Goal: Task Accomplishment & Management: Manage account settings

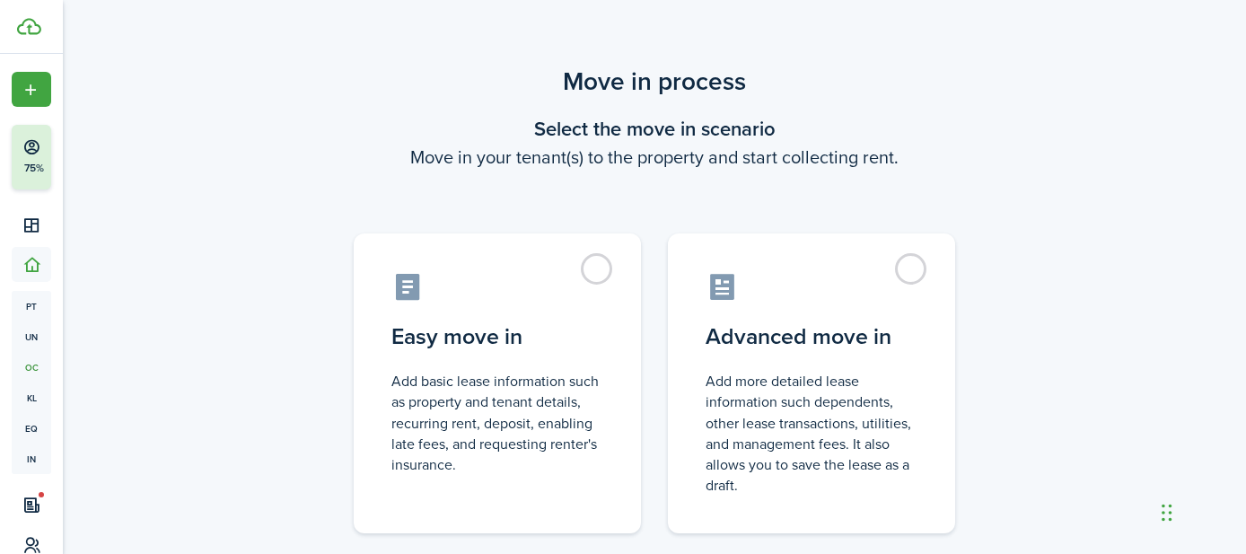
scroll to position [118, 0]
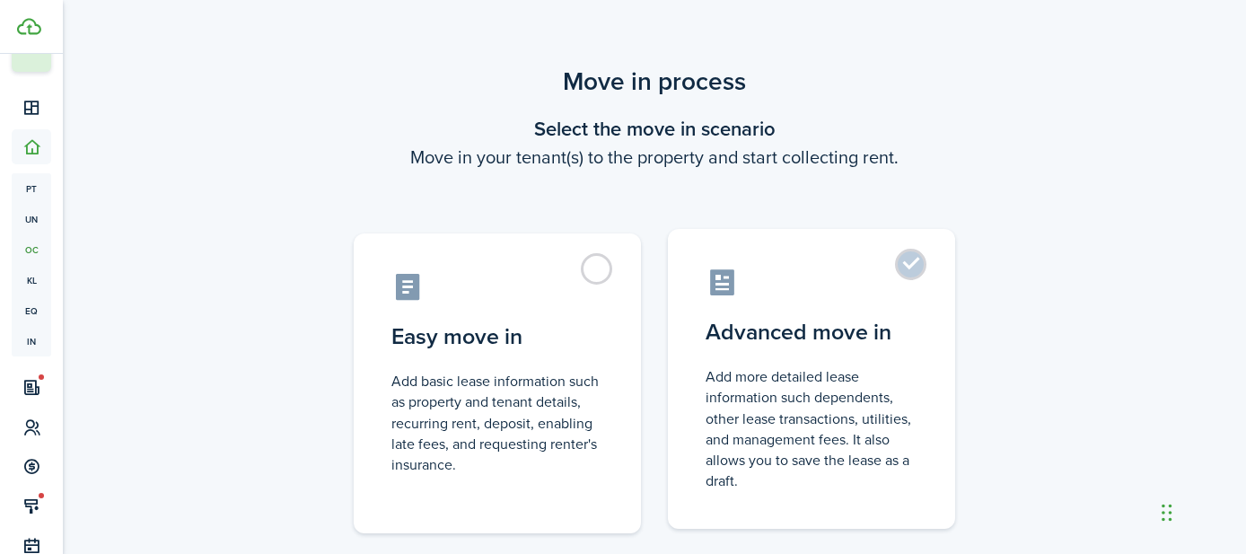
click at [911, 267] on label "Advanced move in Add more detailed lease information such dependents, other lea…" at bounding box center [811, 379] width 287 height 300
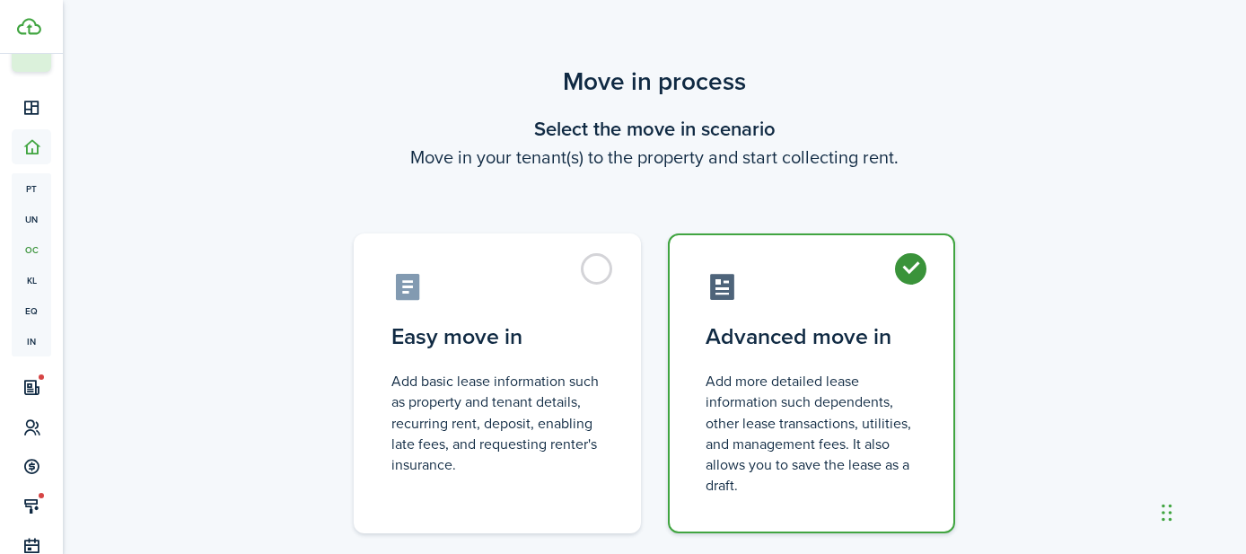
radio input "true"
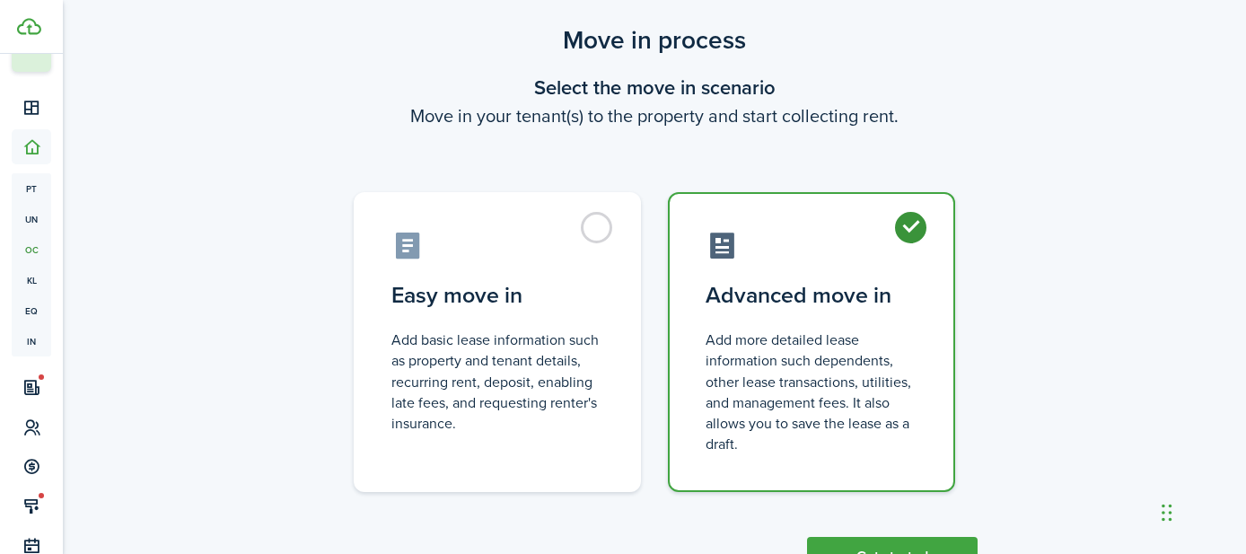
scroll to position [113, 0]
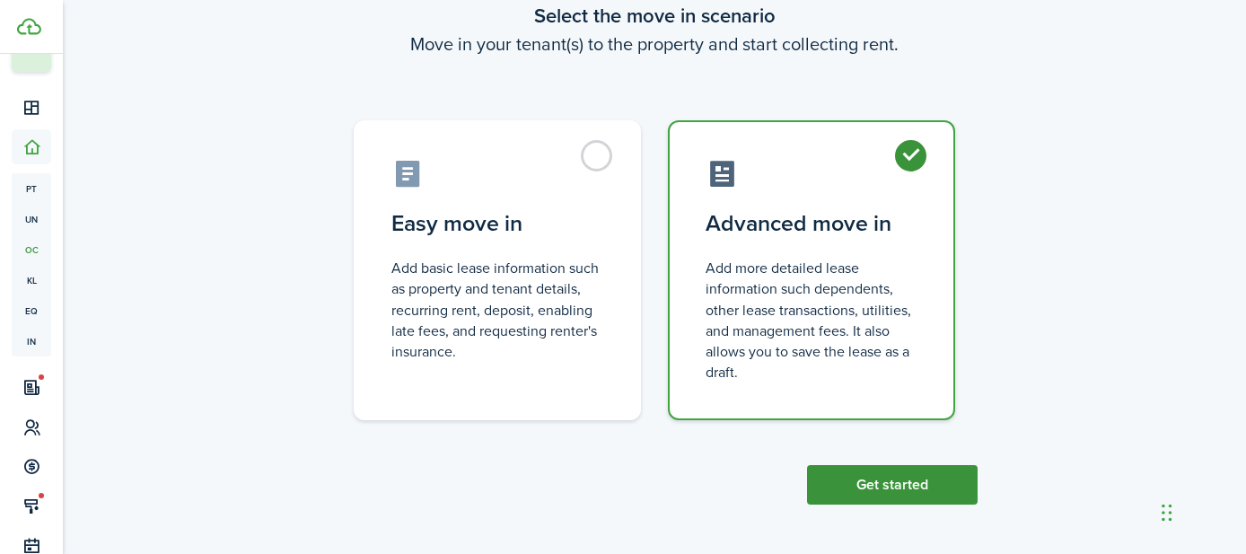
click at [891, 493] on button "Get started" at bounding box center [892, 485] width 171 height 40
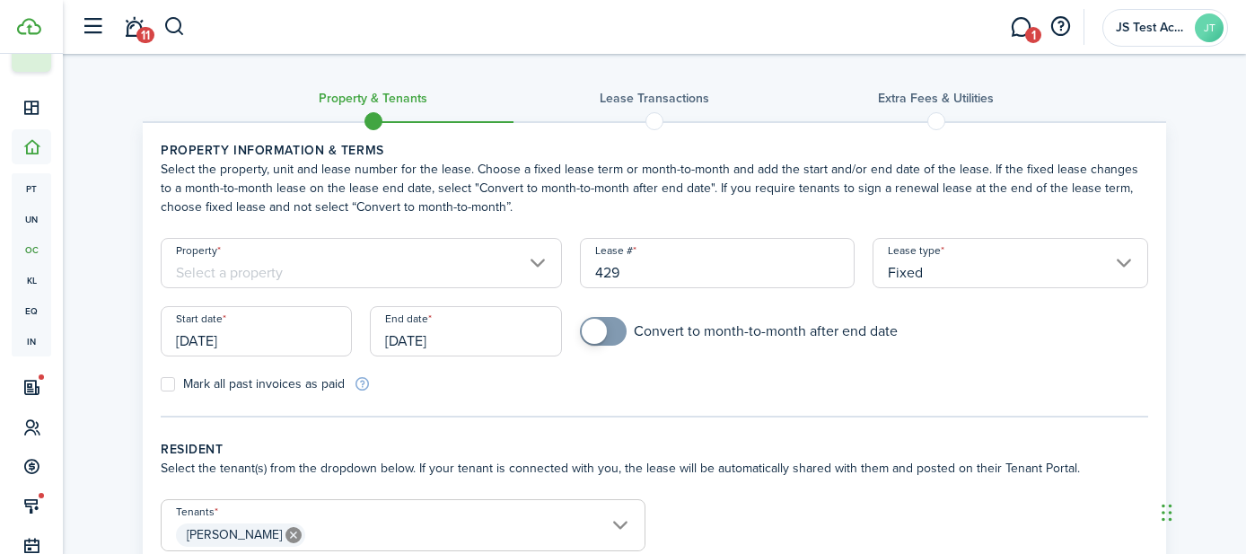
click at [339, 264] on input "Property" at bounding box center [361, 263] width 401 height 50
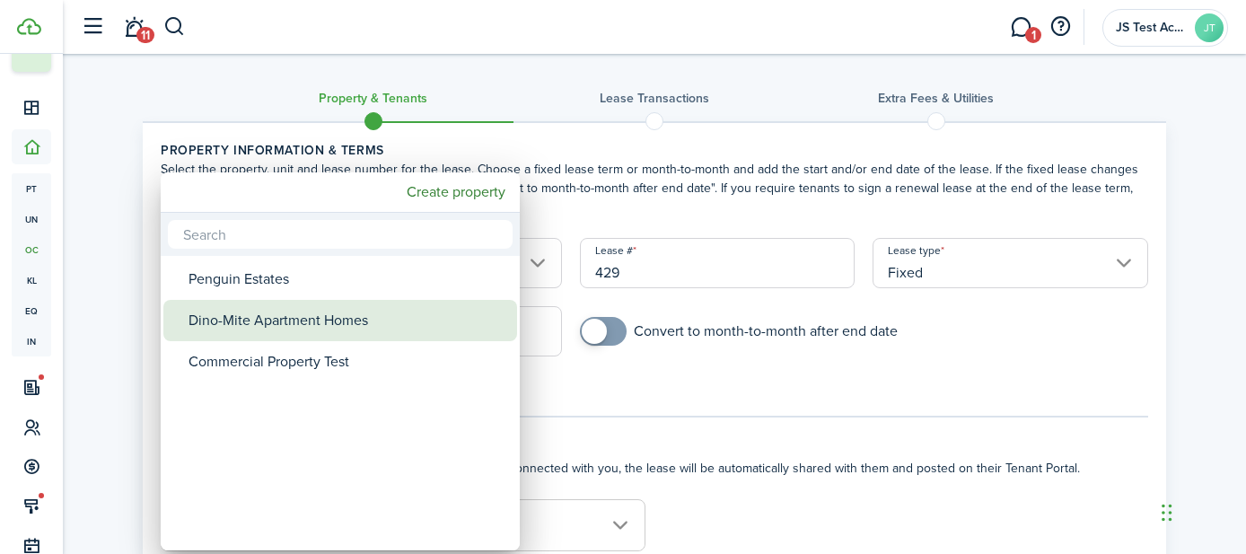
click at [305, 319] on div "Dino-Mite Apartment Homes" at bounding box center [348, 320] width 318 height 41
type input "Dino-Mite Apartment Homes"
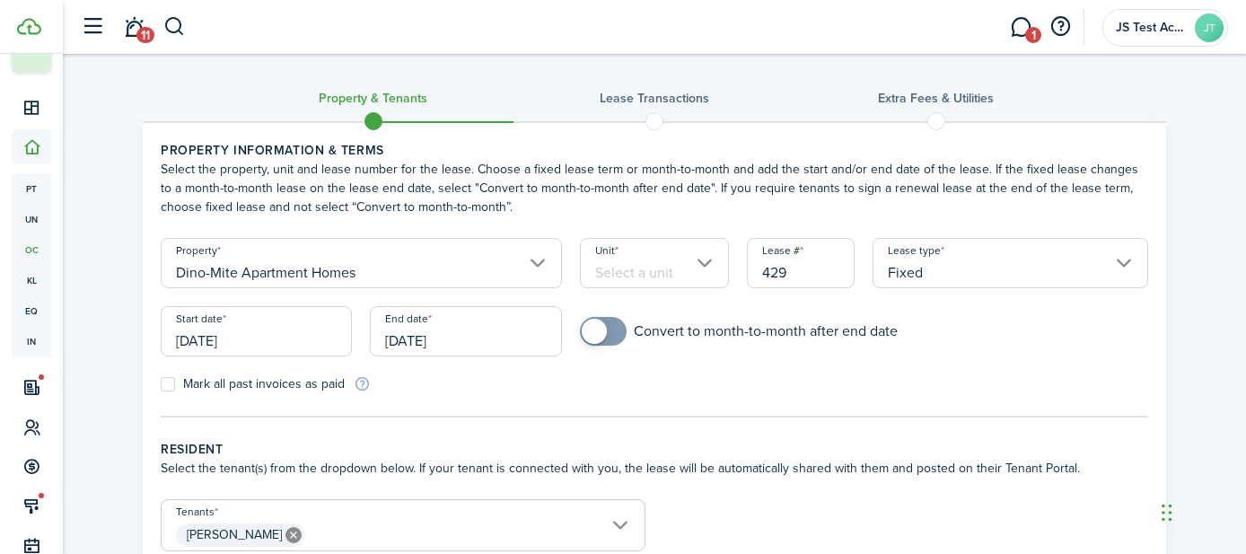
click at [625, 267] on input "Unit" at bounding box center [655, 263] width 150 height 50
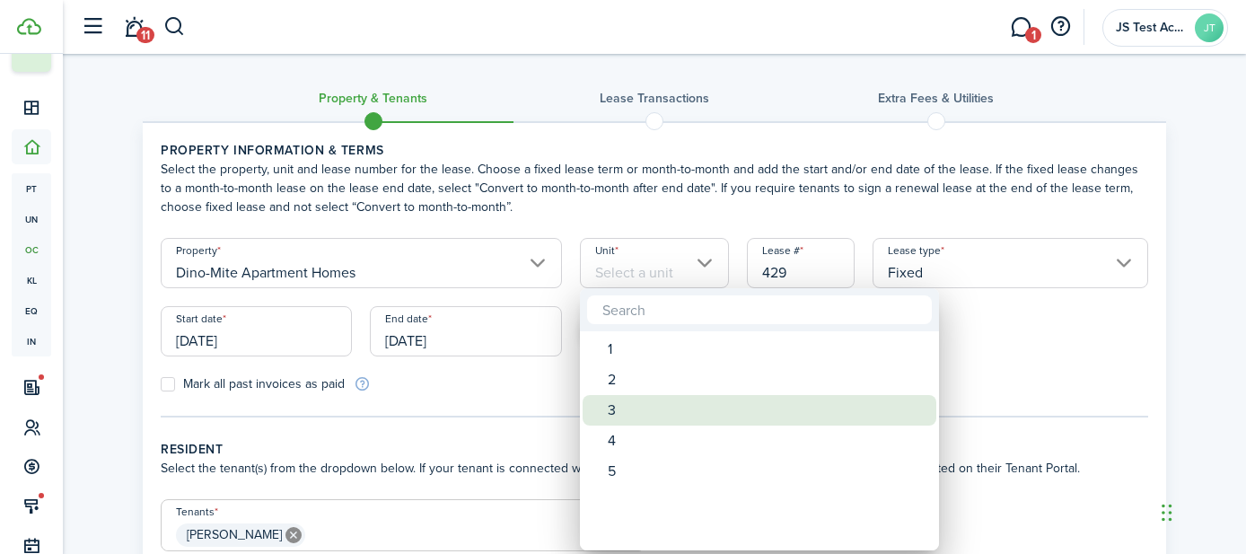
click at [606, 401] on span "Unit" at bounding box center [595, 410] width 25 height 25
type input "3"
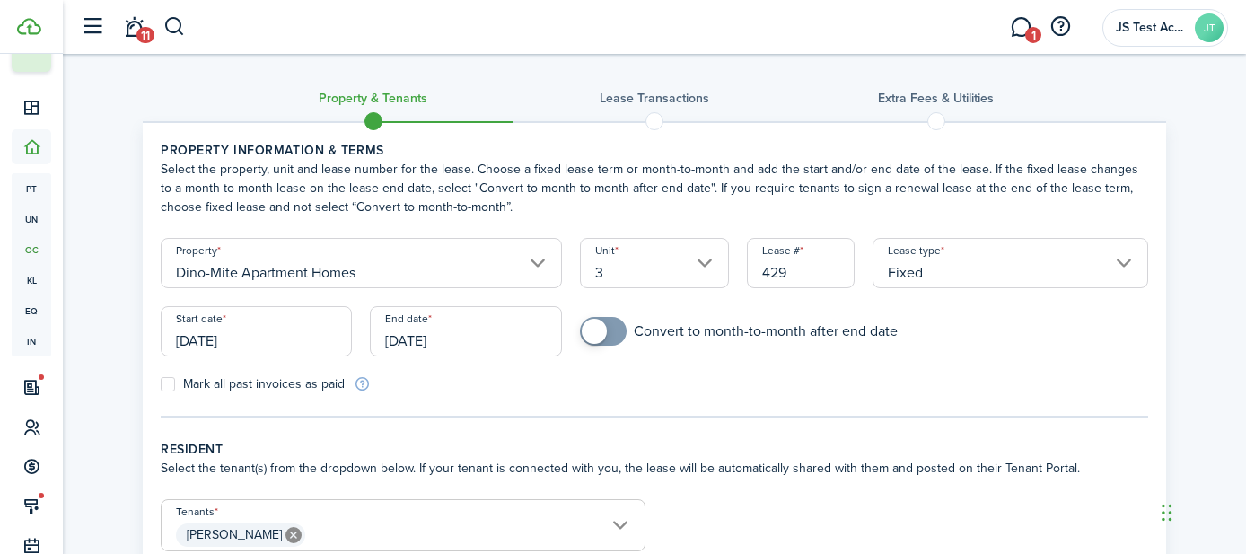
click at [285, 338] on input "[DATE]" at bounding box center [256, 331] width 191 height 50
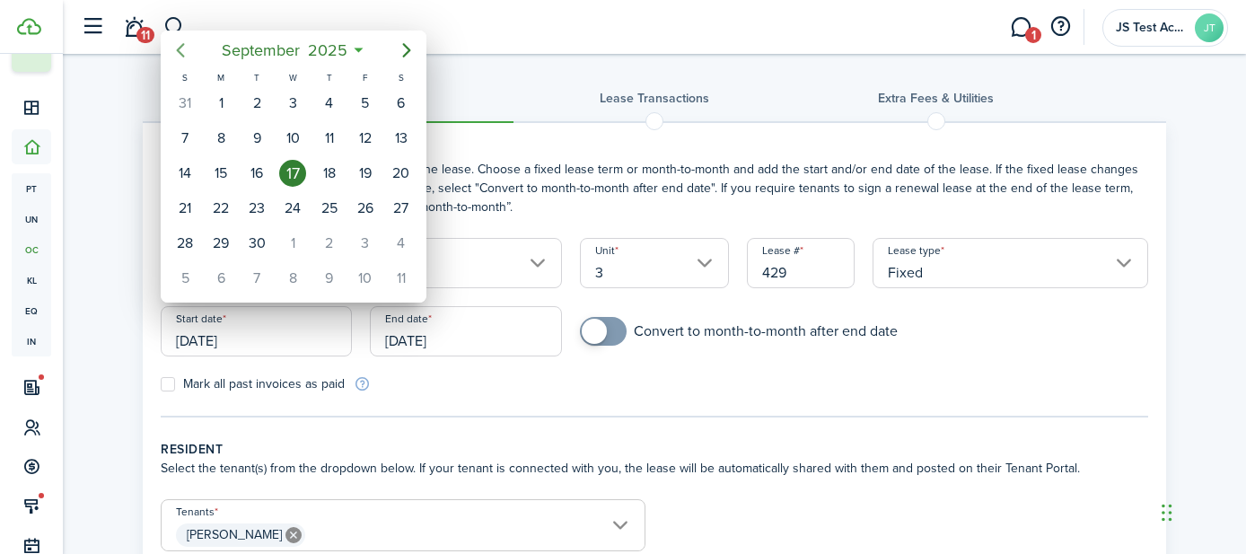
click at [175, 48] on icon "Previous page" at bounding box center [181, 51] width 22 height 22
click at [439, 392] on div at bounding box center [623, 276] width 1534 height 841
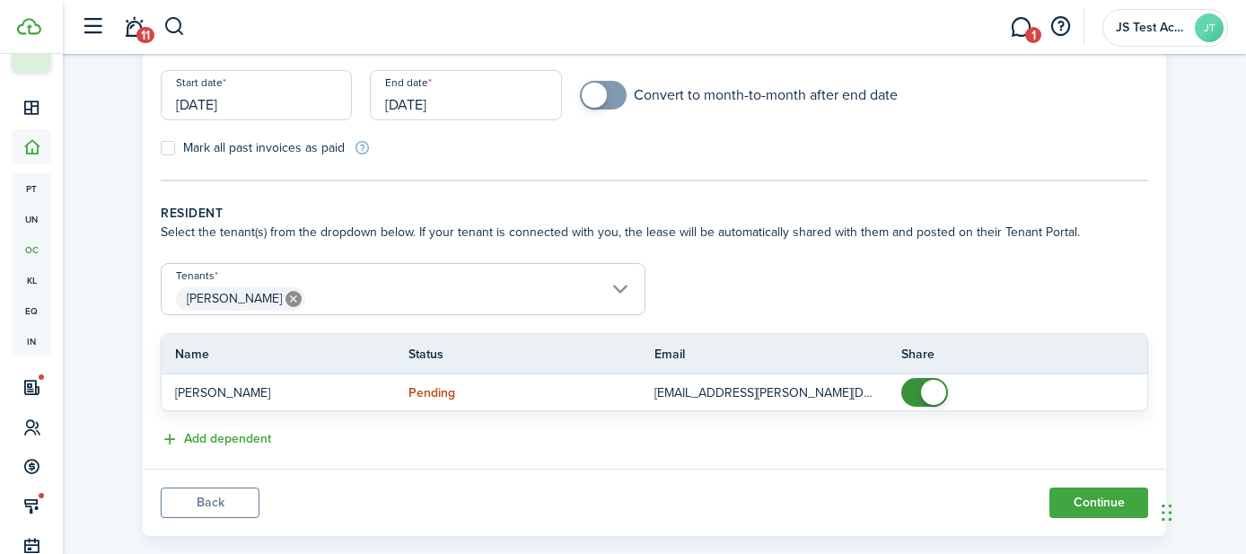
scroll to position [268, 0]
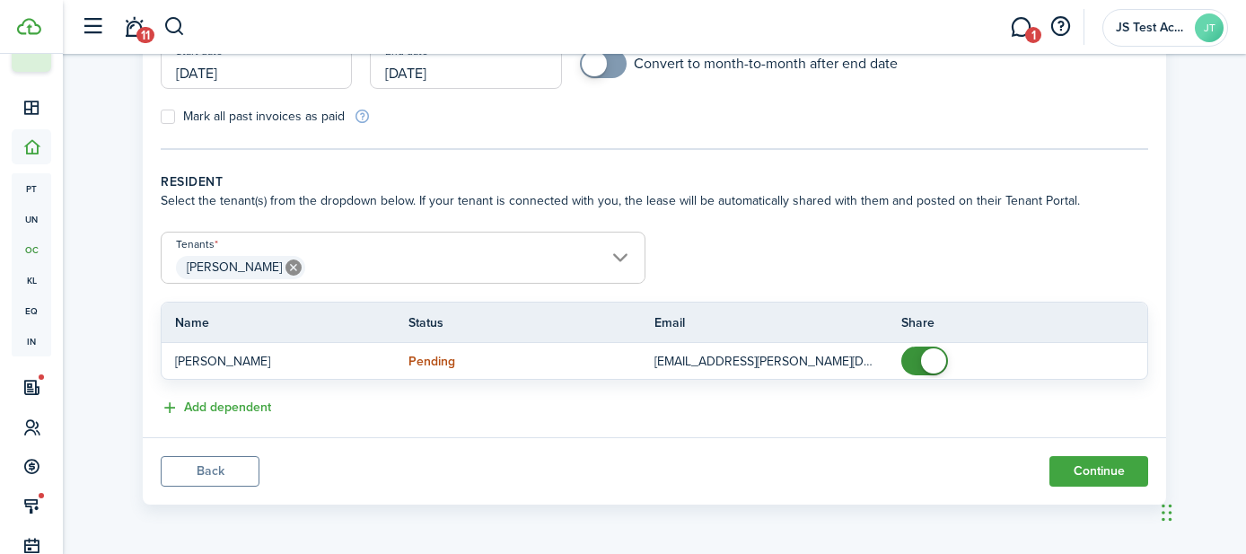
click at [403, 263] on span "[PERSON_NAME]" at bounding box center [403, 267] width 483 height 31
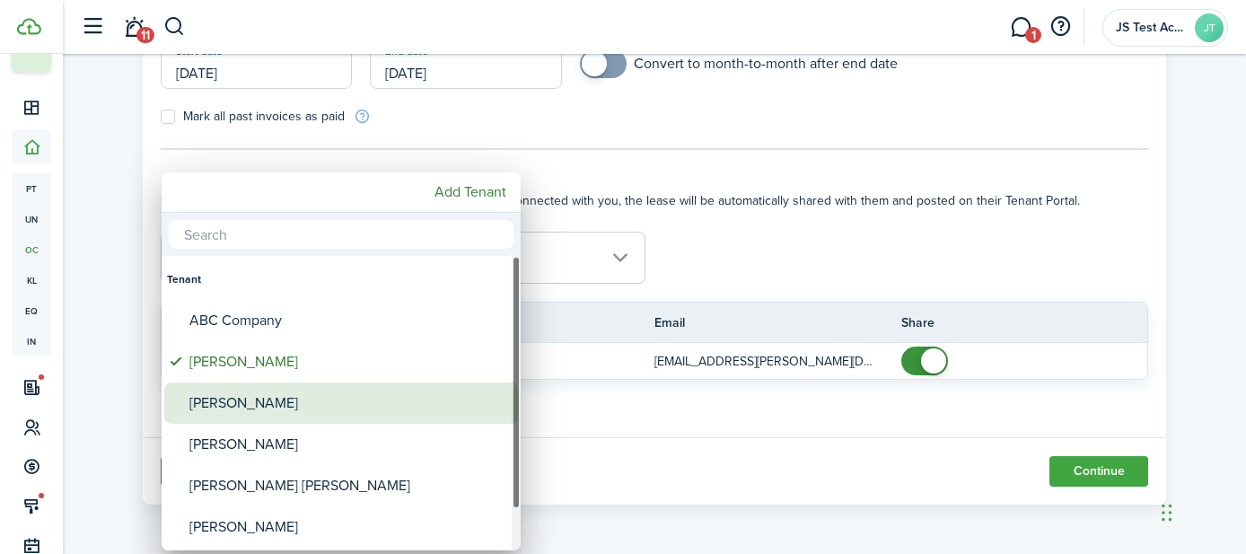
click at [293, 404] on div "[PERSON_NAME]" at bounding box center [348, 403] width 318 height 41
type input "[PERSON_NAME], [PERSON_NAME]"
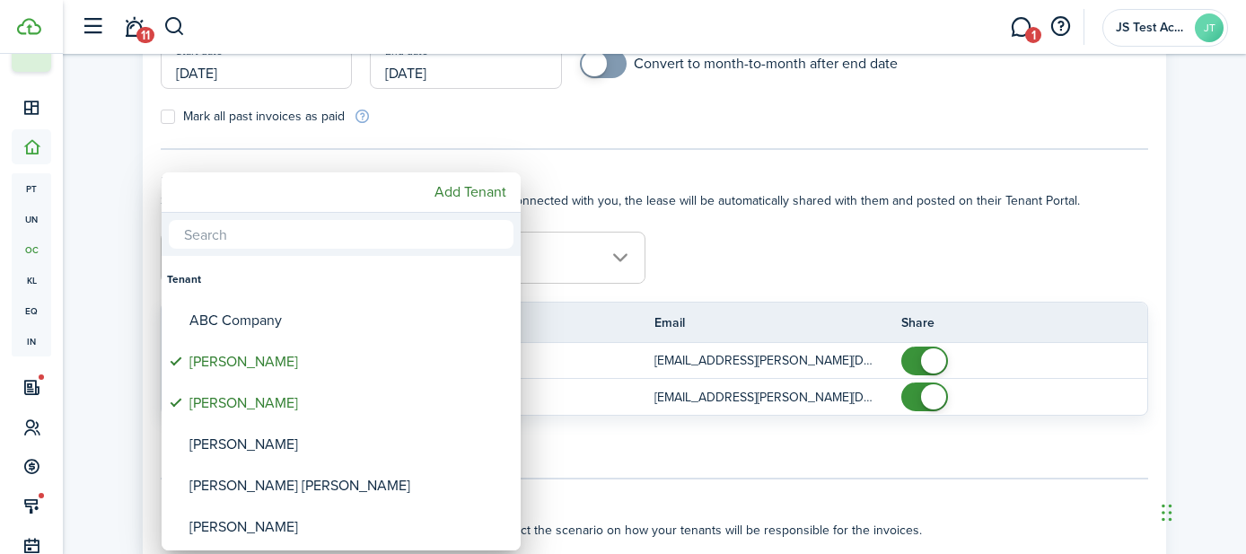
click at [836, 259] on div at bounding box center [623, 276] width 1534 height 841
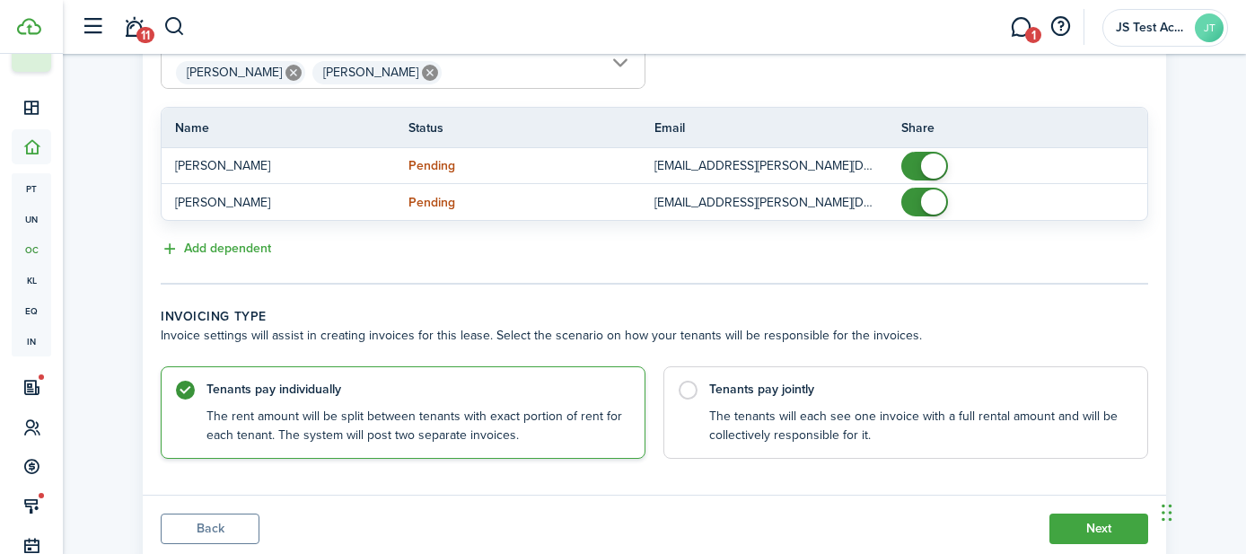
scroll to position [520, 0]
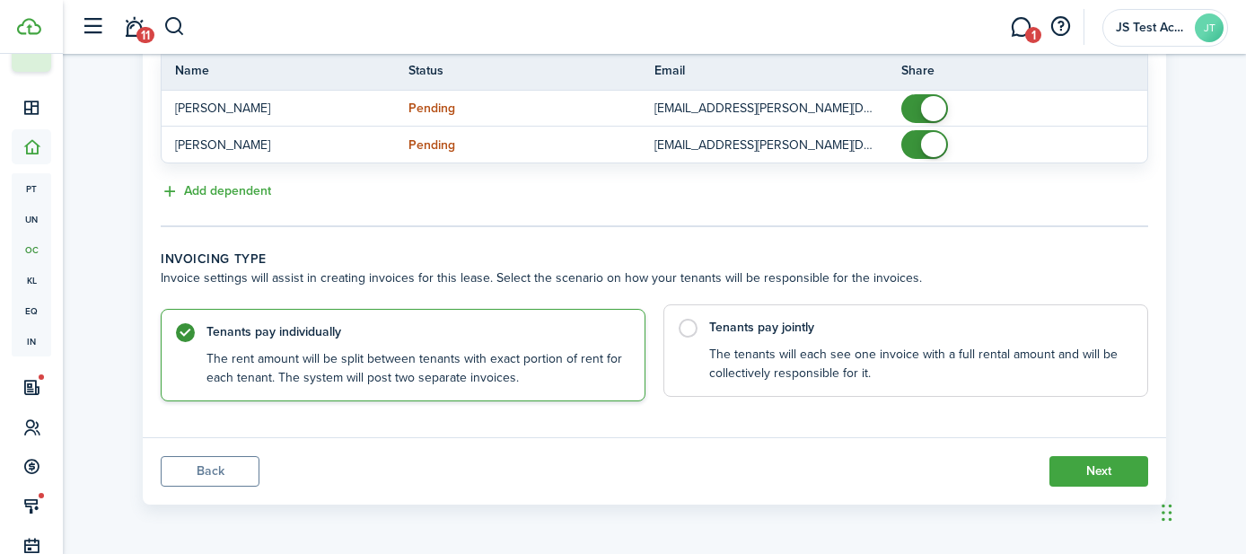
click at [693, 332] on label "Tenants pay jointly The tenants will each see one invoice with a full rental am…" at bounding box center [906, 350] width 485 height 92
radio input "false"
radio input "true"
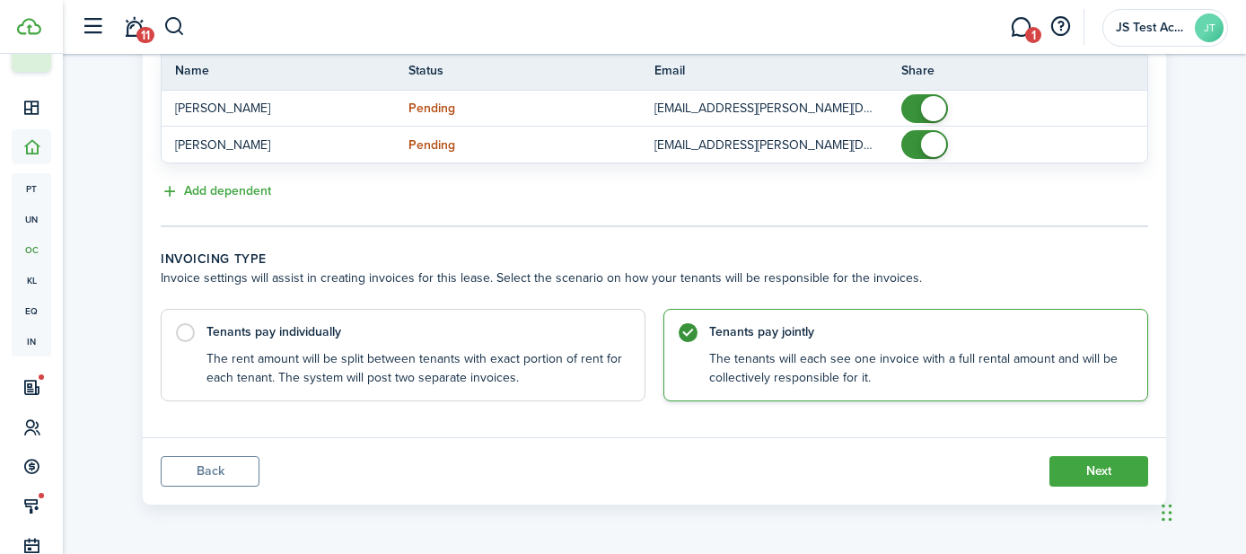
scroll to position [438, 0]
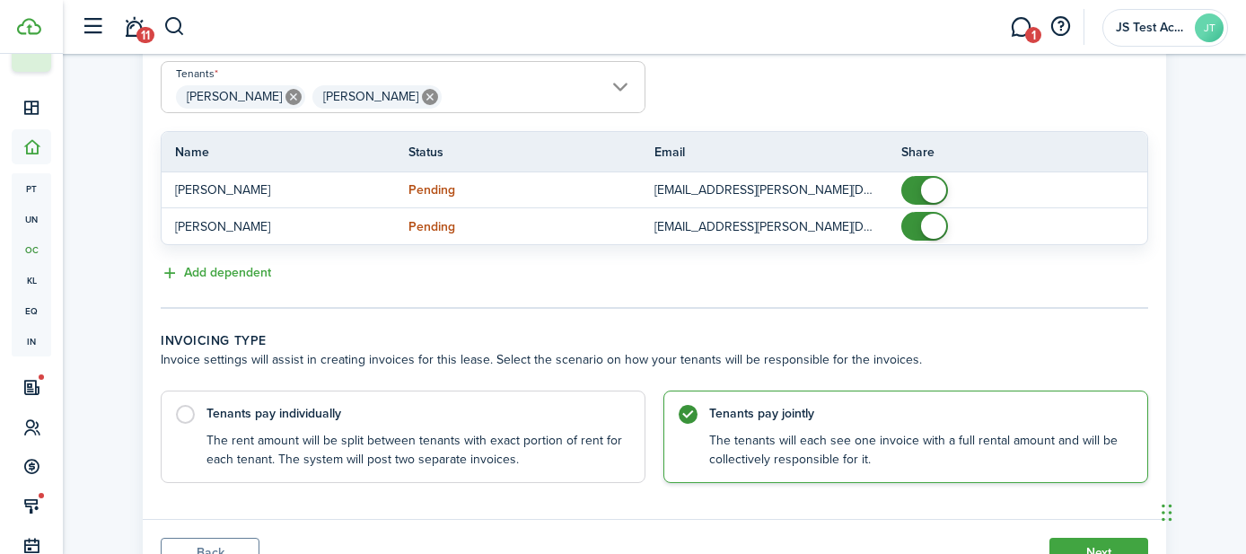
click at [422, 92] on icon at bounding box center [430, 97] width 16 height 16
type input "[PERSON_NAME]"
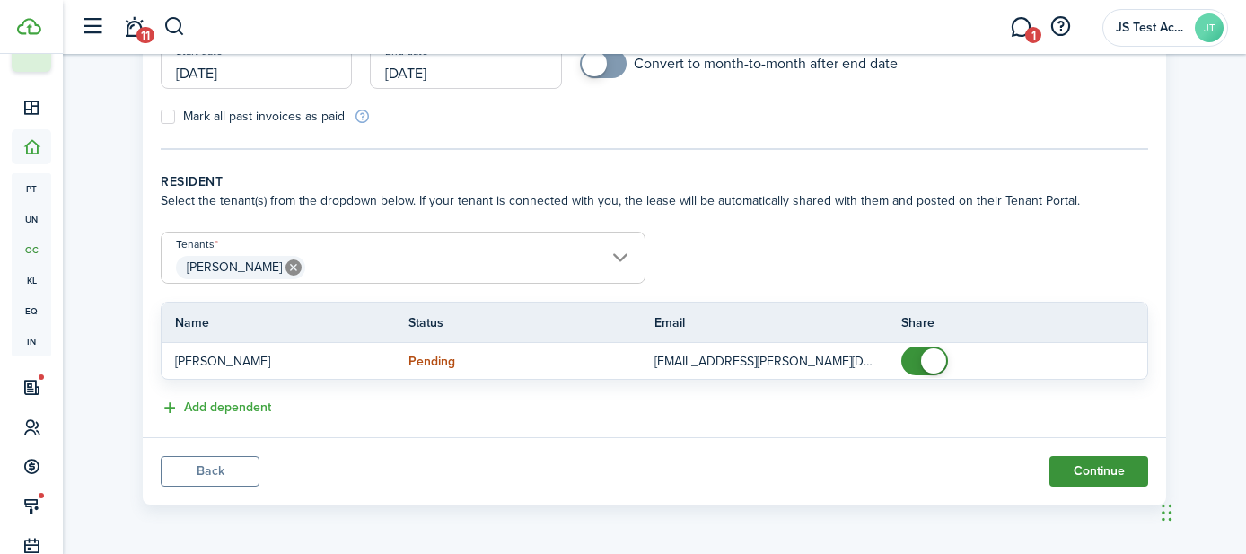
click at [1097, 478] on button "Continue" at bounding box center [1099, 471] width 99 height 31
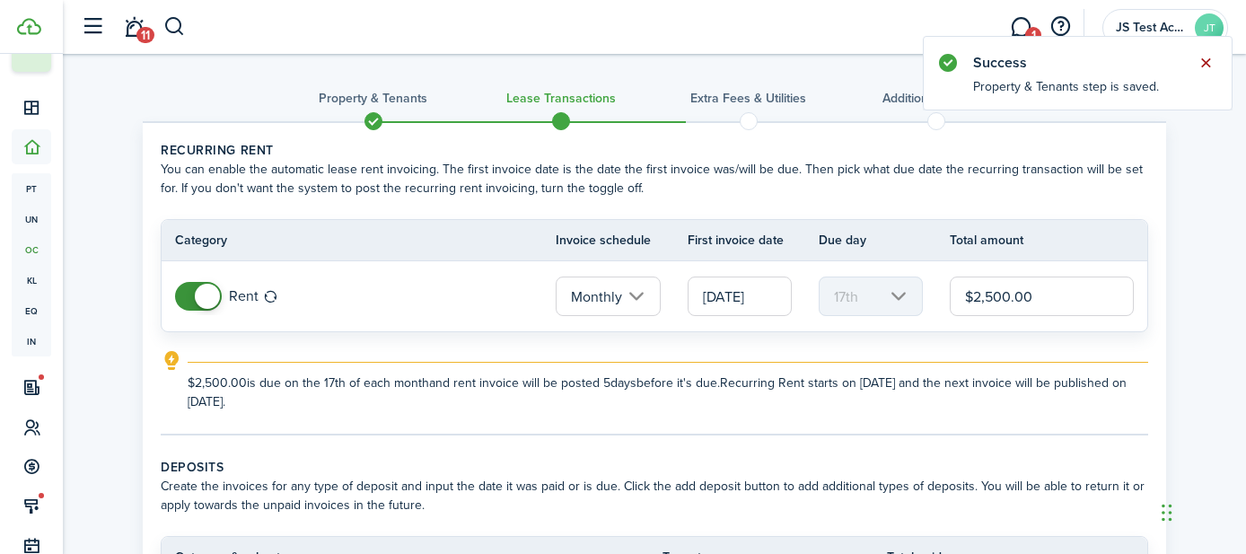
click at [1207, 63] on button "Close notify" at bounding box center [1205, 62] width 25 height 25
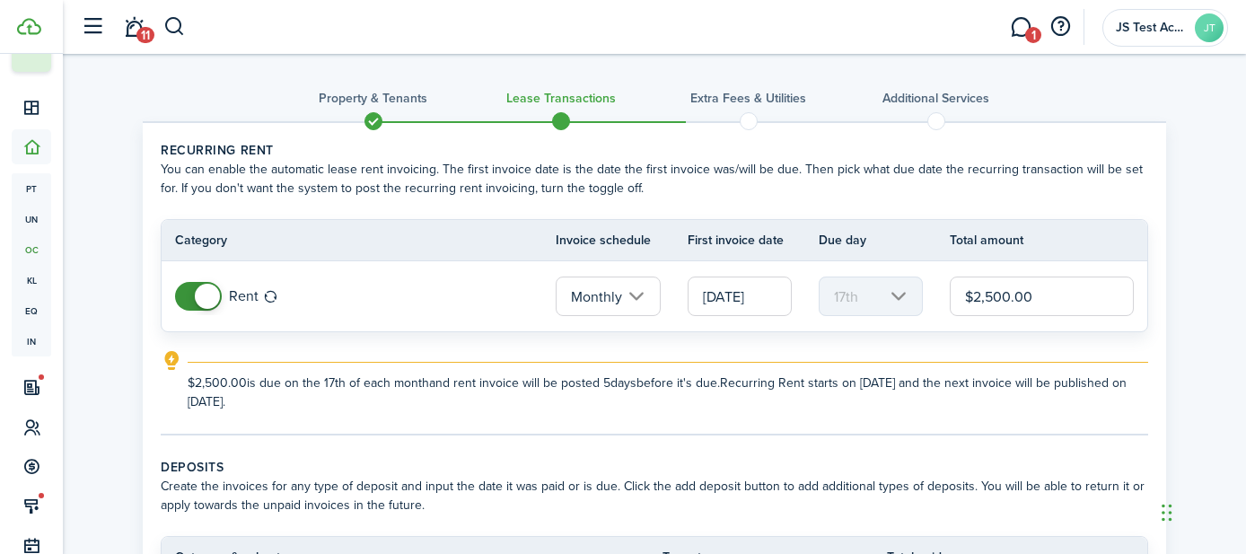
click at [739, 297] on input "[DATE]" at bounding box center [740, 297] width 104 height 40
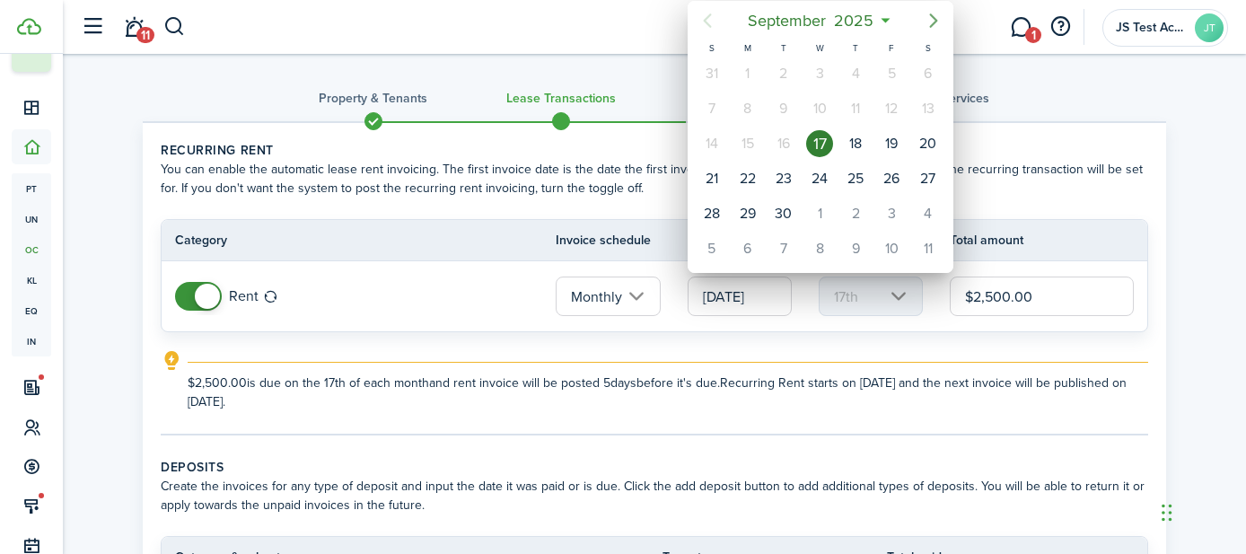
click at [931, 24] on icon "Next page" at bounding box center [933, 20] width 8 height 14
click at [820, 77] on div "1" at bounding box center [819, 73] width 27 height 27
type input "[DATE]"
type input "1st"
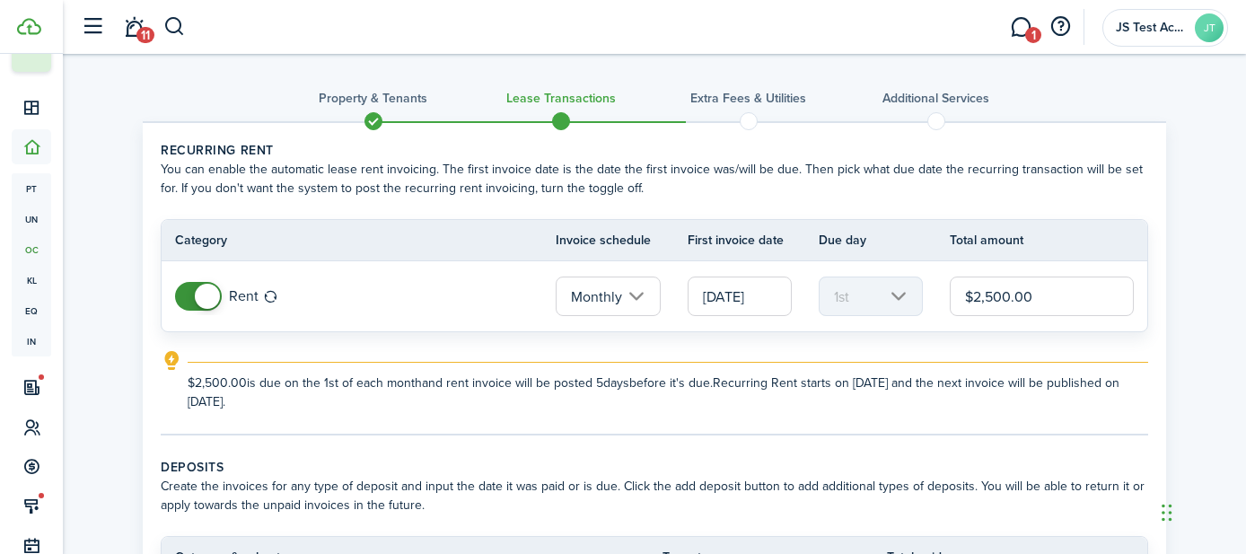
click at [743, 298] on input "[DATE]" at bounding box center [740, 297] width 104 height 40
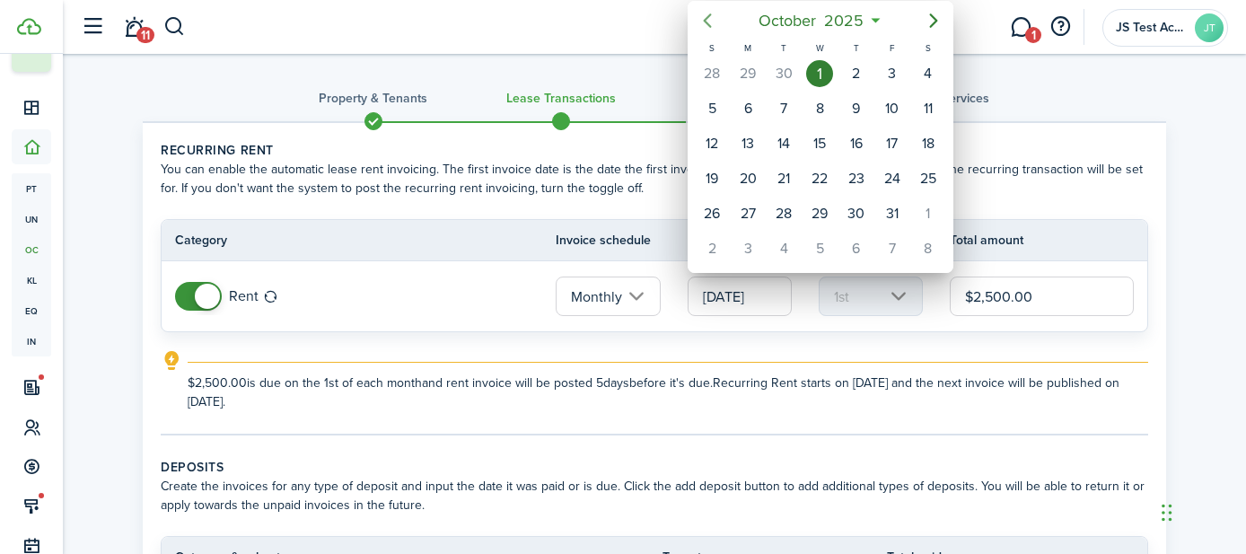
click at [711, 19] on icon "Previous page" at bounding box center [708, 21] width 22 height 22
click at [818, 132] on div "17" at bounding box center [819, 143] width 27 height 27
type input "[DATE]"
type input "17th"
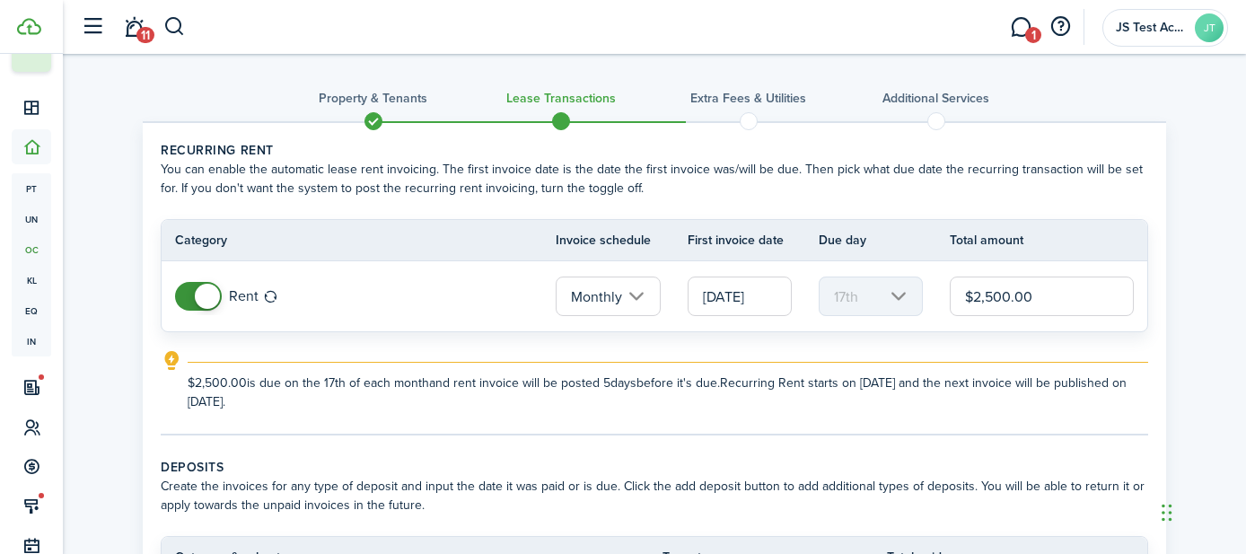
click at [743, 297] on input "[DATE]" at bounding box center [740, 297] width 104 height 40
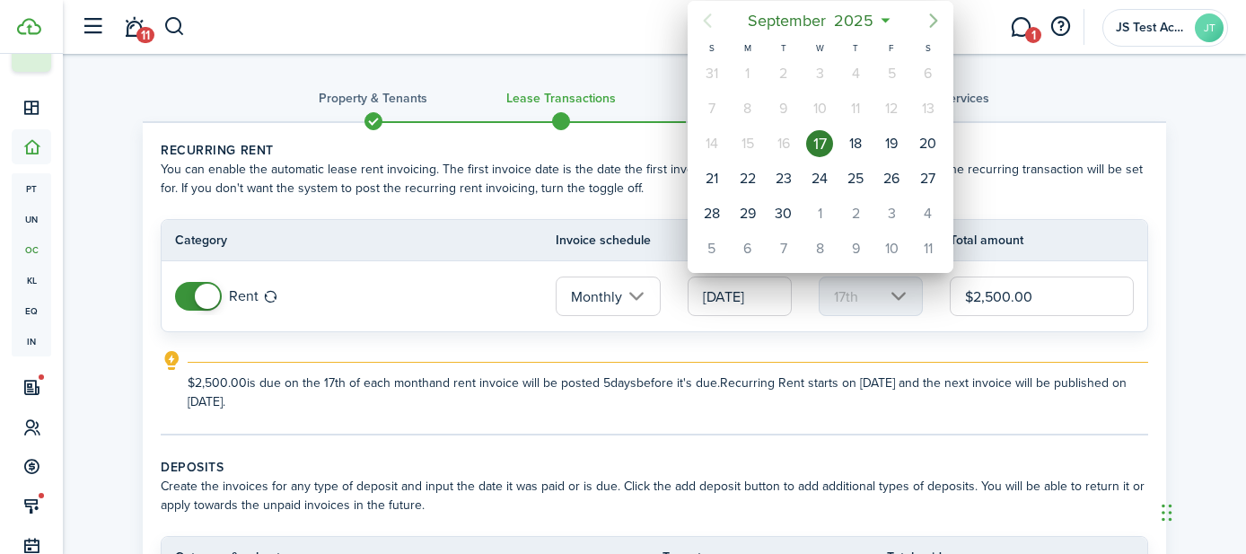
click at [933, 25] on icon "Next page" at bounding box center [934, 21] width 22 height 22
click at [818, 74] on div "1" at bounding box center [819, 73] width 27 height 27
type input "[DATE]"
type input "1st"
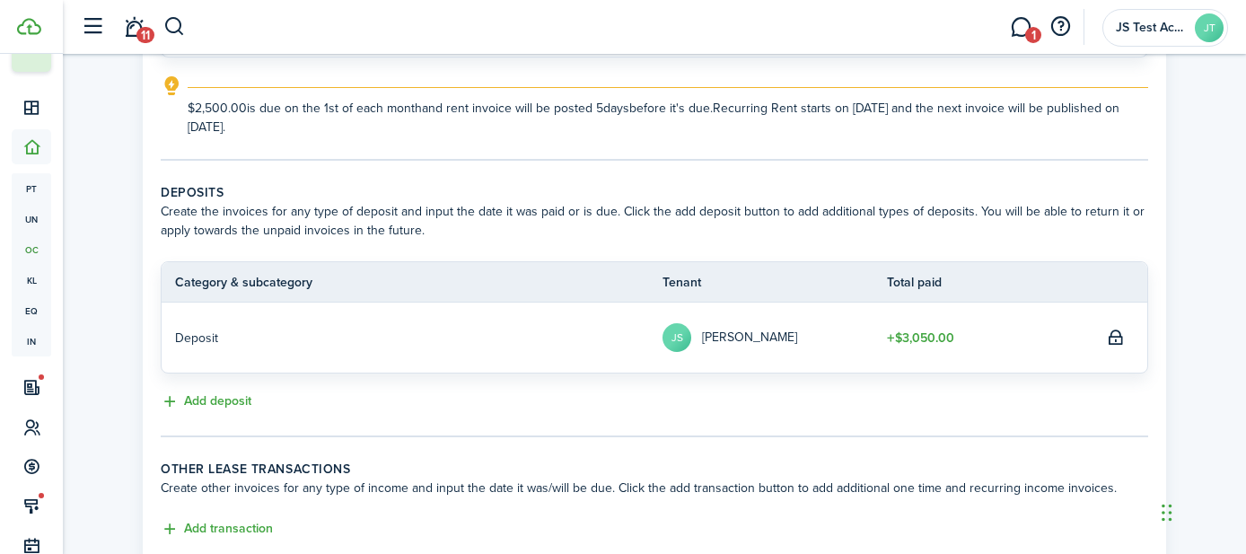
scroll to position [396, 0]
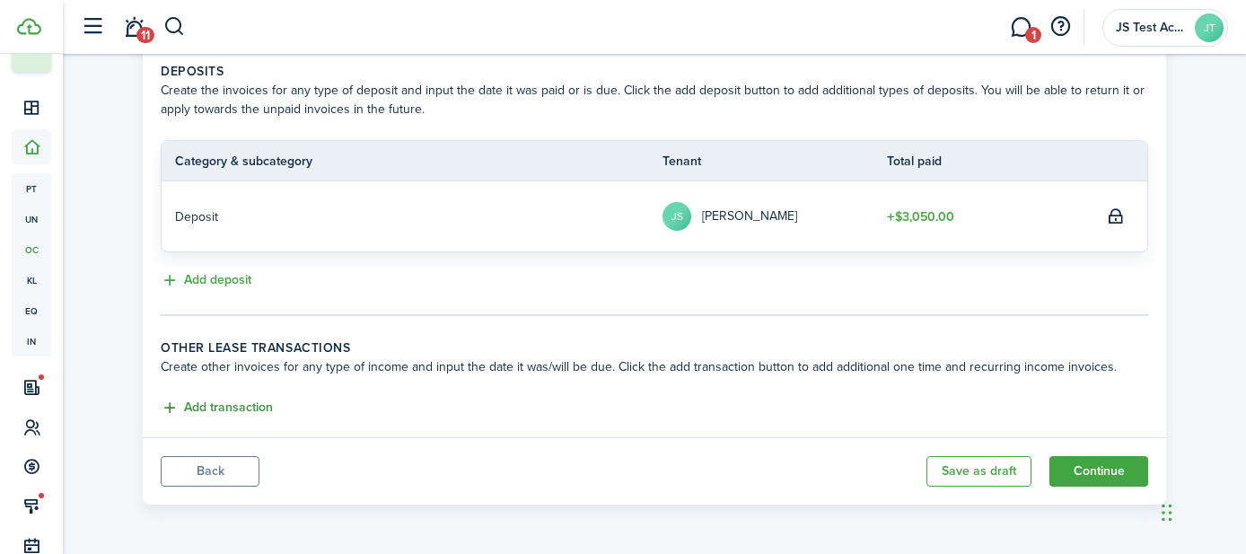
click at [231, 403] on button "Add transaction" at bounding box center [217, 408] width 112 height 21
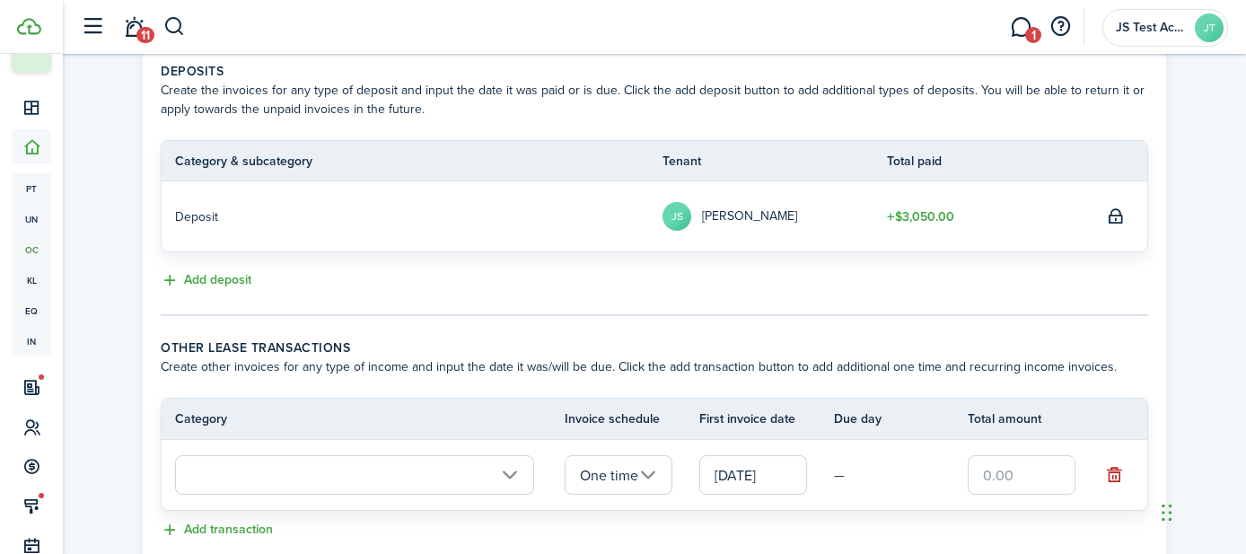
scroll to position [518, 0]
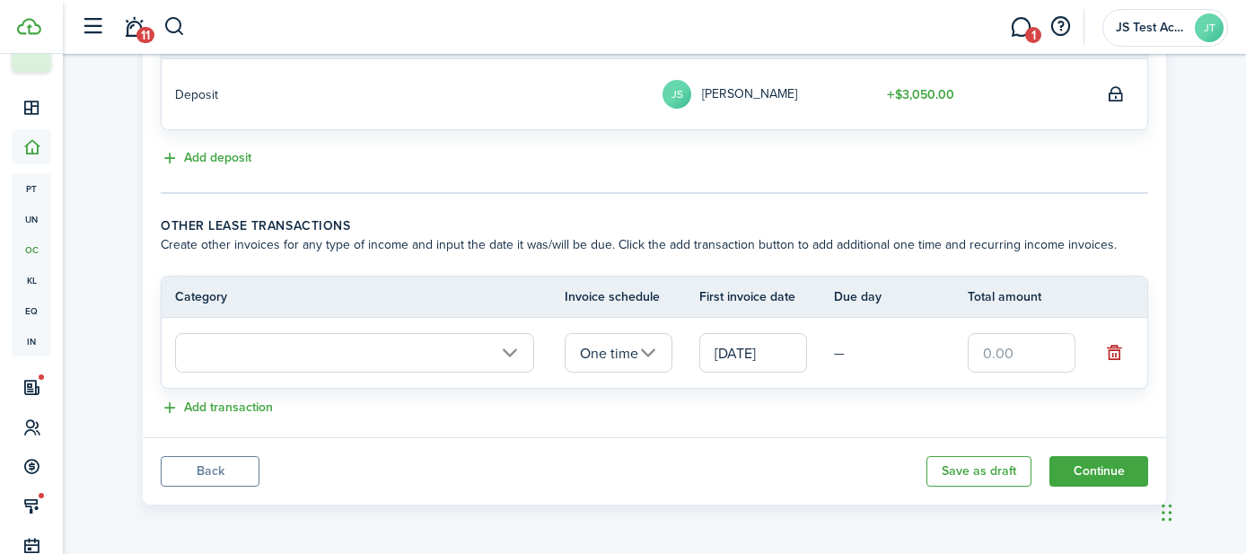
click at [303, 346] on input "text" at bounding box center [354, 353] width 359 height 40
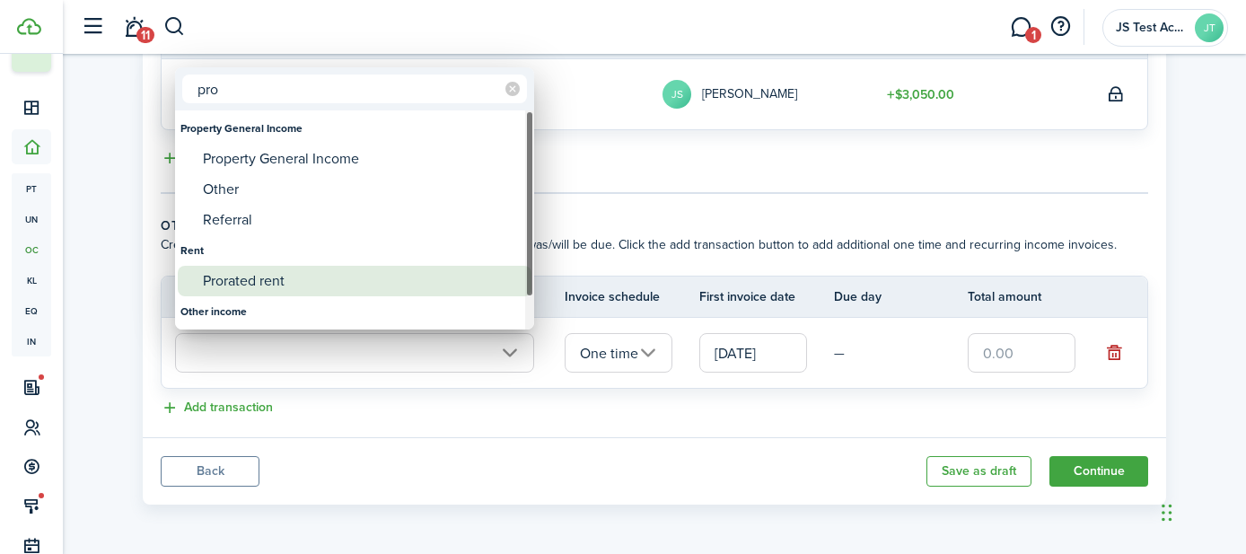
type input "pro"
click at [275, 280] on div "Prorated rent" at bounding box center [362, 281] width 318 height 31
type input "Rent / Prorated rent"
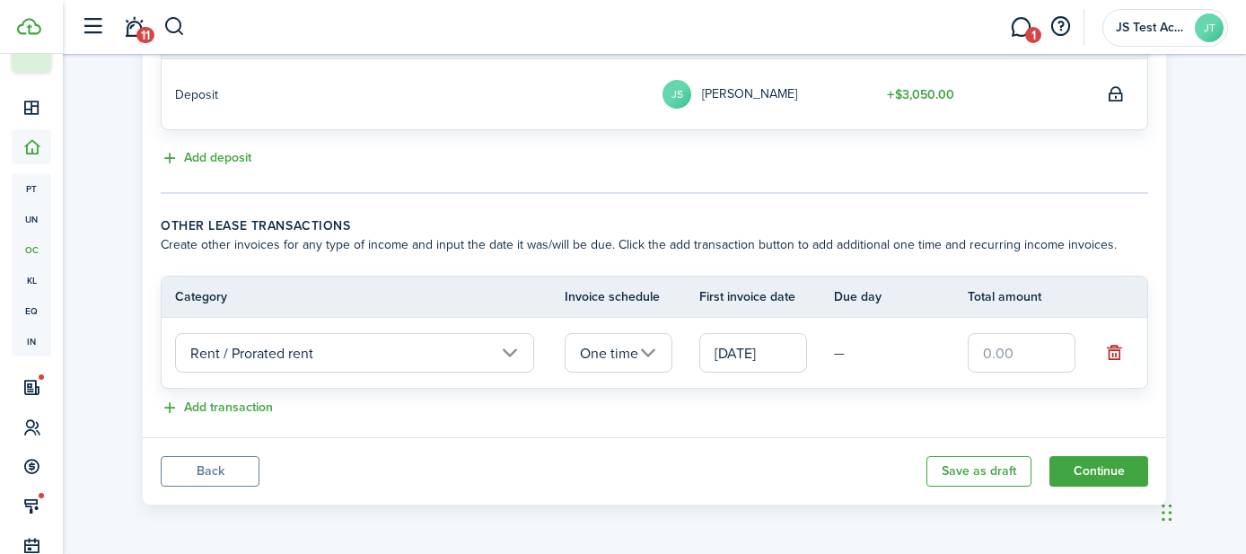
click at [1042, 361] on input "text" at bounding box center [1022, 353] width 108 height 40
type input "$1,000.00"
click at [861, 404] on div "Add transaction" at bounding box center [655, 409] width 988 height 22
click at [242, 409] on button "Add transaction" at bounding box center [217, 408] width 112 height 21
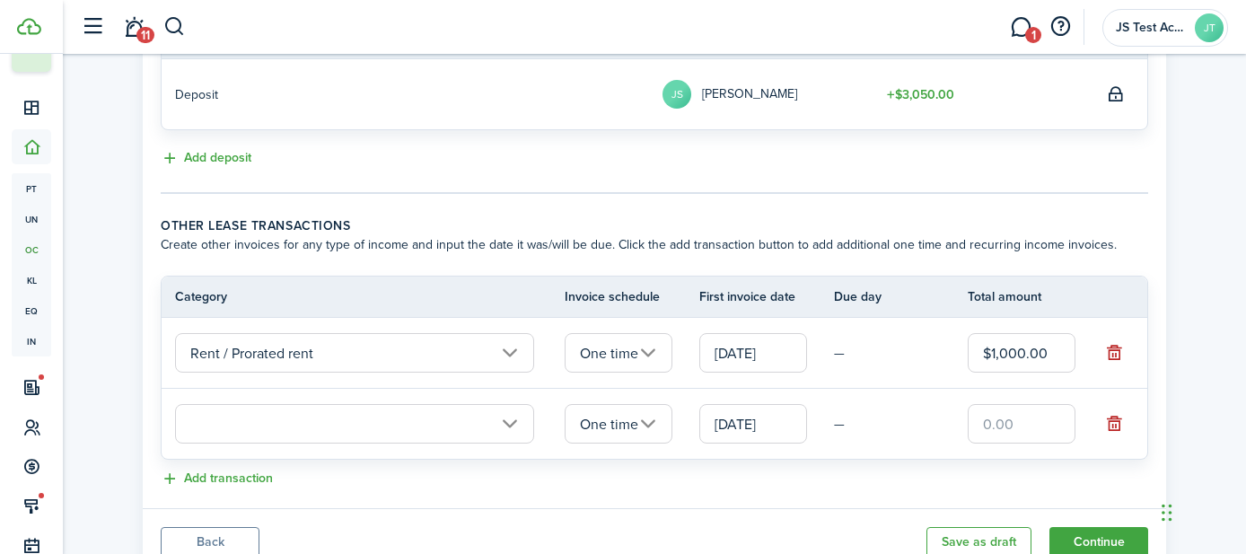
click at [298, 429] on input "text" at bounding box center [354, 424] width 359 height 40
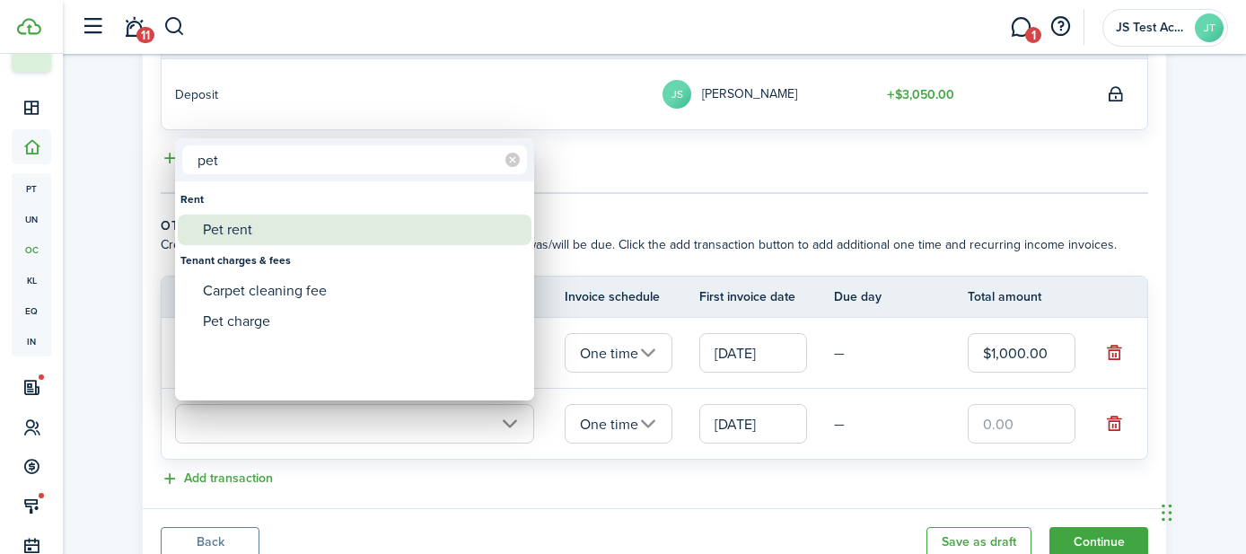
type input "pet"
click at [242, 224] on div "Pet rent" at bounding box center [362, 230] width 318 height 31
type input "Rent / Pet rent"
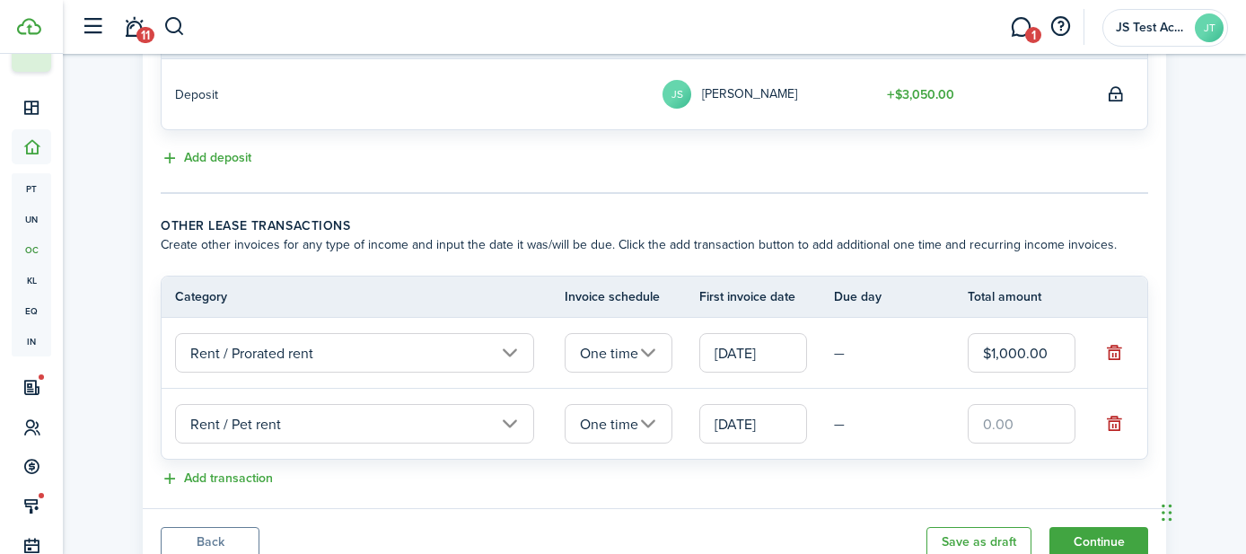
click at [612, 433] on input "One time" at bounding box center [619, 424] width 108 height 40
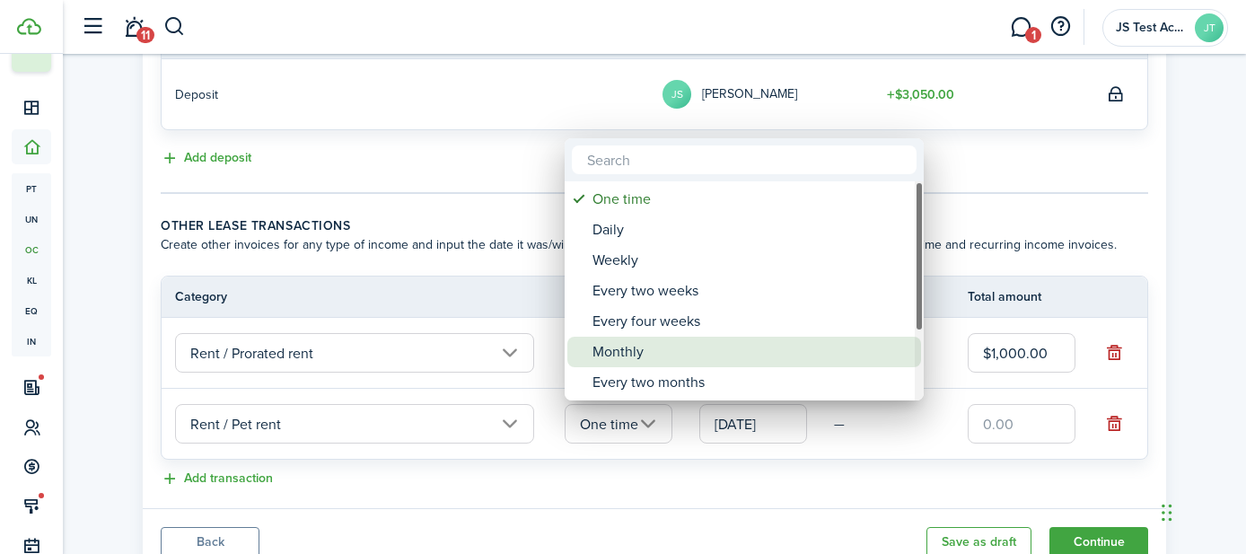
click at [612, 346] on div "Monthly" at bounding box center [752, 352] width 318 height 31
type input "Monthly"
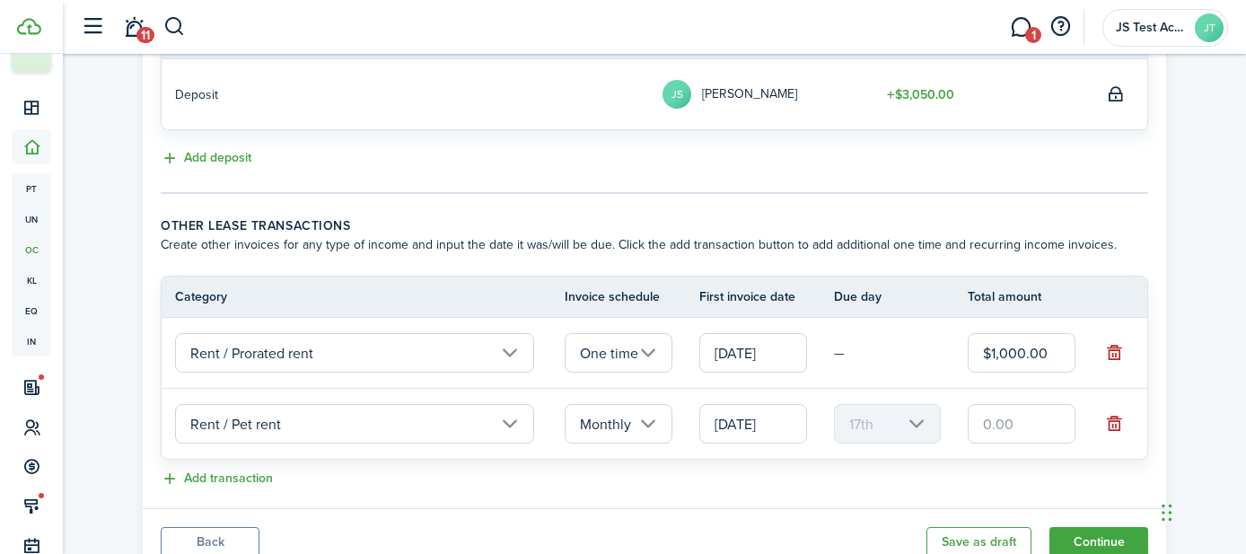
click at [721, 415] on input "[DATE]" at bounding box center [753, 424] width 108 height 40
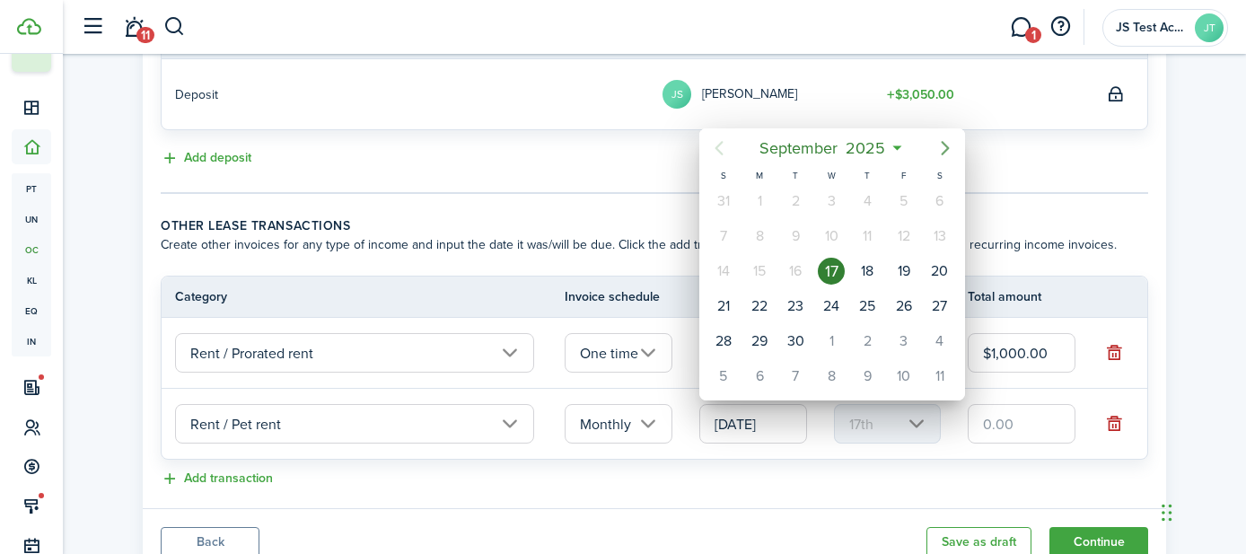
click at [945, 148] on icon "Next page" at bounding box center [946, 148] width 22 height 22
click at [944, 148] on icon "Next page" at bounding box center [946, 148] width 22 height 22
click at [839, 201] on div "1" at bounding box center [831, 201] width 27 height 27
type input "[DATE]"
type input "1st"
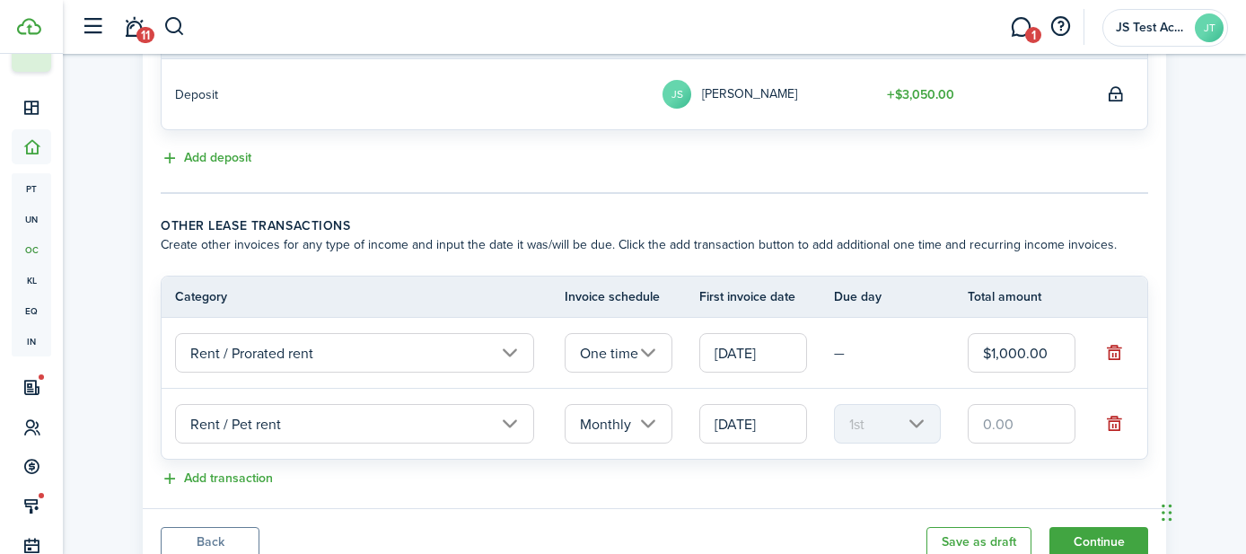
click at [990, 423] on input "text" at bounding box center [1022, 424] width 108 height 40
type input "$35.00"
click at [872, 463] on lease-classic-other-transaction "Other lease transactions Create other invoices for any type of income and input…" at bounding box center [655, 353] width 988 height 274
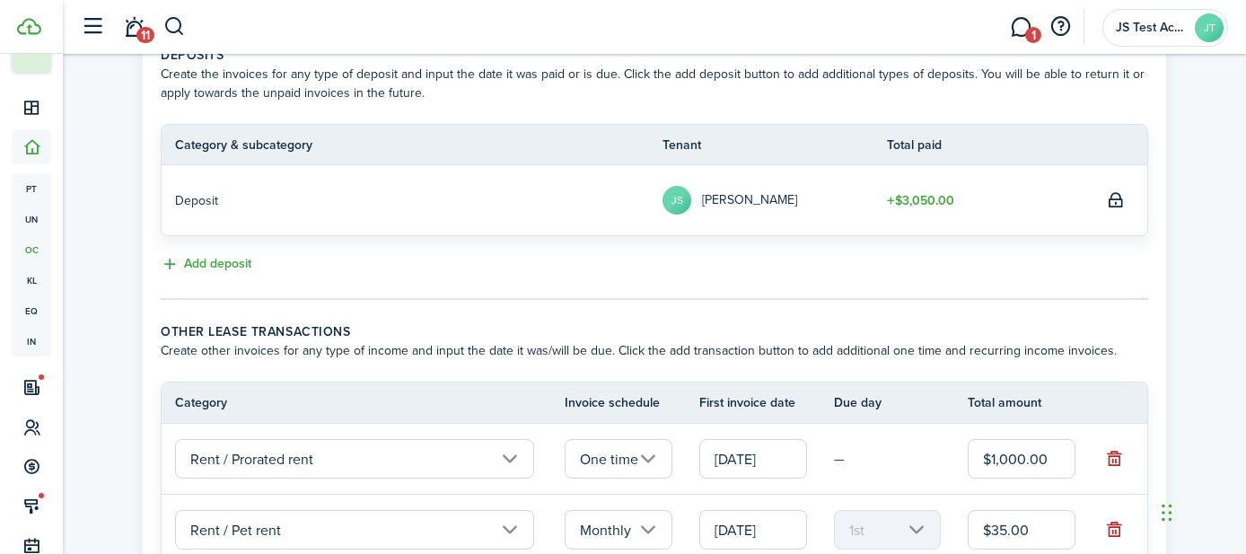
scroll to position [589, 0]
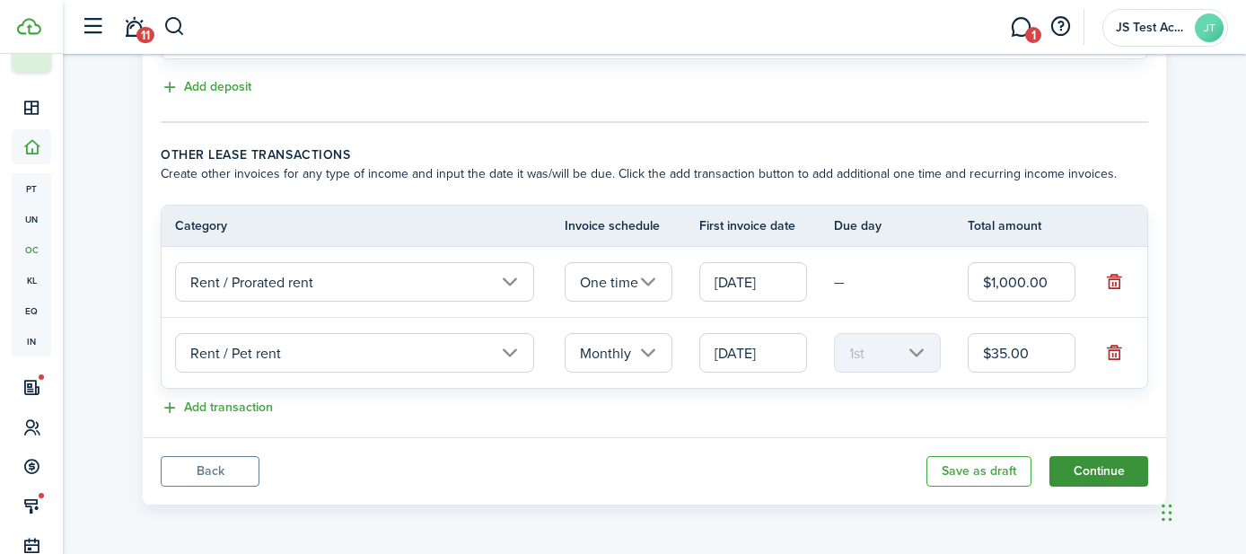
click at [1104, 471] on button "Continue" at bounding box center [1099, 471] width 99 height 31
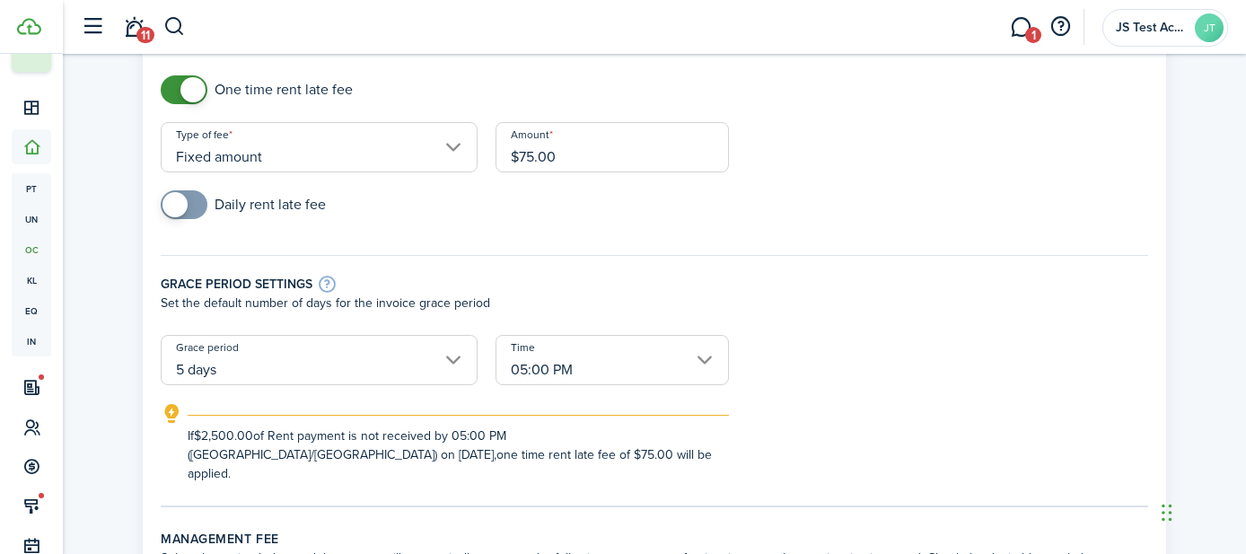
scroll to position [130, 0]
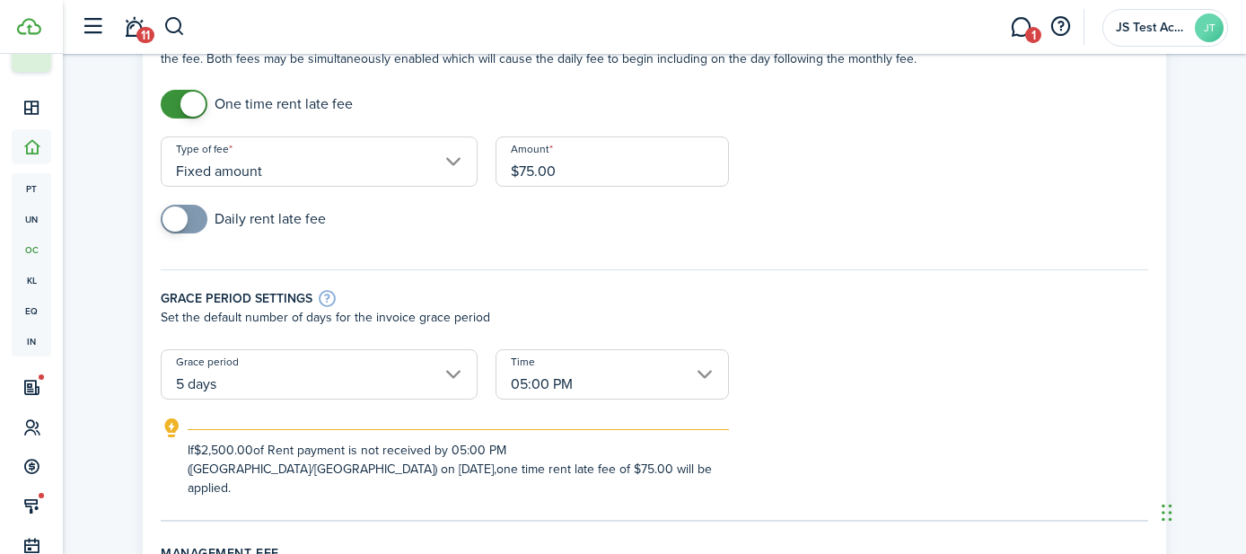
click at [457, 158] on input "Fixed amount" at bounding box center [319, 161] width 317 height 50
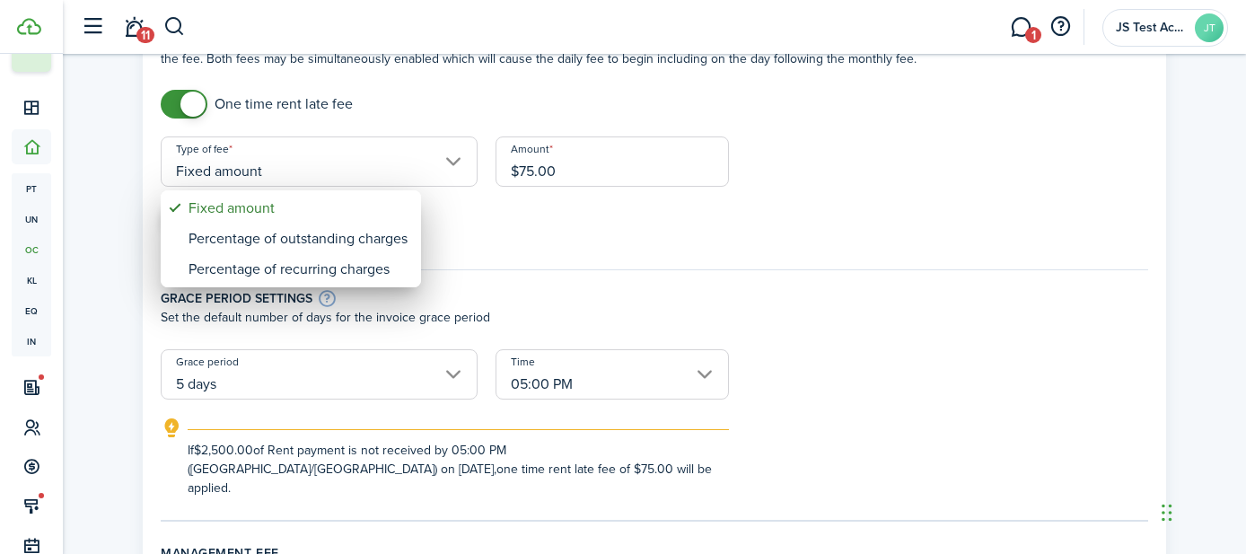
click at [554, 247] on div at bounding box center [623, 276] width 1534 height 841
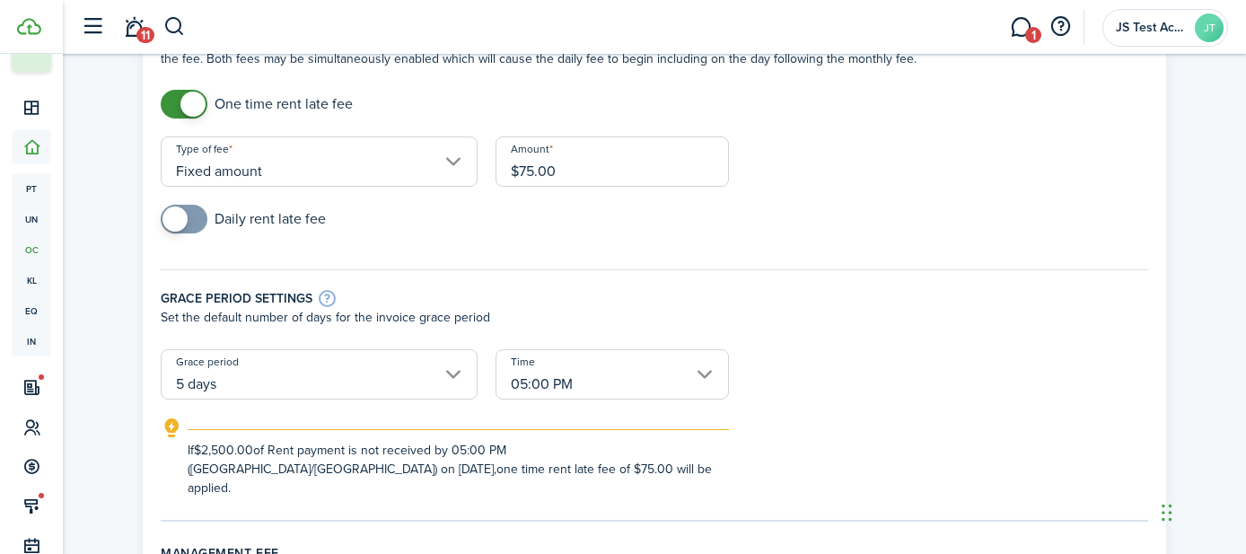
click at [193, 227] on span at bounding box center [184, 219] width 18 height 29
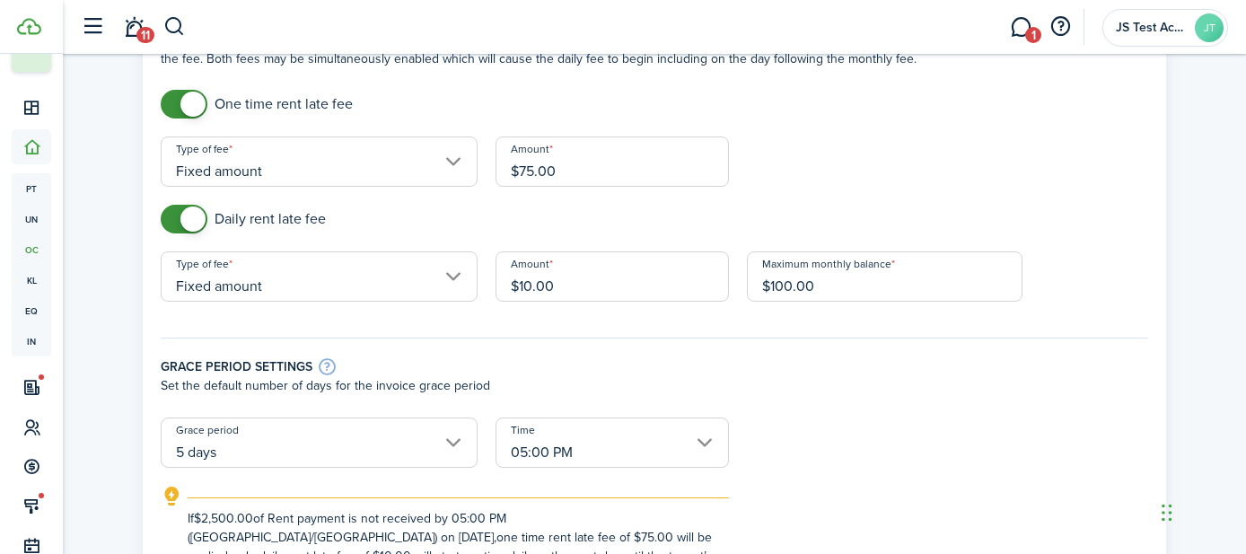
checkbox input "false"
click at [175, 223] on span at bounding box center [184, 219] width 18 height 29
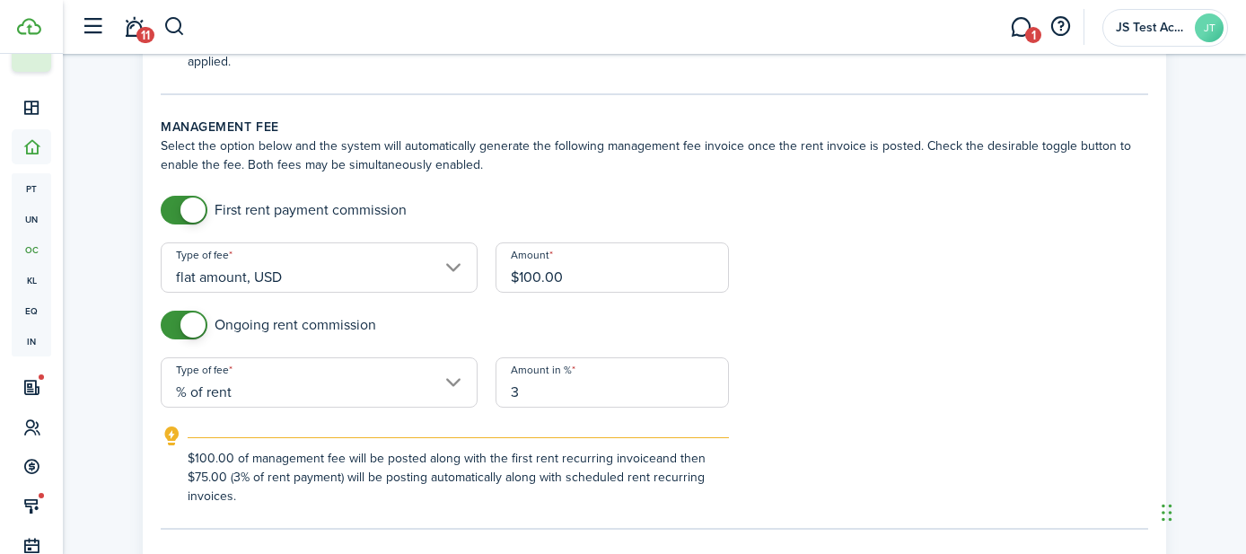
scroll to position [559, 0]
checkbox input "false"
click at [175, 193] on span at bounding box center [184, 207] width 18 height 29
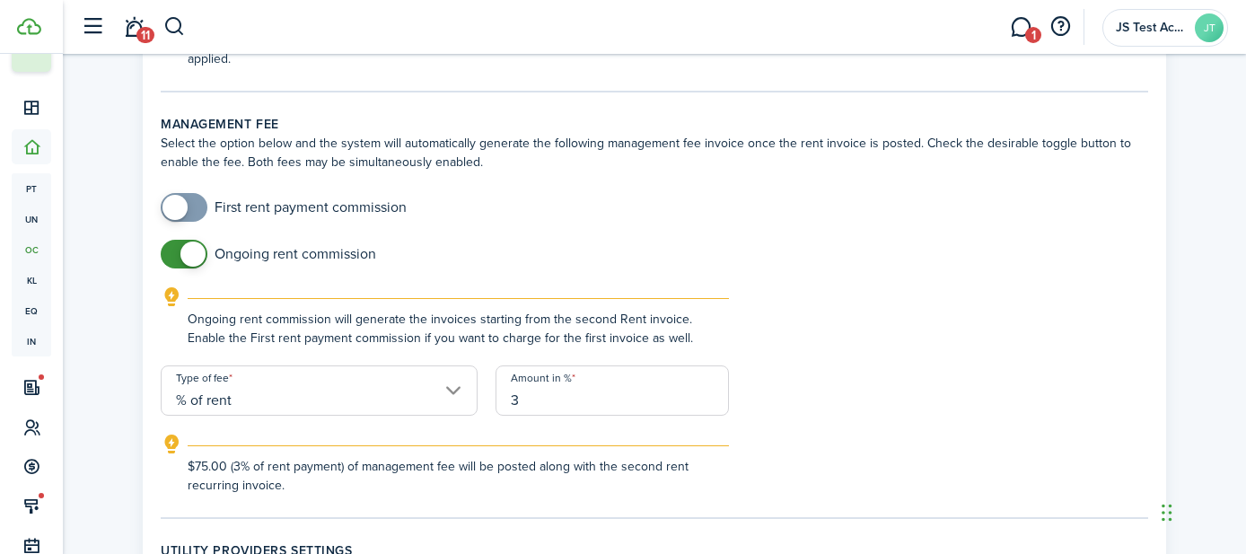
checkbox input "false"
click at [175, 240] on span at bounding box center [184, 254] width 18 height 29
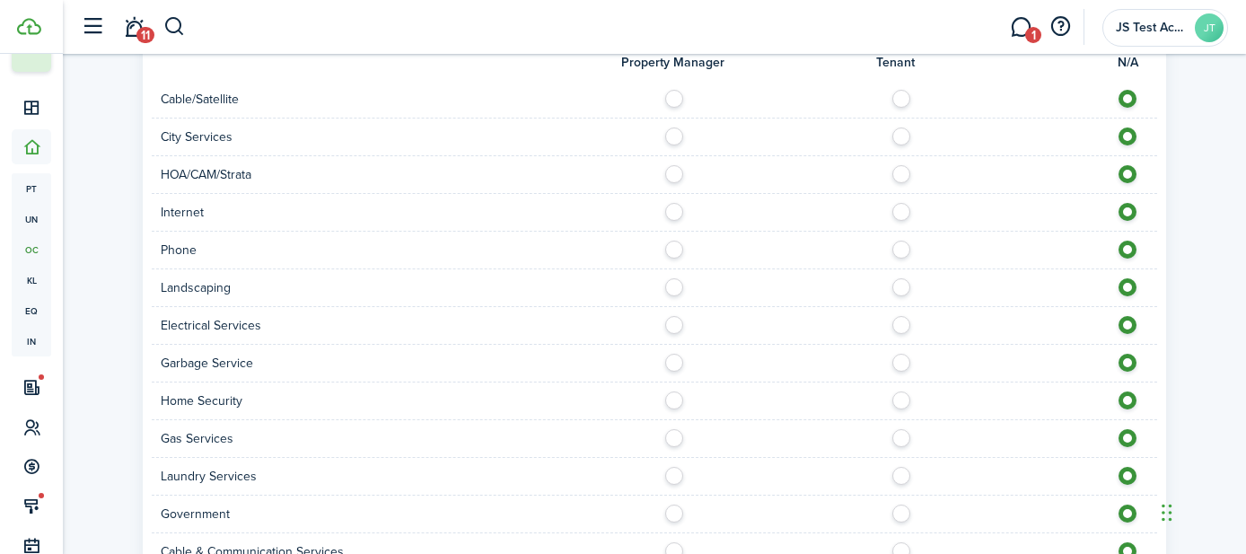
scroll to position [1644, 0]
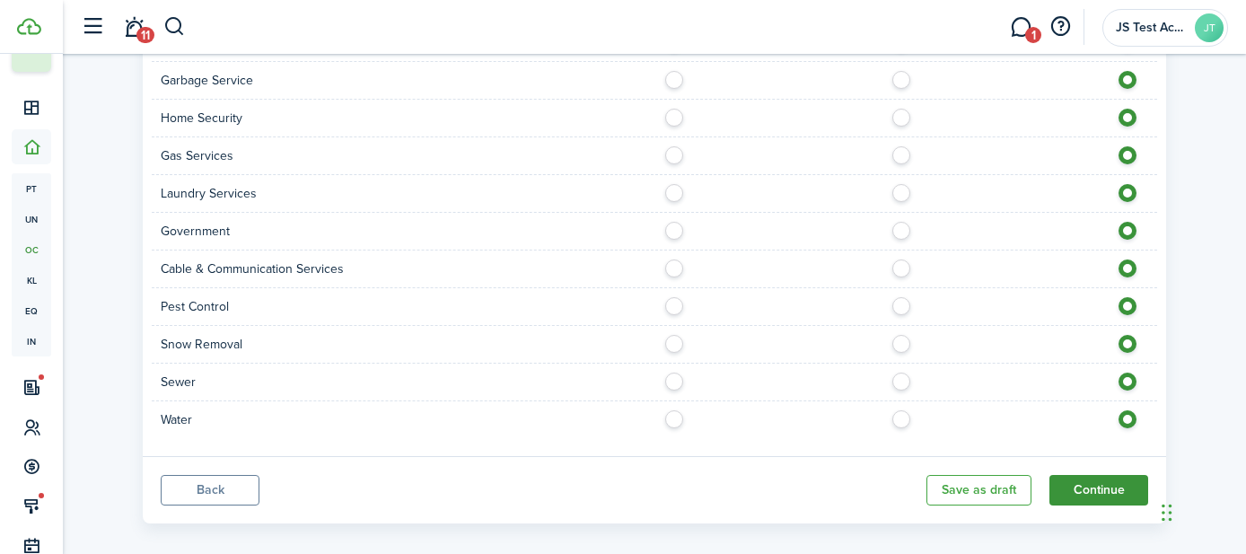
click at [1081, 475] on button "Continue" at bounding box center [1099, 490] width 99 height 31
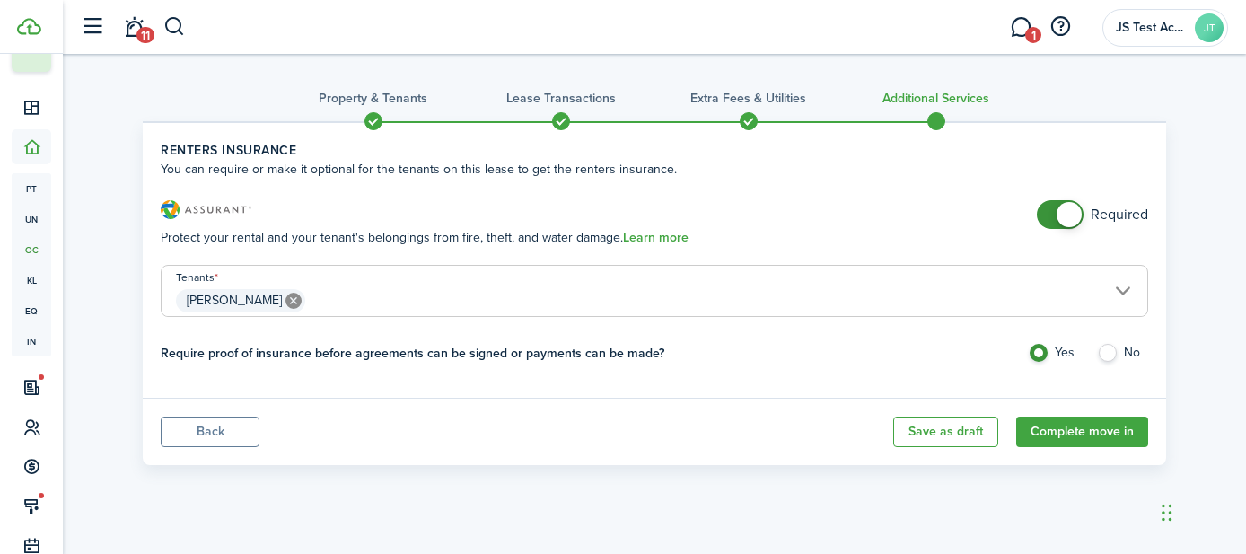
checkbox input "false"
click at [1051, 213] on span at bounding box center [1060, 214] width 18 height 29
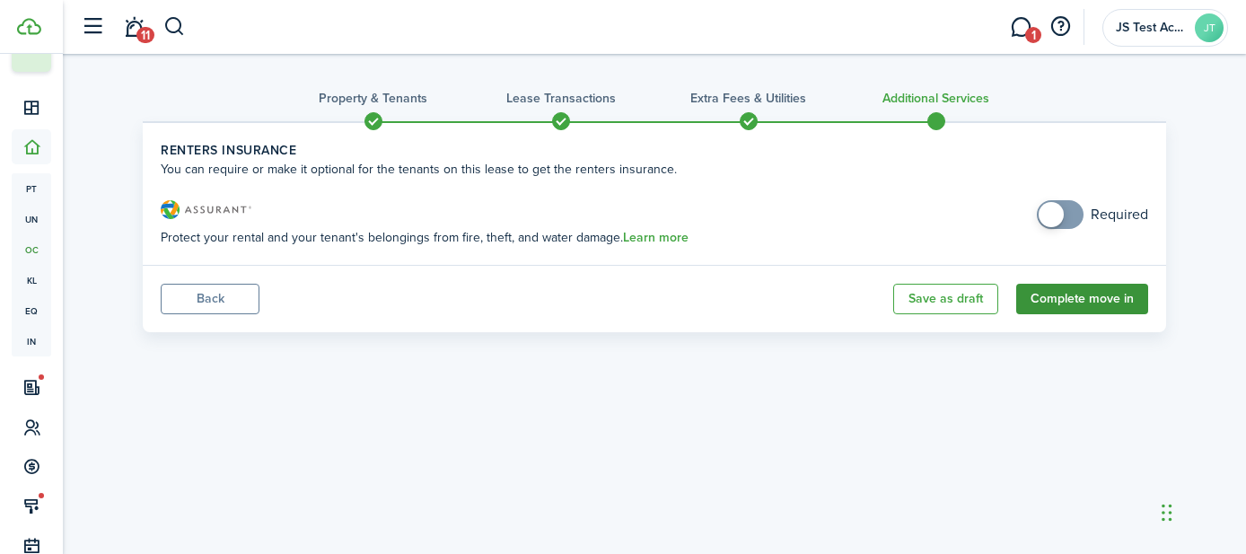
click at [1080, 298] on button "Complete move in" at bounding box center [1082, 299] width 132 height 31
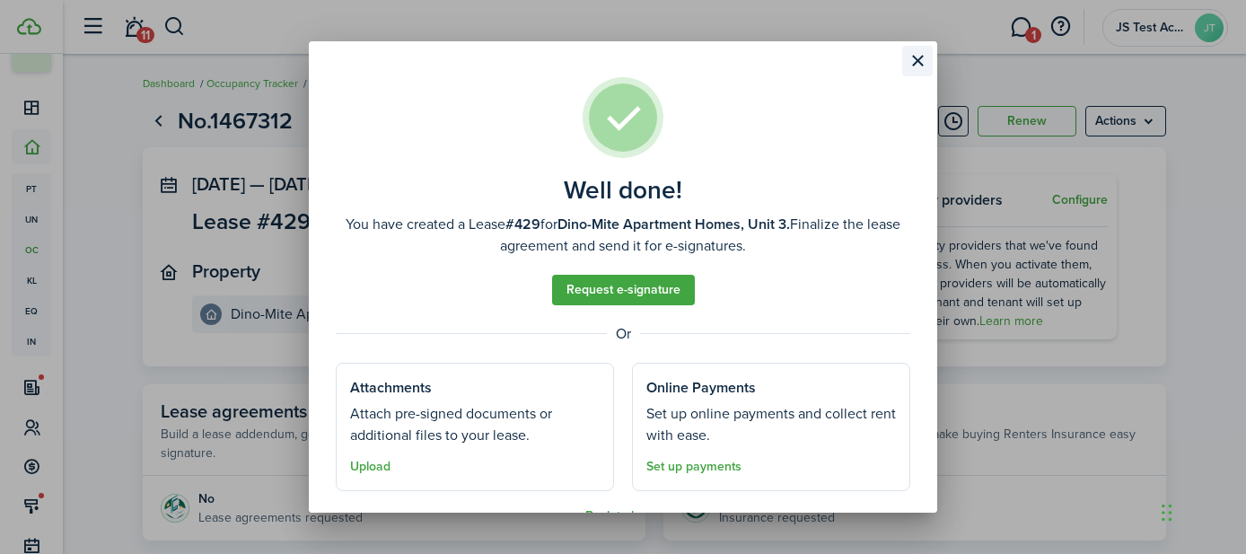
click at [920, 65] on button "Close modal" at bounding box center [917, 61] width 31 height 31
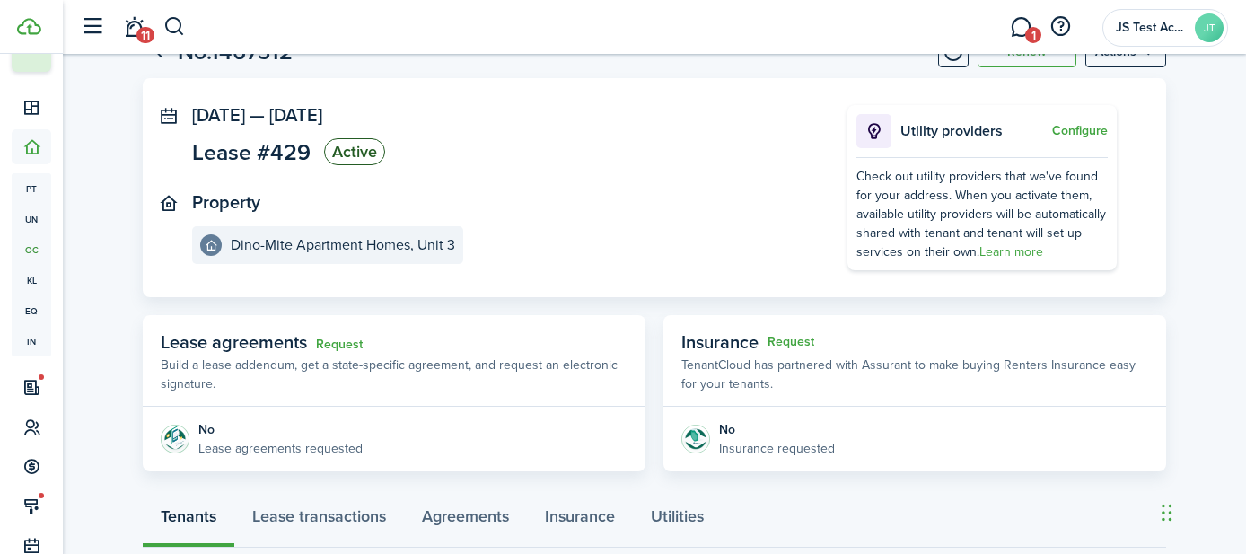
scroll to position [70, 0]
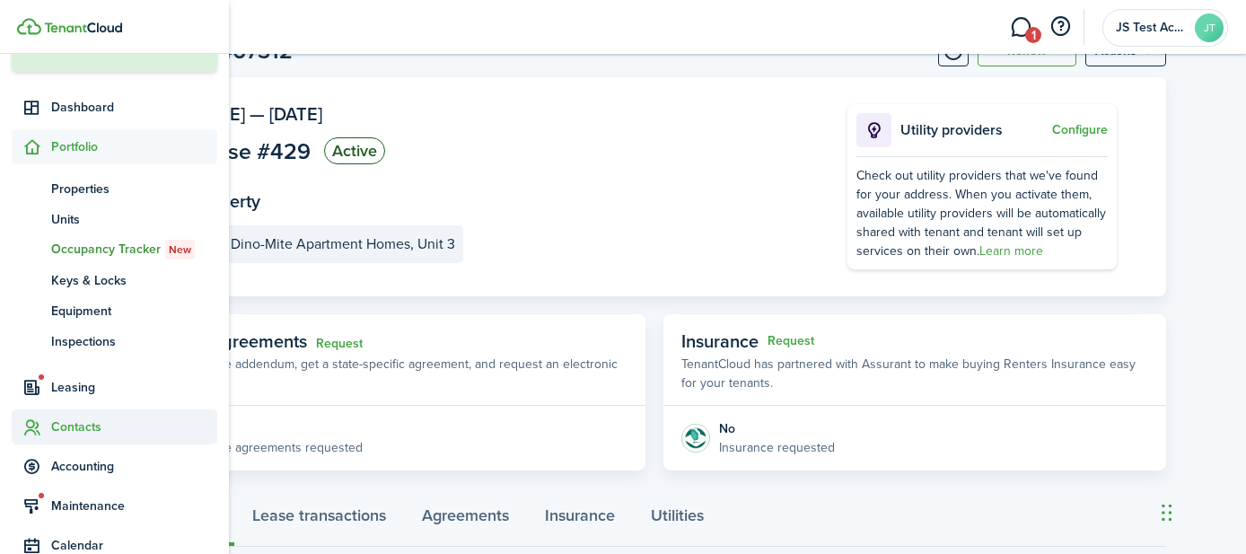
click at [67, 423] on span "Contacts" at bounding box center [134, 427] width 166 height 19
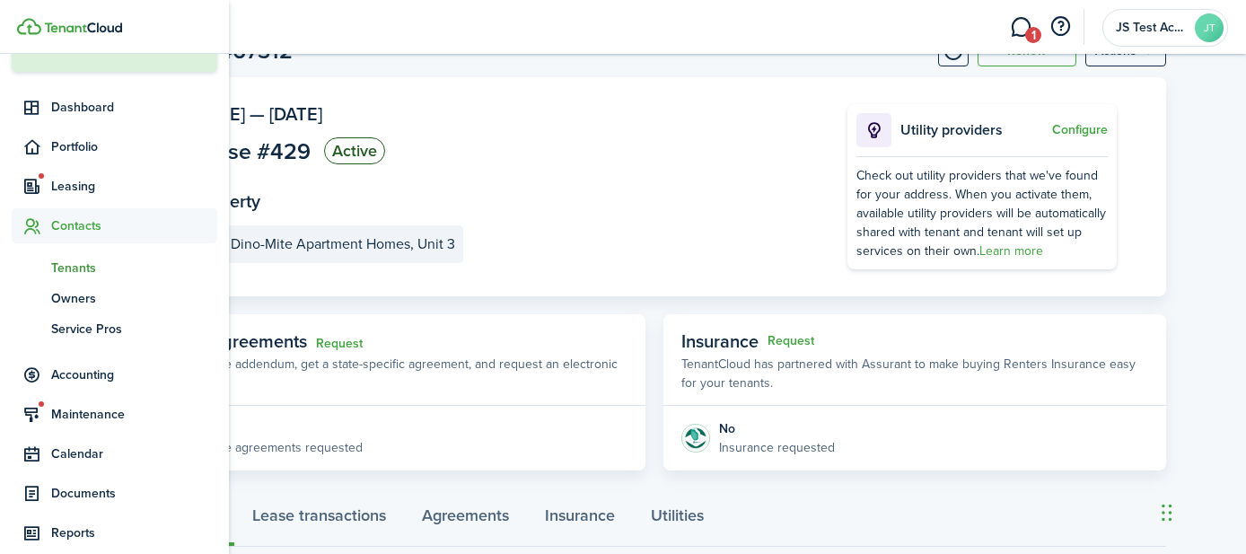
click at [78, 268] on span "Tenants" at bounding box center [134, 268] width 166 height 19
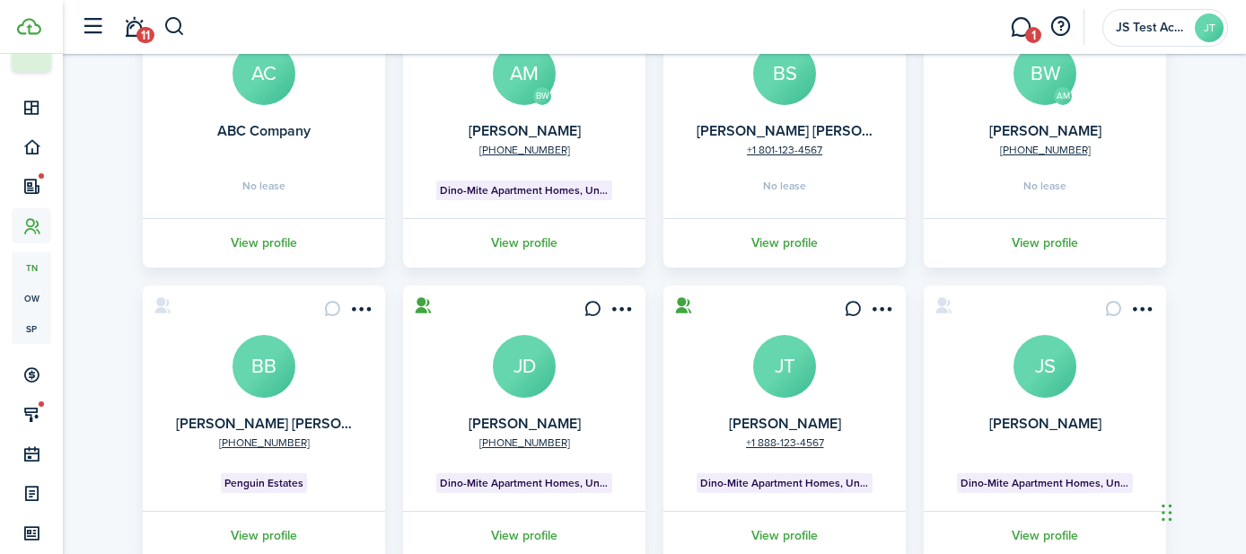
scroll to position [210, 0]
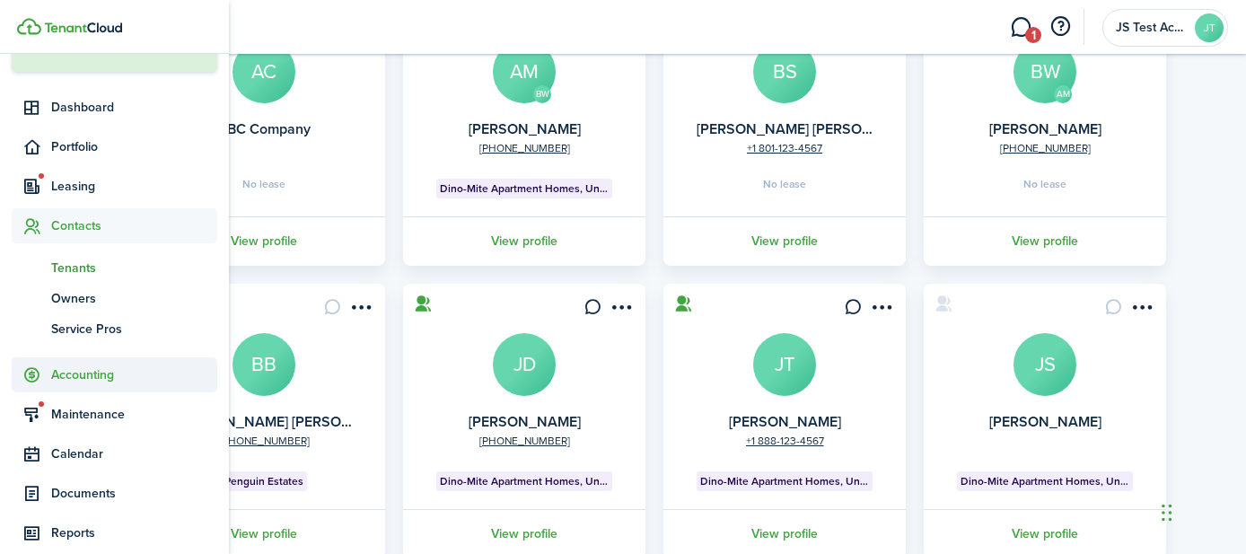
click at [66, 378] on span "Accounting" at bounding box center [134, 374] width 166 height 19
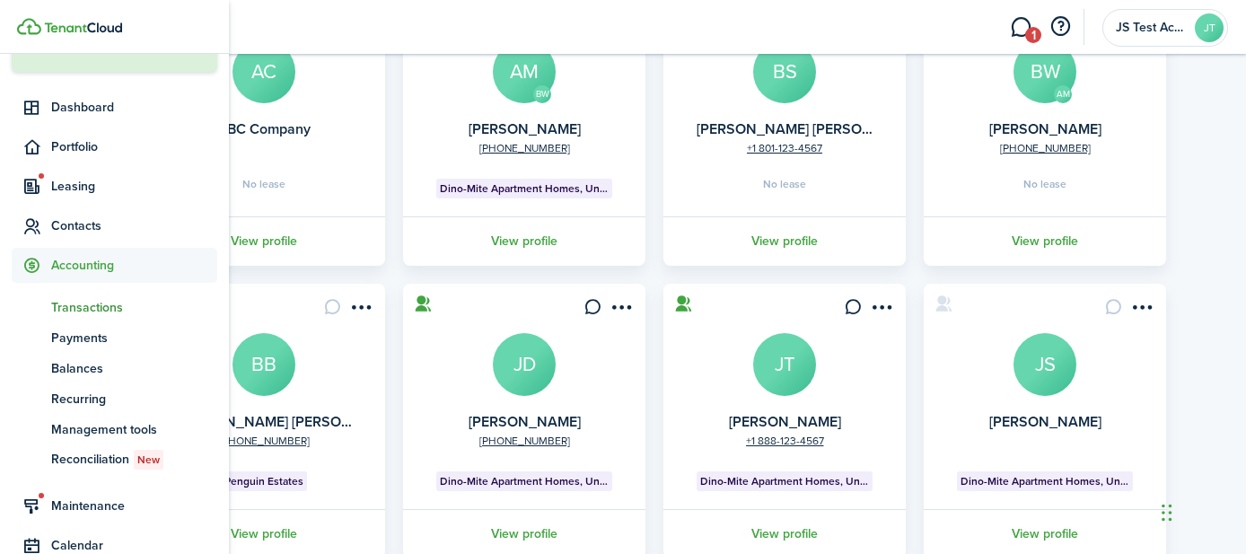
click at [84, 312] on span "Transactions" at bounding box center [134, 307] width 166 height 19
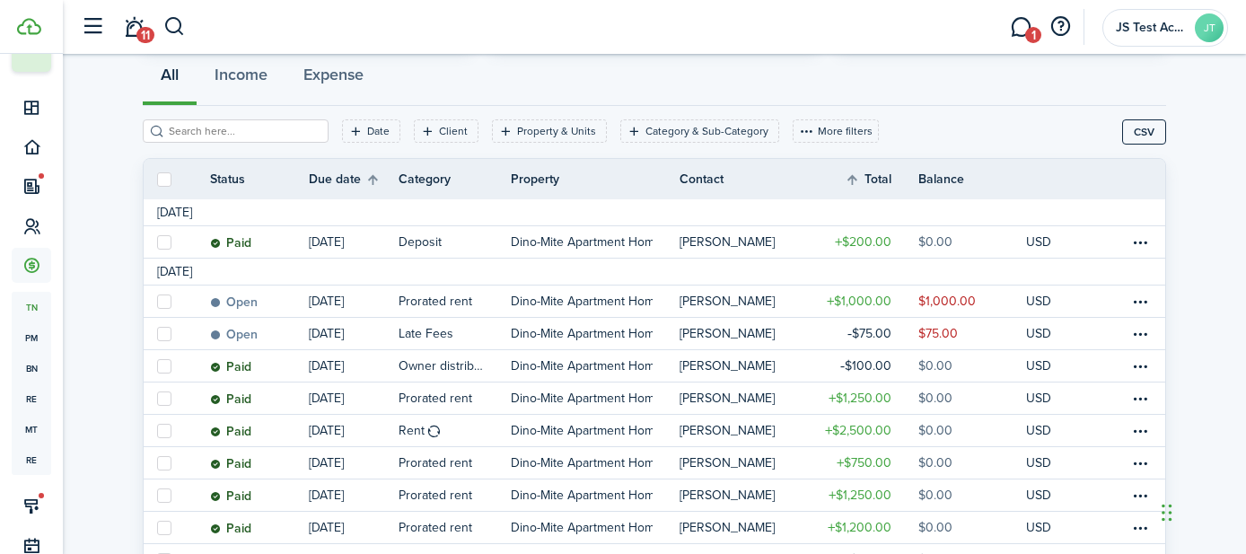
scroll to position [171, 0]
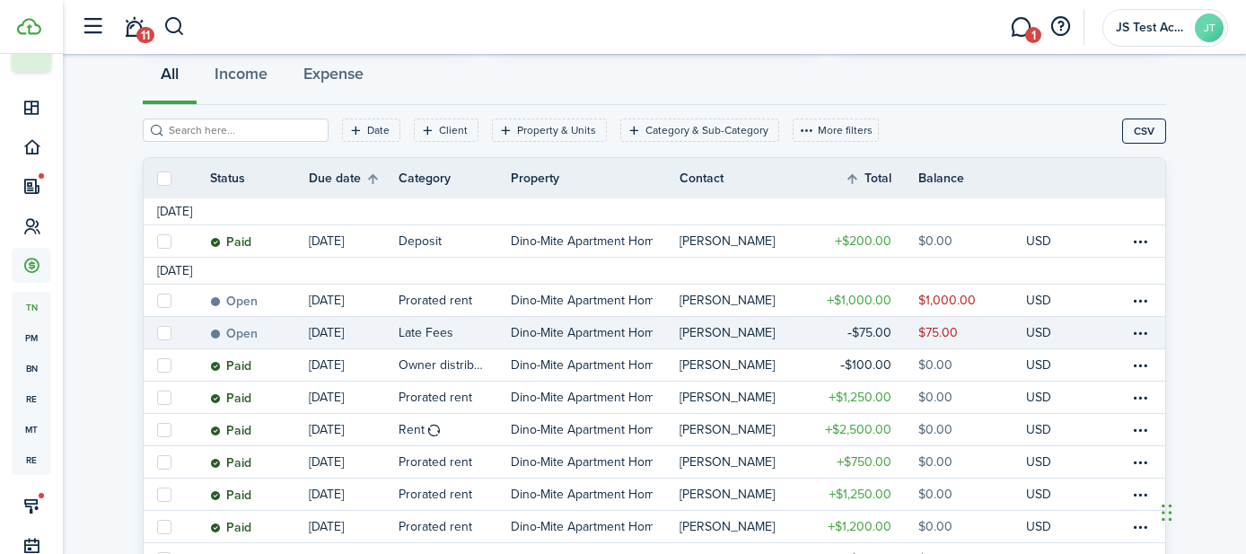
click at [263, 332] on link "Open" at bounding box center [259, 332] width 99 height 31
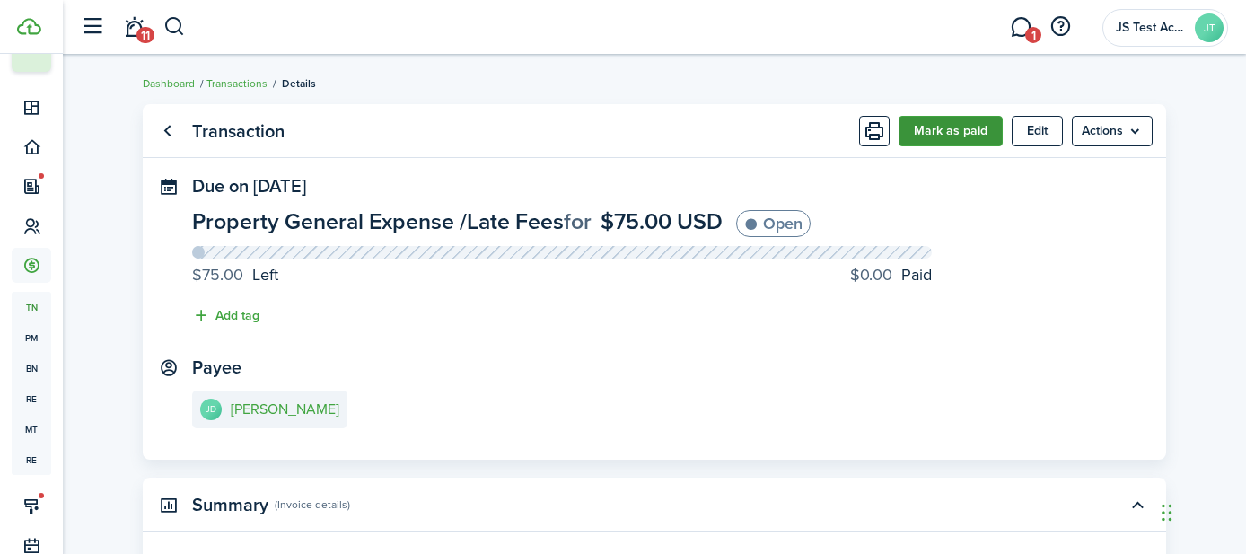
click at [927, 128] on button "Mark as paid" at bounding box center [951, 131] width 104 height 31
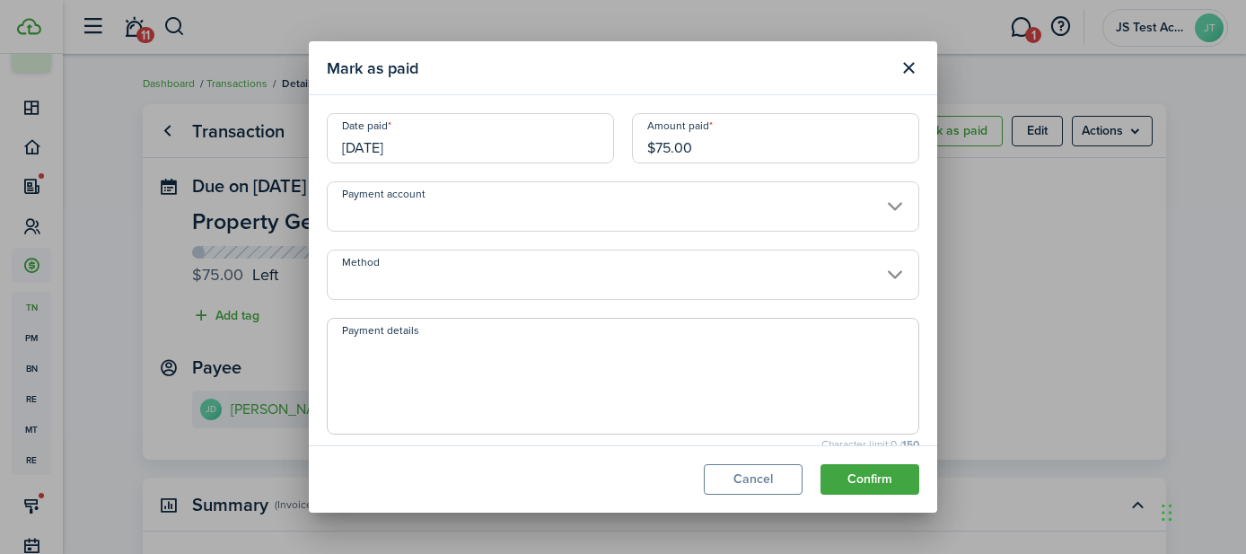
click at [610, 286] on input "Method" at bounding box center [623, 275] width 593 height 50
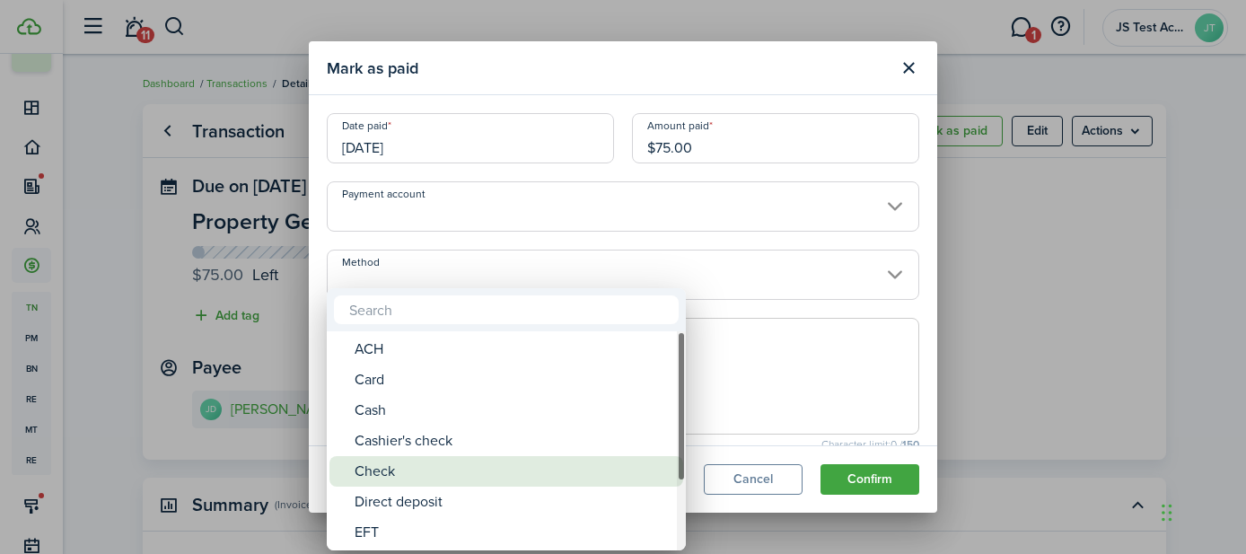
click at [505, 476] on div "Check" at bounding box center [514, 471] width 318 height 31
type input "Check"
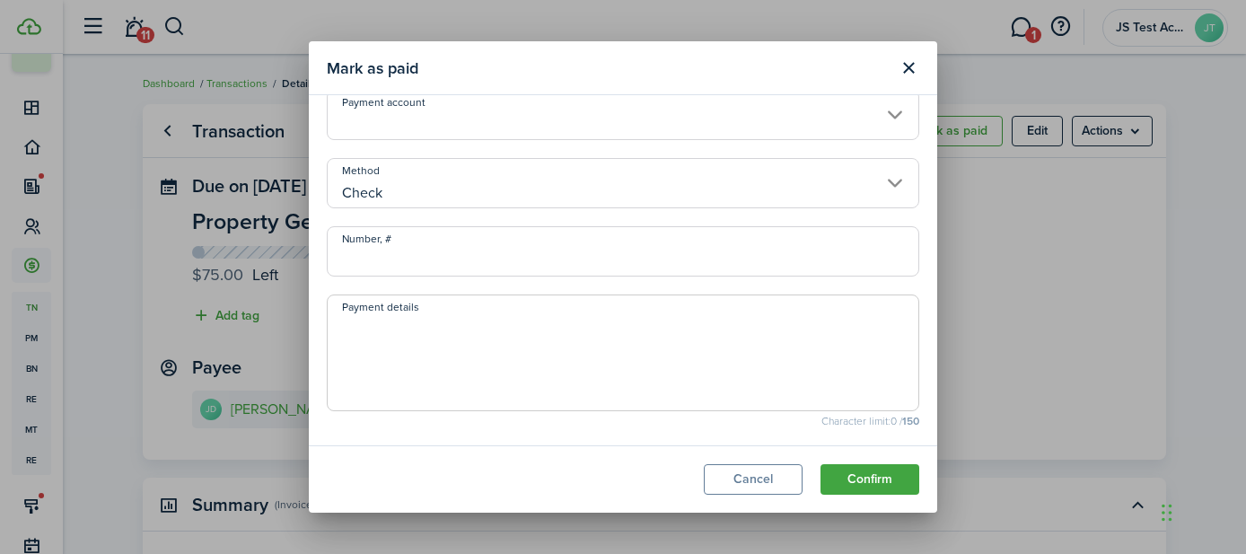
scroll to position [103, 0]
click at [416, 242] on input "Number, #" at bounding box center [623, 240] width 593 height 50
type input "2345"
click at [604, 317] on textarea "Payment details" at bounding box center [623, 346] width 591 height 86
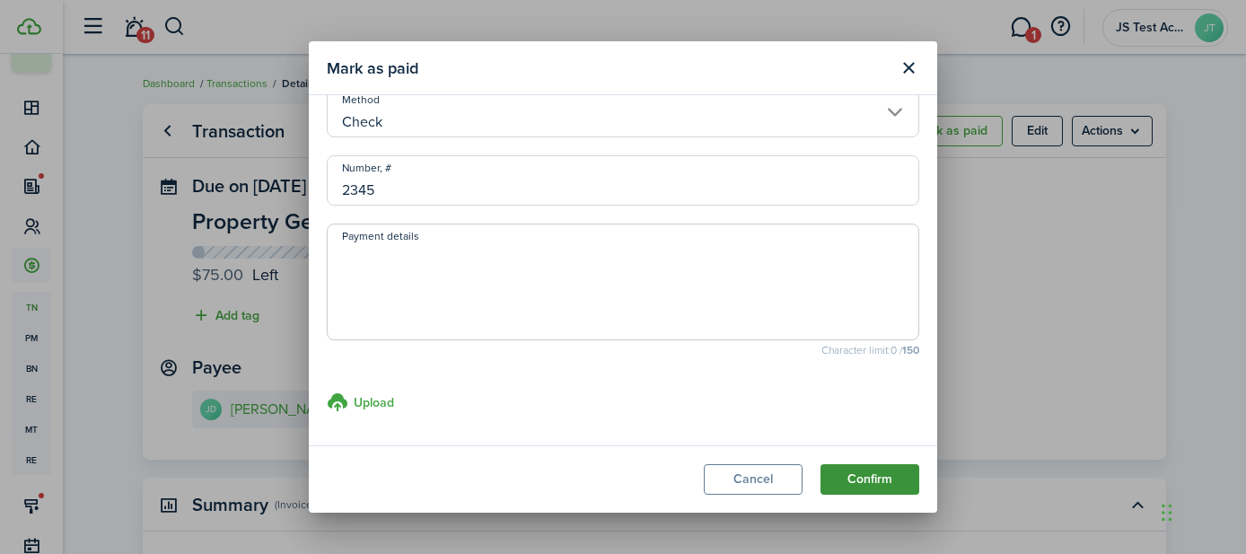
click at [882, 479] on button "Confirm" at bounding box center [870, 479] width 99 height 31
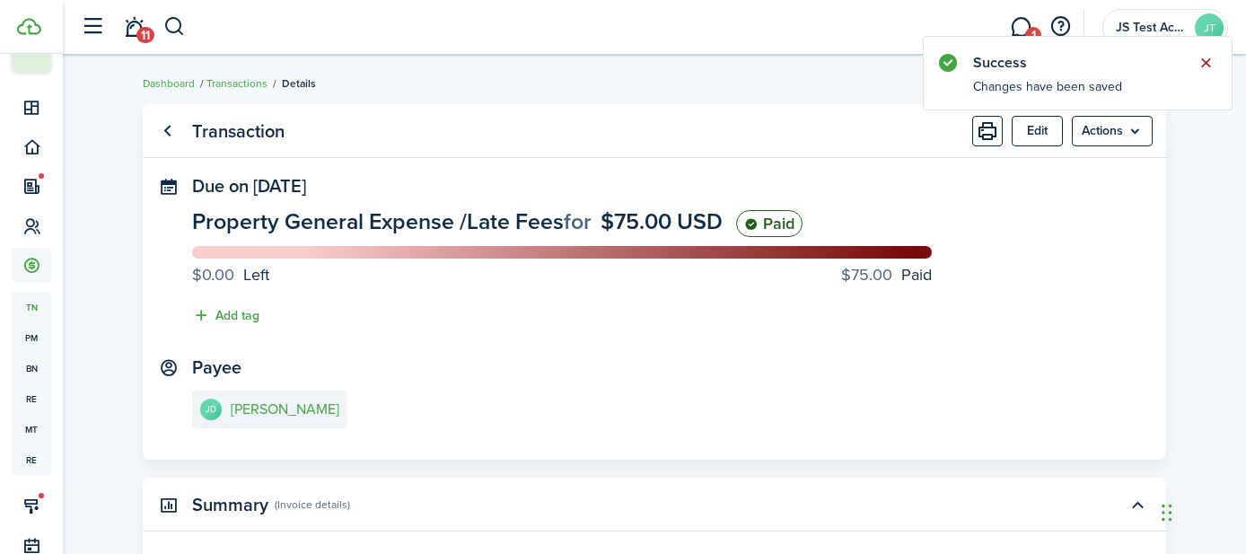
click at [1206, 63] on button "Close notify" at bounding box center [1205, 62] width 25 height 25
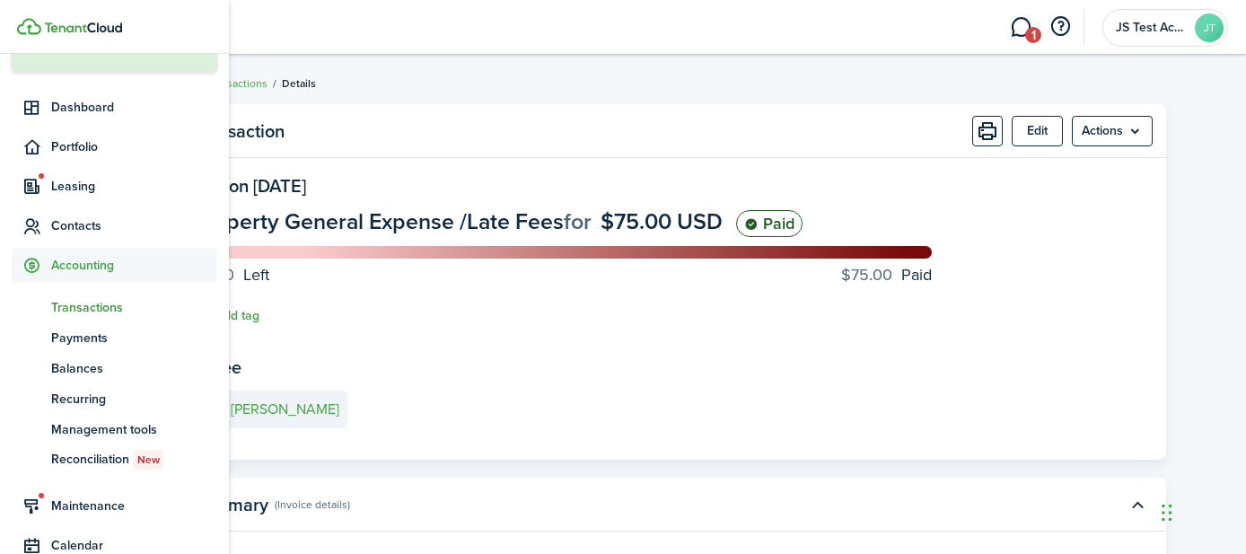
click at [59, 306] on span "Transactions" at bounding box center [134, 307] width 166 height 19
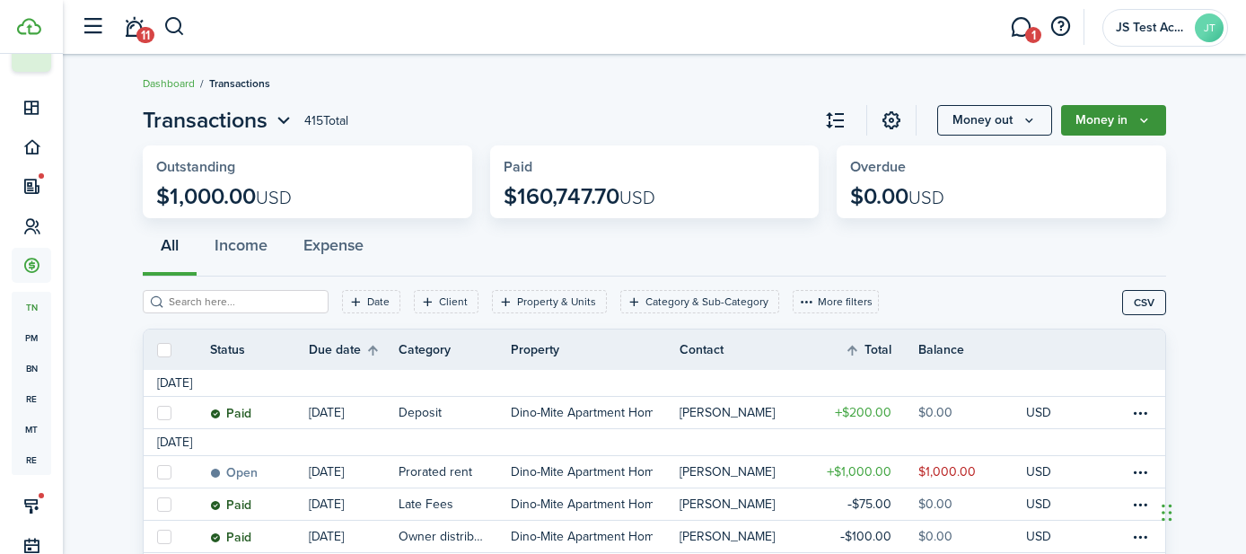
click at [1106, 114] on button "Money in" at bounding box center [1113, 120] width 105 height 31
click at [977, 118] on button "Money out" at bounding box center [994, 120] width 115 height 31
click at [545, 245] on div "All Income Expense" at bounding box center [655, 250] width 1024 height 54
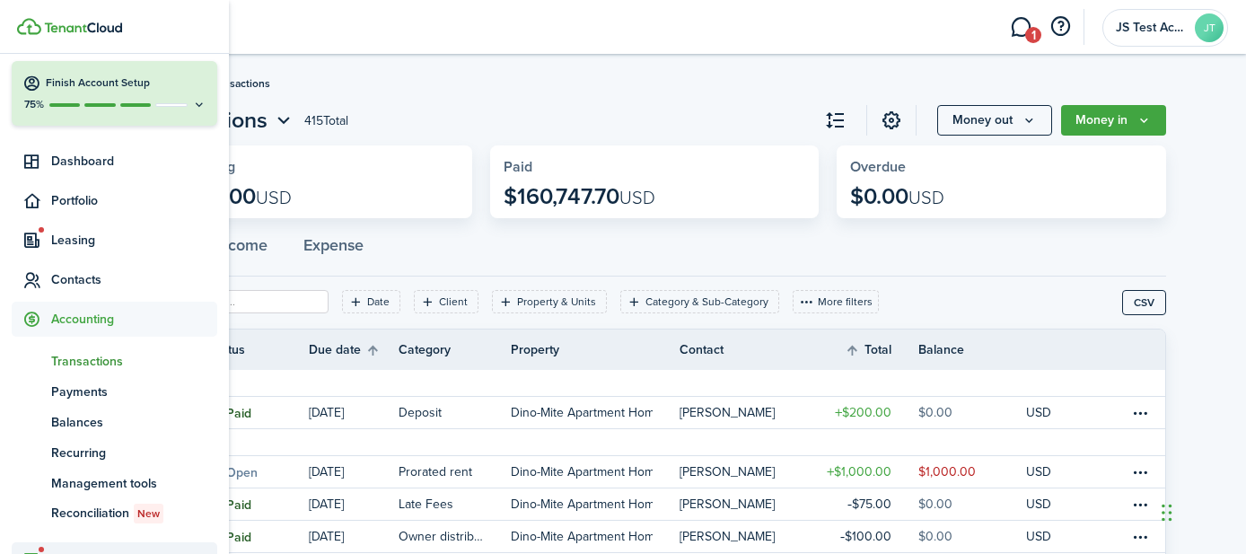
scroll to position [13, 0]
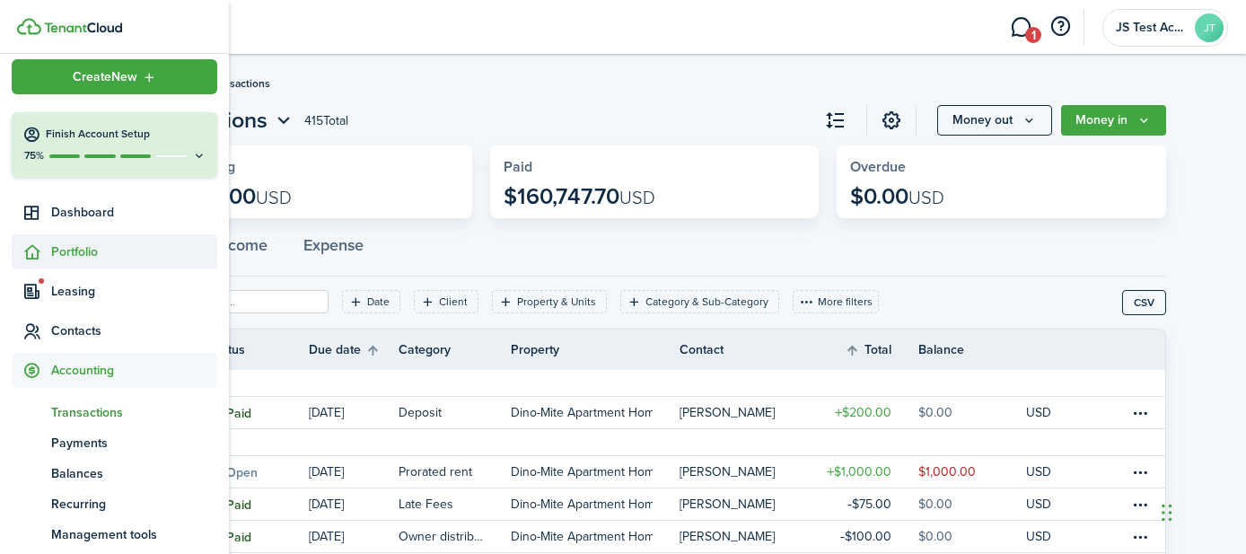
click at [71, 251] on span "Portfolio" at bounding box center [134, 251] width 166 height 19
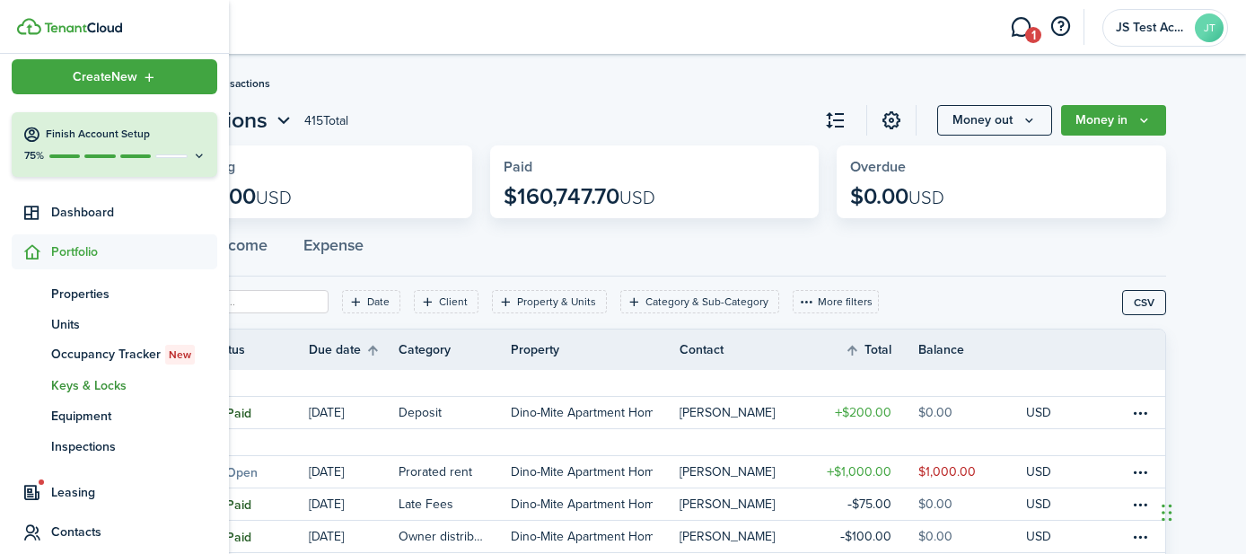
click at [74, 388] on span "Keys & Locks" at bounding box center [134, 385] width 166 height 19
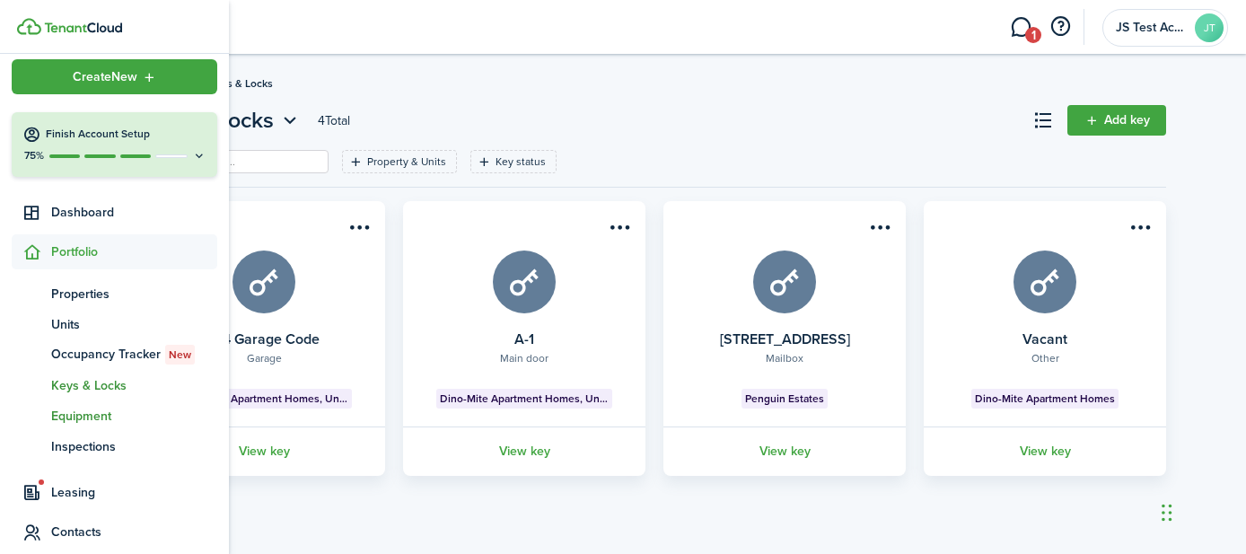
click at [63, 415] on span "Equipment" at bounding box center [134, 416] width 166 height 19
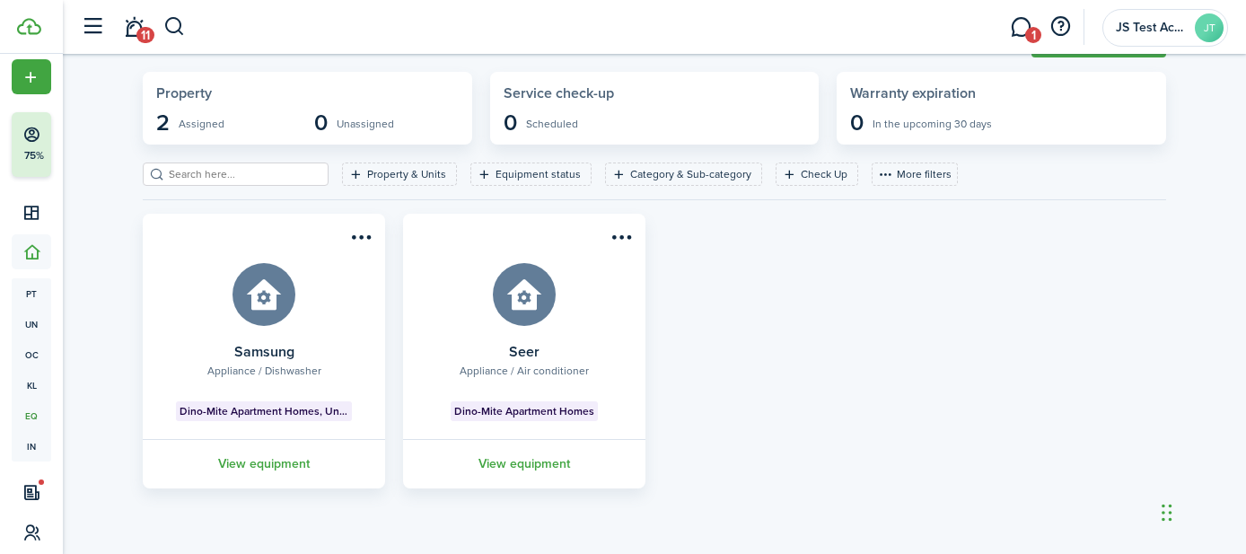
scroll to position [80, 0]
click at [271, 464] on link "View equipment" at bounding box center [264, 461] width 248 height 49
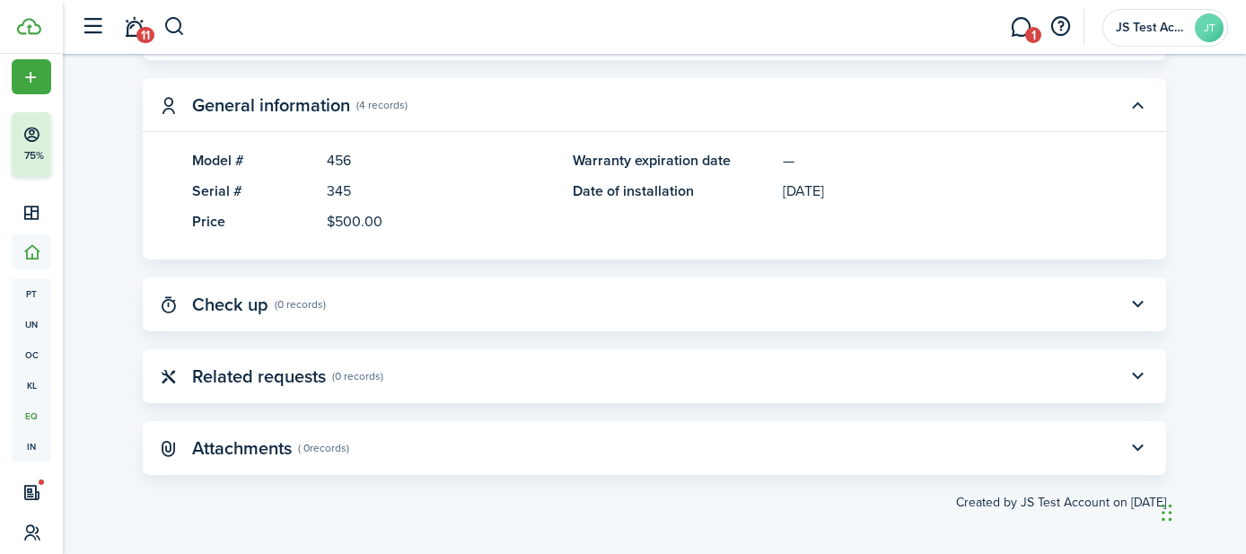
scroll to position [397, 0]
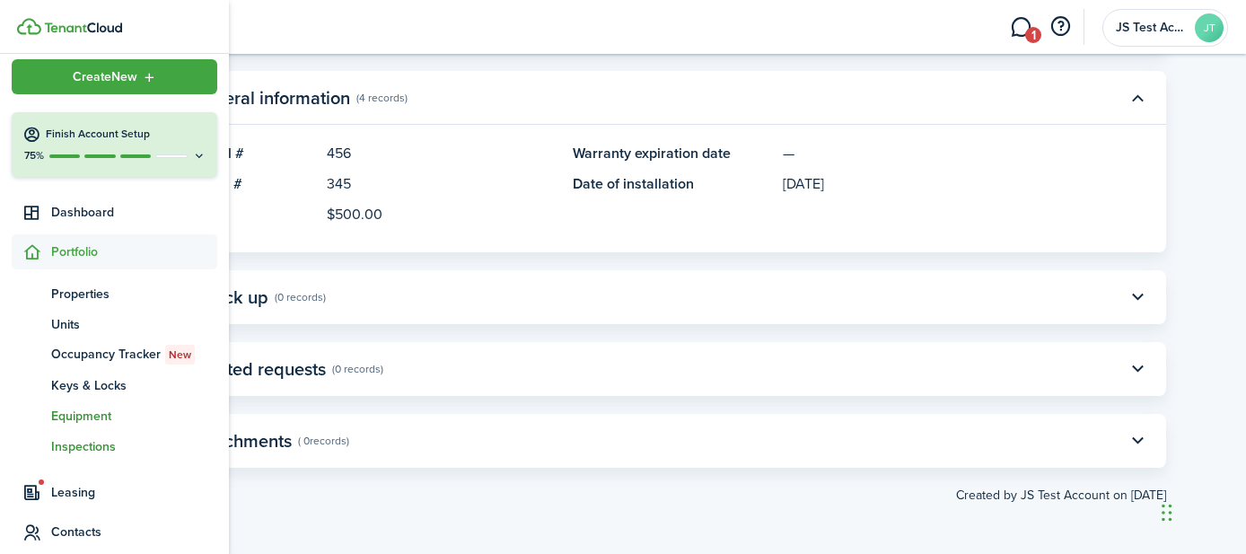
click at [74, 437] on span "Inspections" at bounding box center [134, 446] width 166 height 19
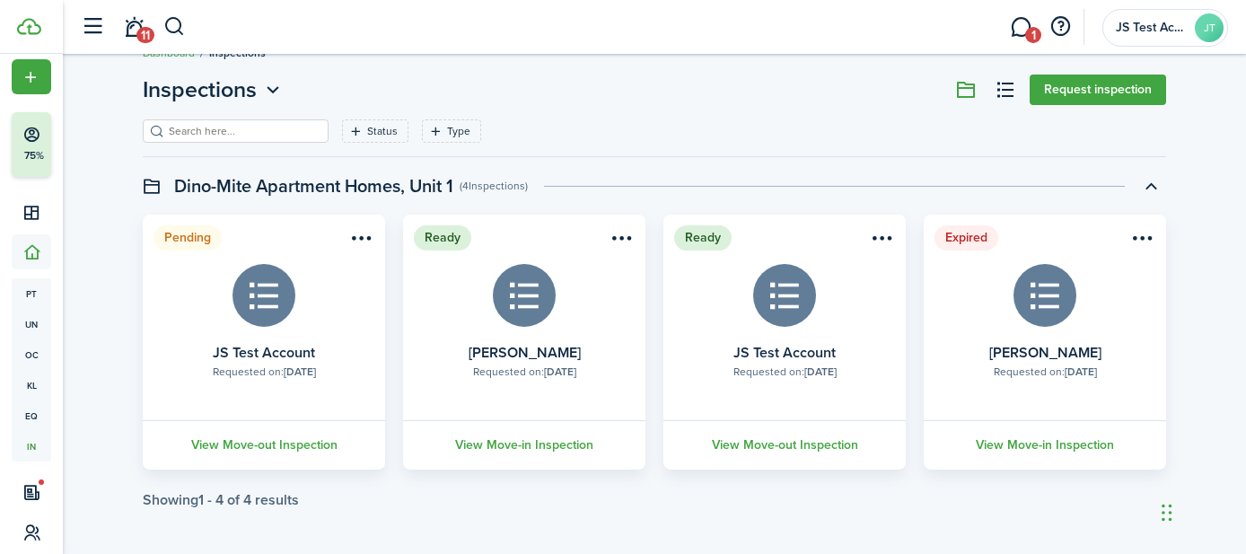
scroll to position [34, 0]
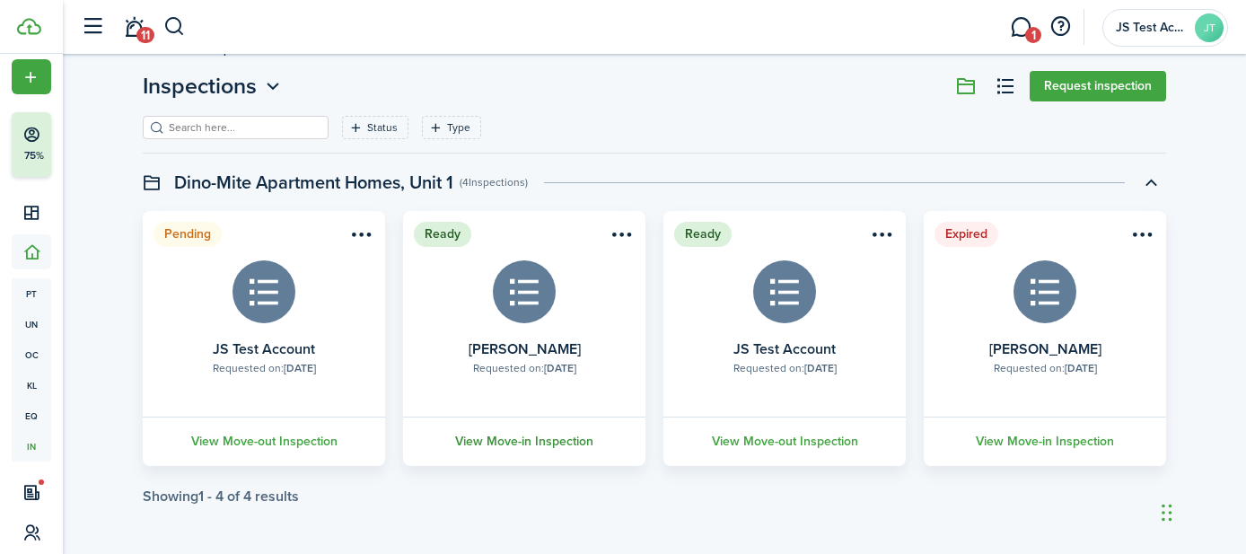
click at [535, 439] on link "View Move-in Inspection" at bounding box center [524, 441] width 248 height 49
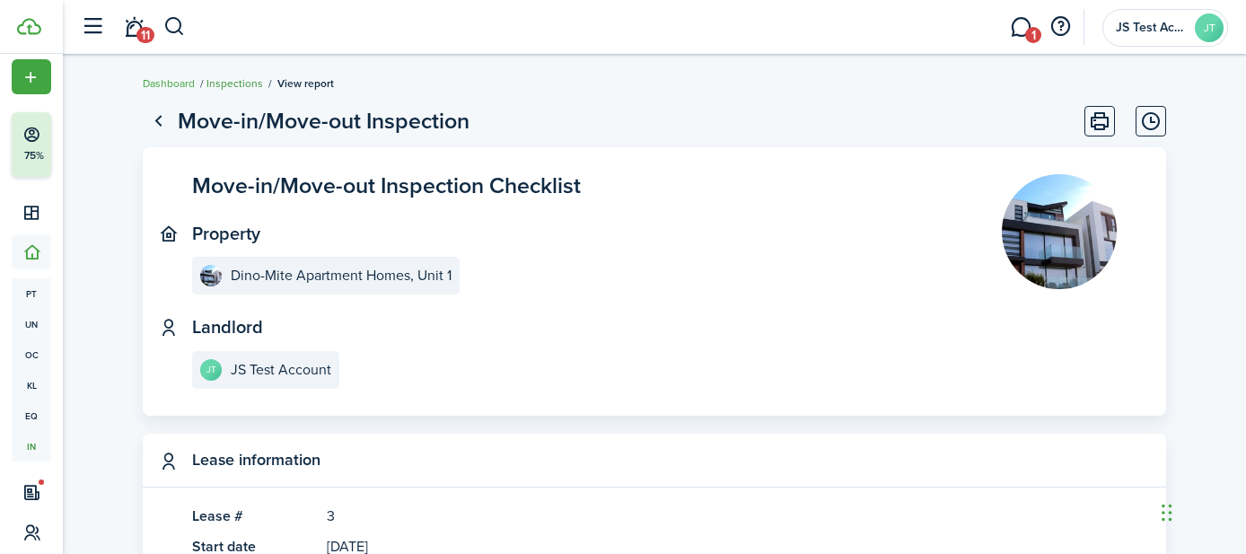
click at [235, 77] on link "Inspections" at bounding box center [235, 83] width 57 height 16
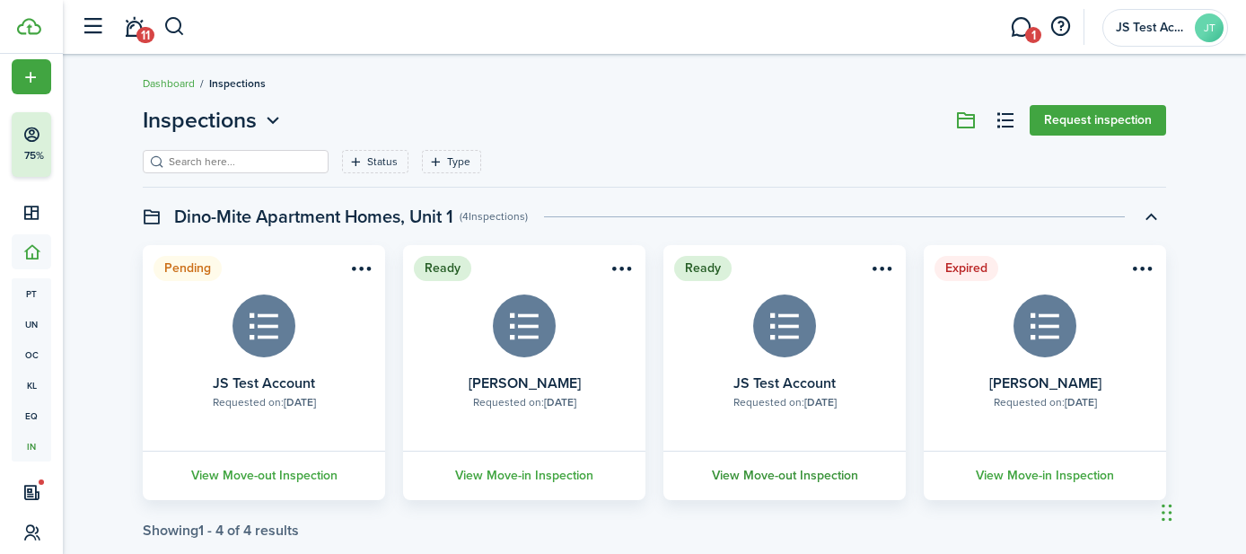
click at [764, 474] on link "View Move-out Inspection" at bounding box center [785, 475] width 248 height 49
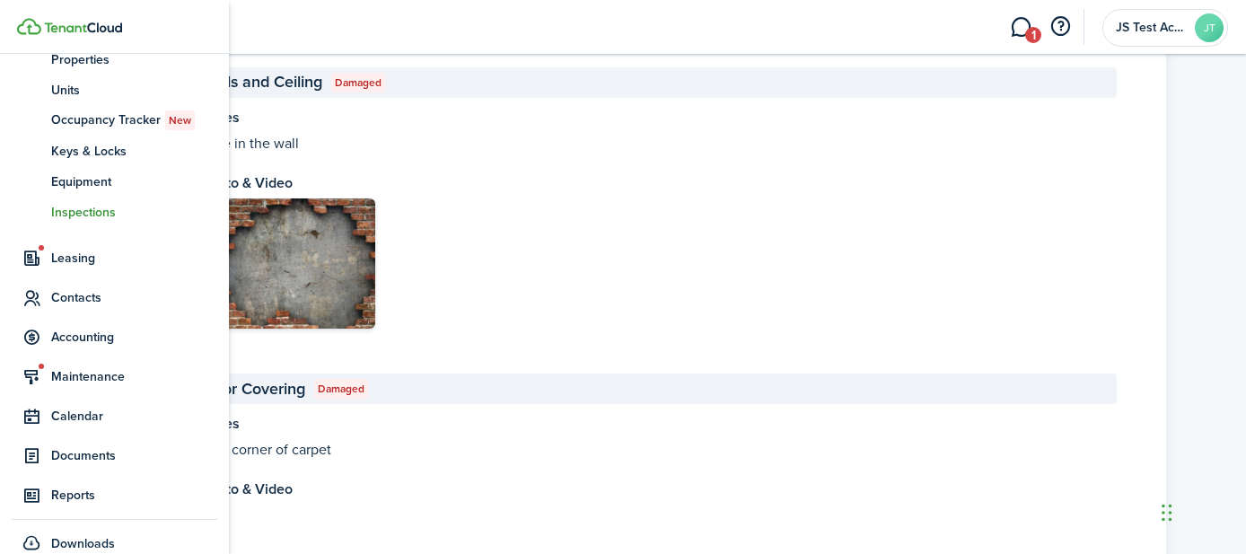
scroll to position [249, 0]
click at [62, 251] on span "Leasing" at bounding box center [134, 256] width 166 height 19
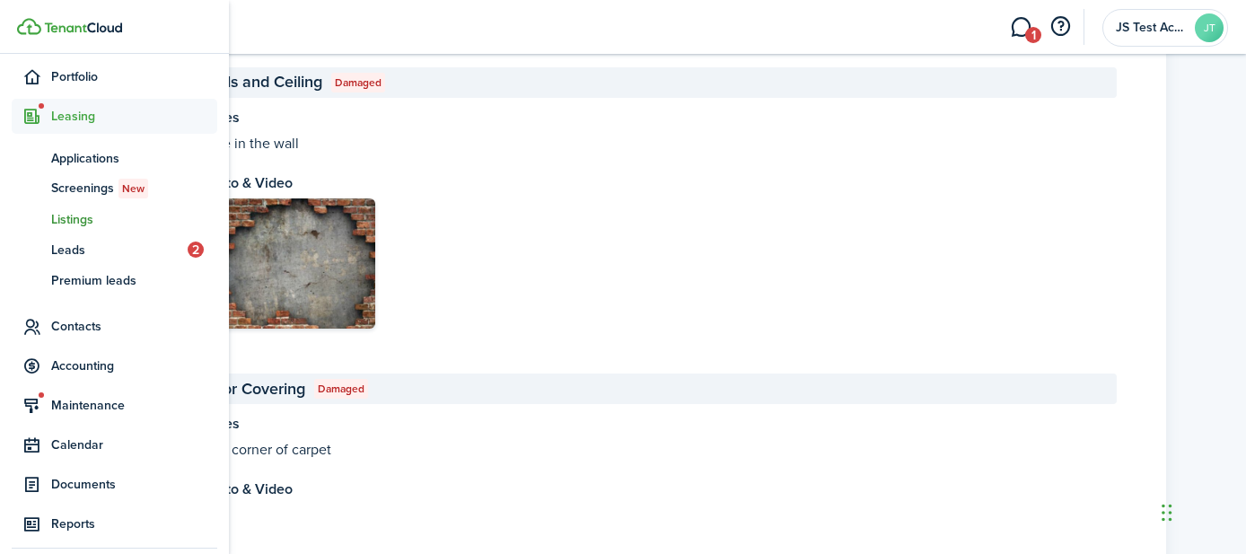
scroll to position [186, 0]
click at [77, 220] on span "Listings" at bounding box center [134, 221] width 166 height 19
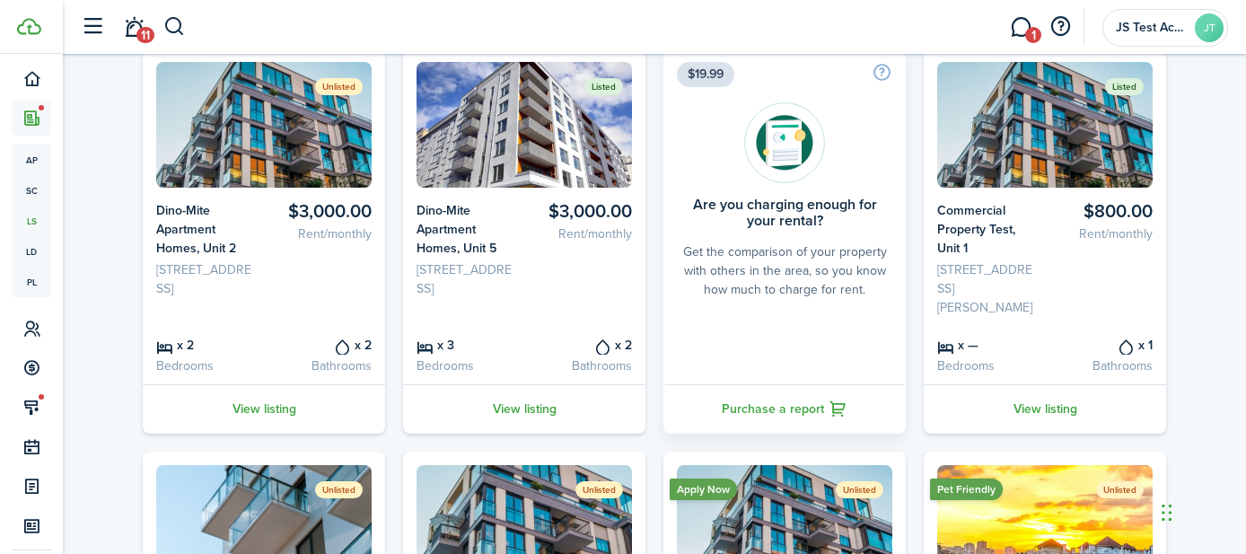
scroll to position [184, 0]
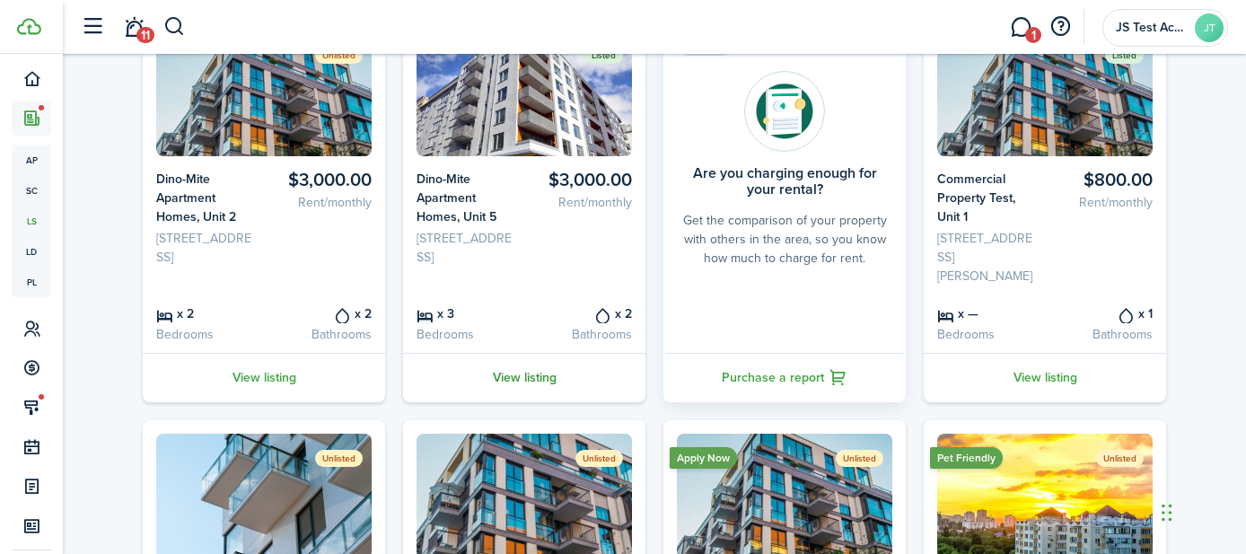
click at [539, 374] on link "View listing" at bounding box center [524, 377] width 242 height 49
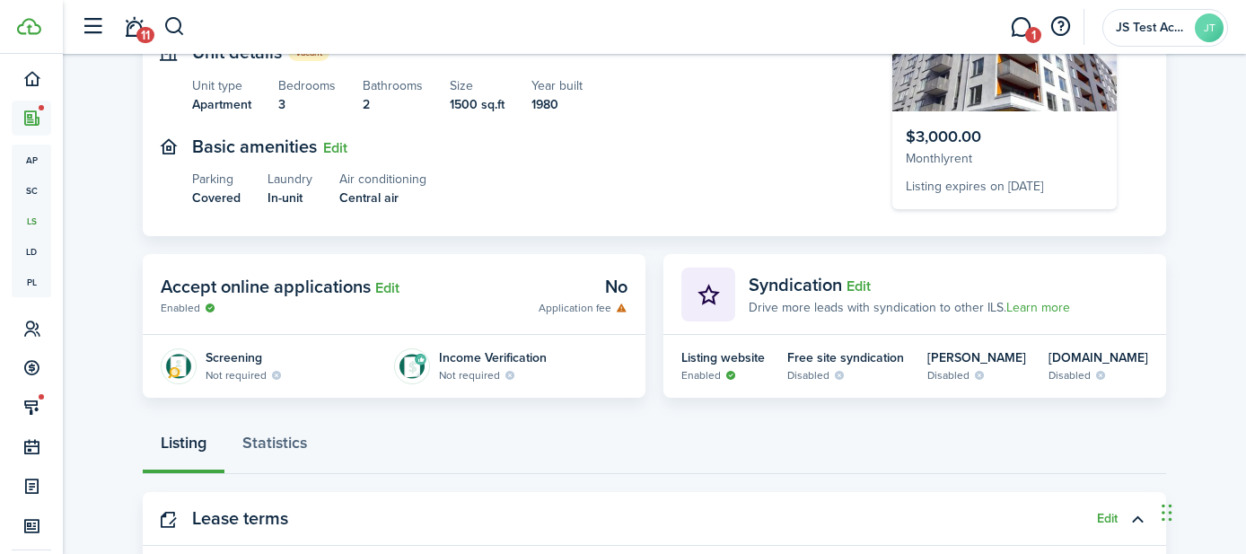
scroll to position [206, 0]
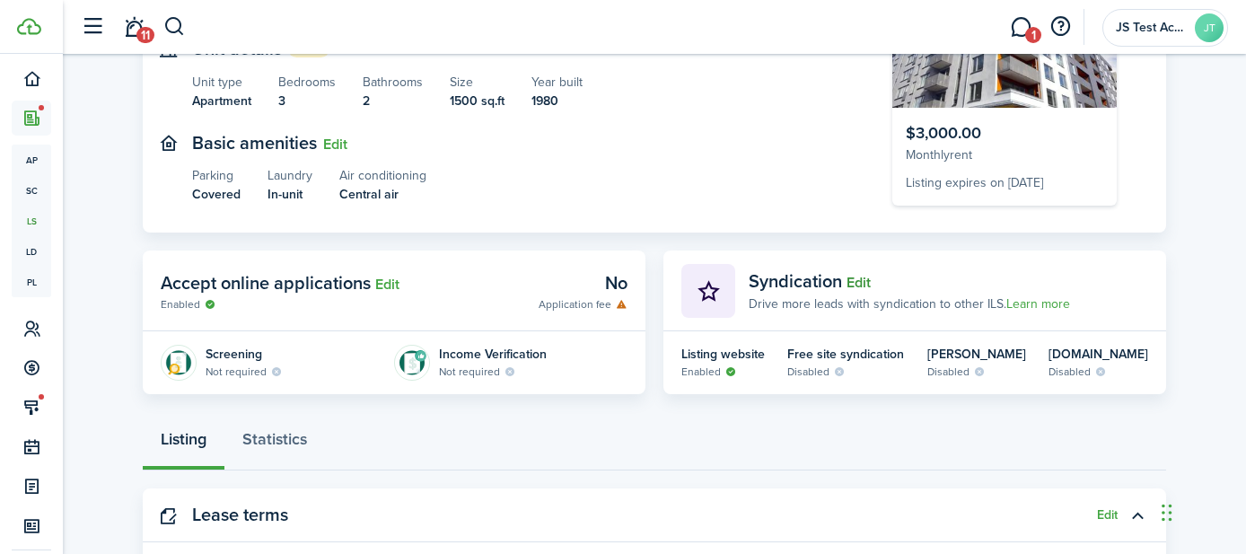
click at [857, 277] on button "Edit" at bounding box center [859, 283] width 24 height 16
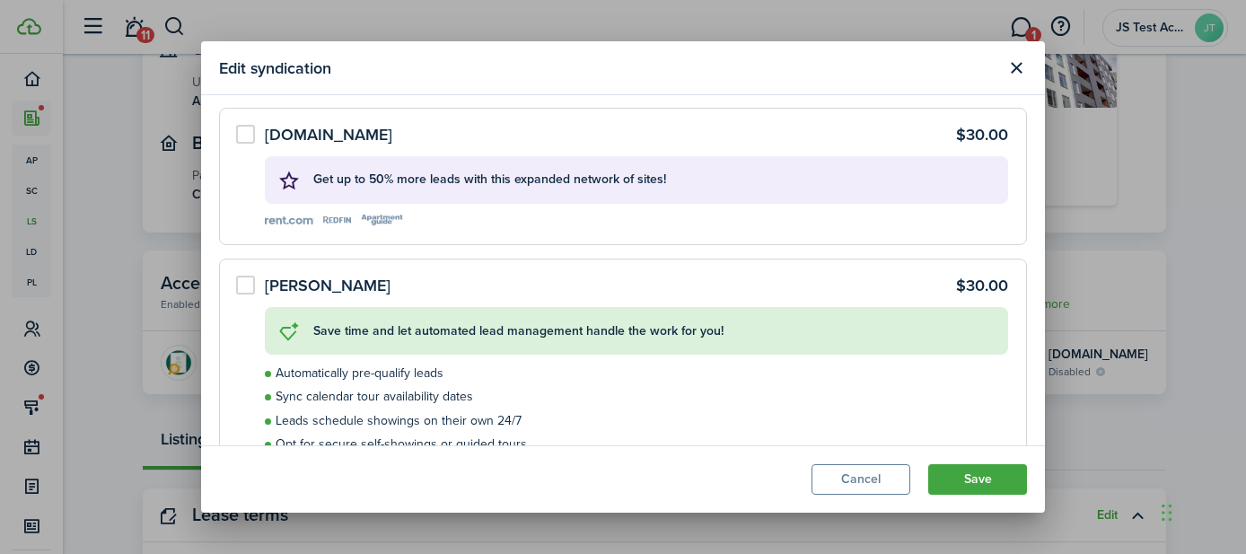
scroll to position [375, 0]
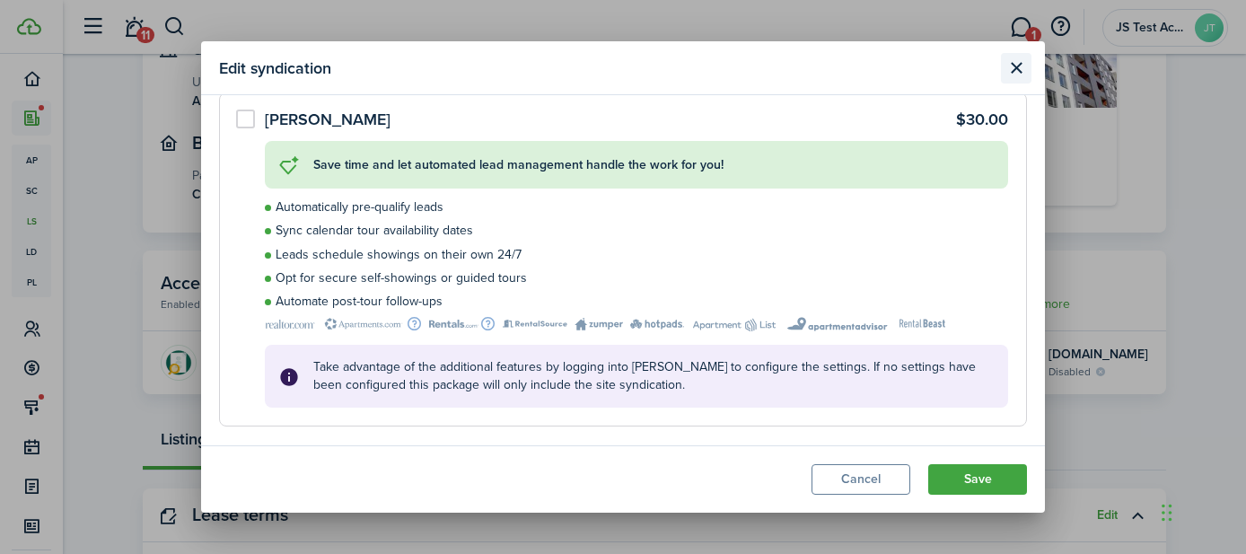
click at [1013, 75] on button "Close modal" at bounding box center [1016, 68] width 31 height 31
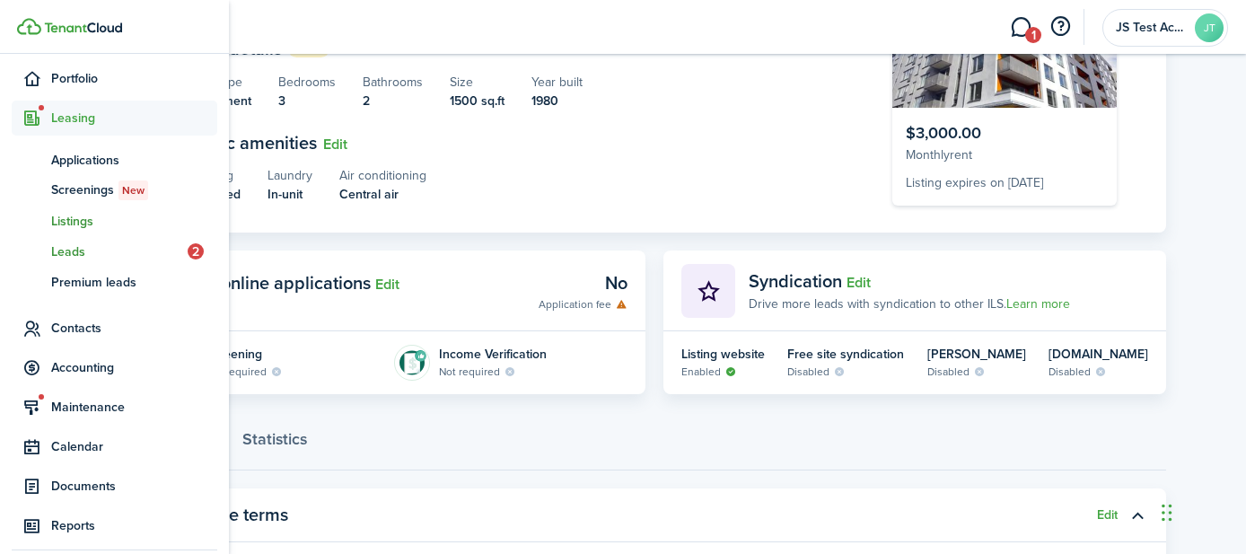
click at [66, 251] on span "Leads" at bounding box center [119, 251] width 136 height 19
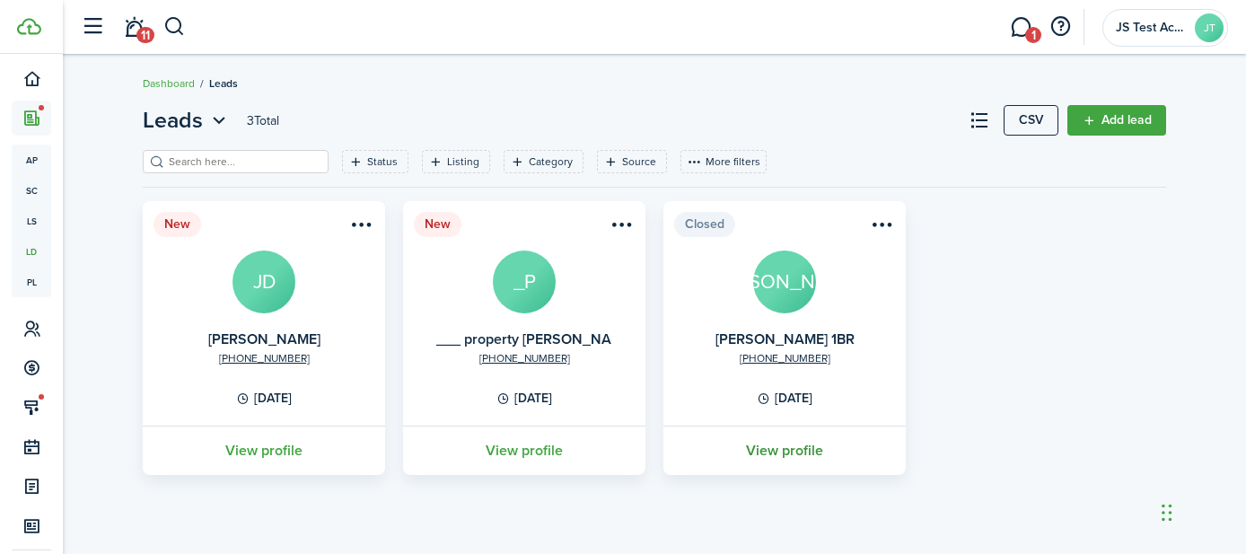
click at [781, 446] on link "View profile" at bounding box center [785, 450] width 248 height 49
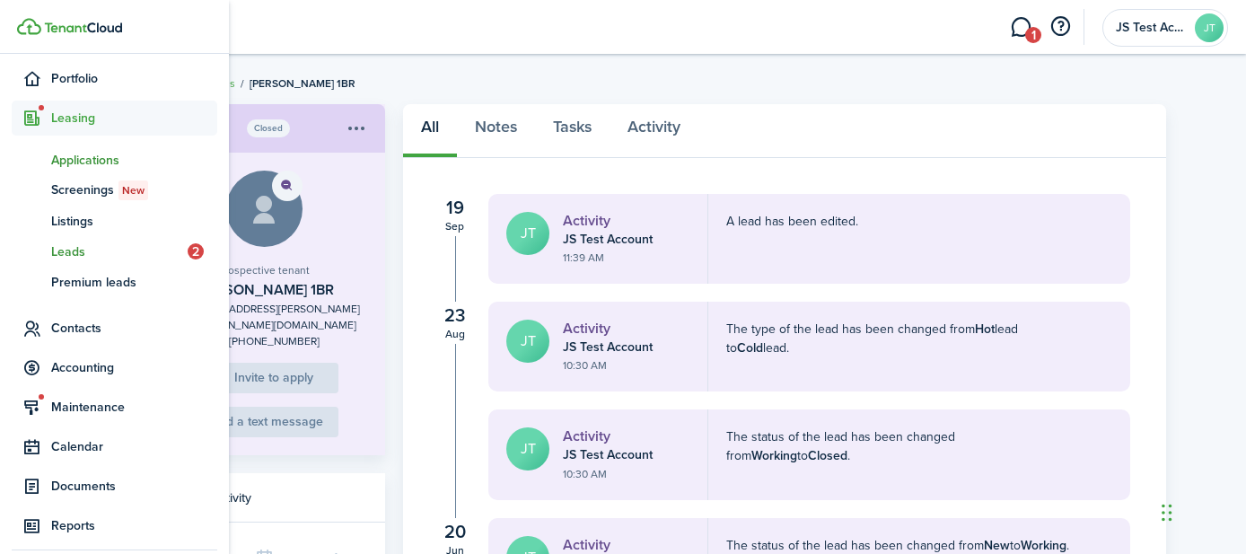
click at [65, 159] on span "Applications" at bounding box center [134, 160] width 166 height 19
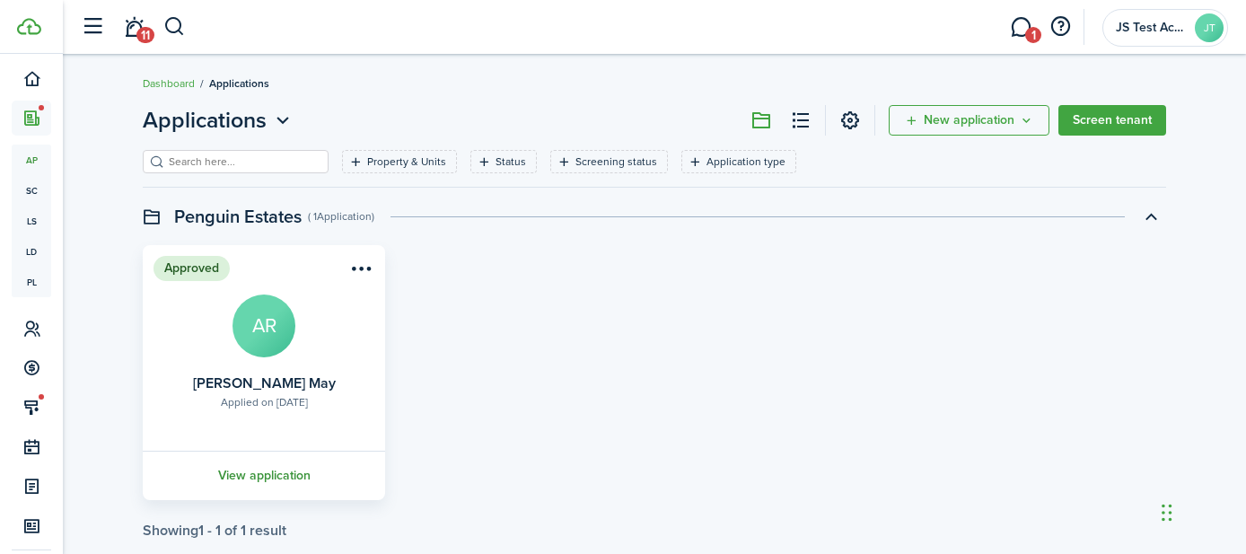
click at [279, 478] on link "View application" at bounding box center [264, 475] width 248 height 49
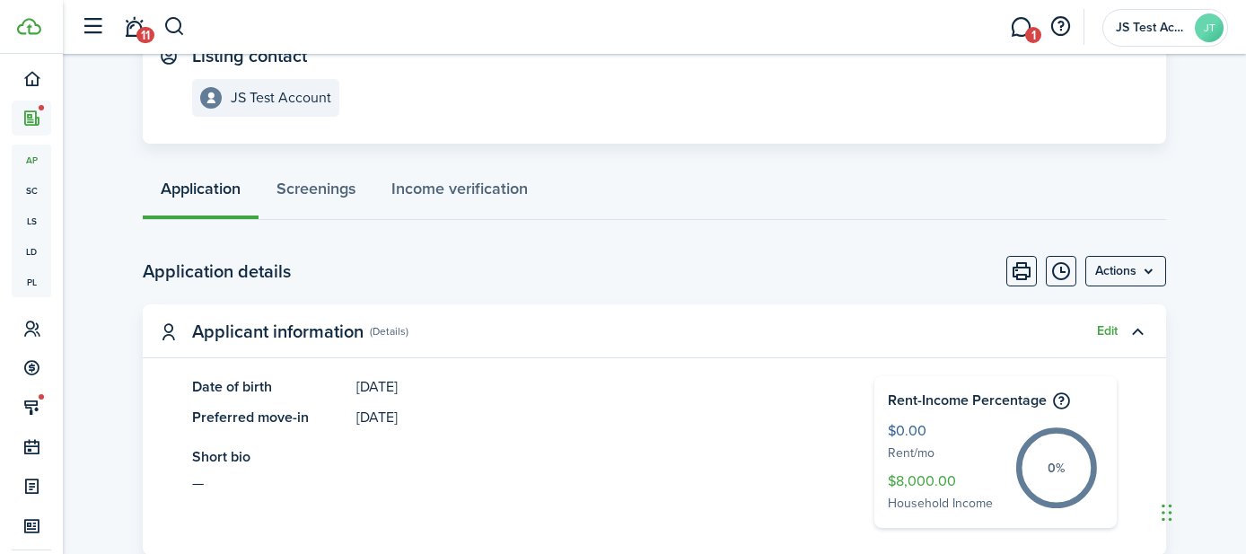
scroll to position [334, 0]
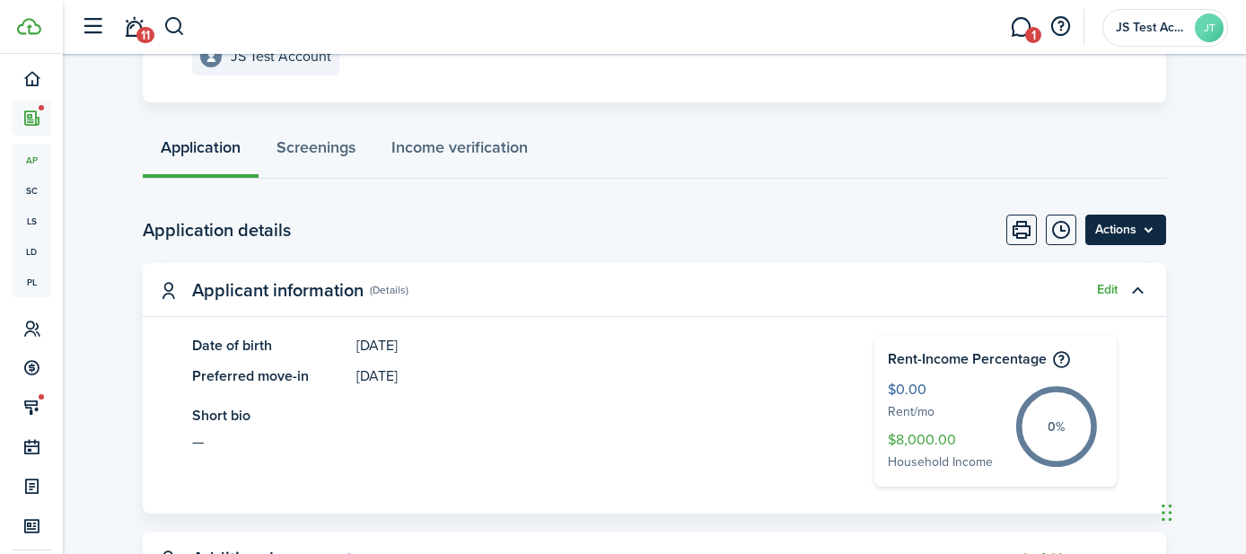
click at [1129, 230] on menu-btn "Actions" at bounding box center [1126, 230] width 81 height 31
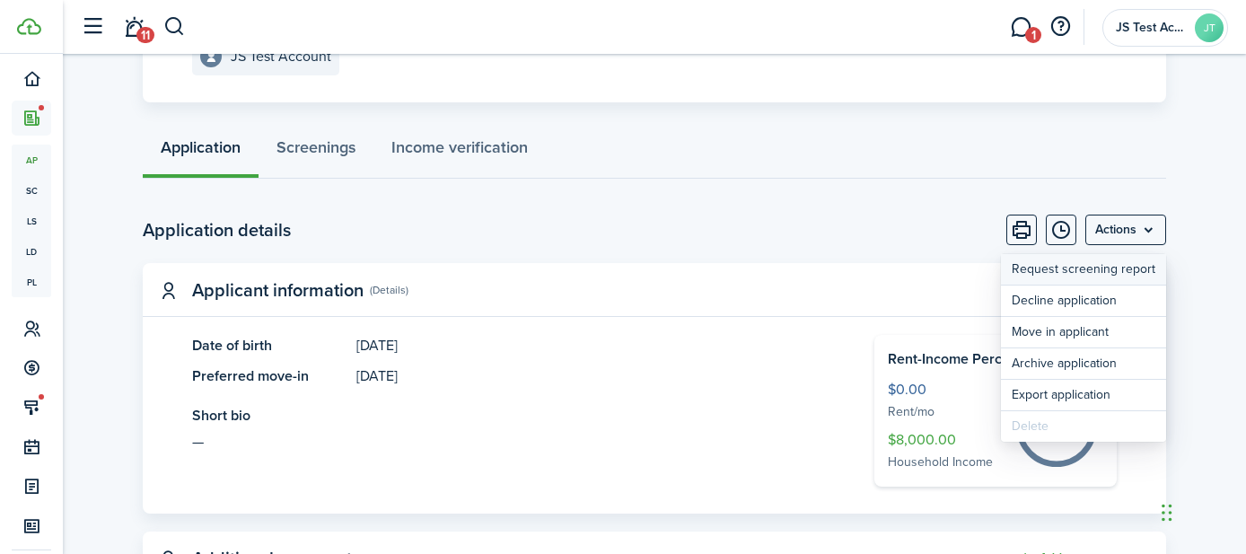
click at [1102, 265] on link "Request screening report" at bounding box center [1083, 269] width 165 height 31
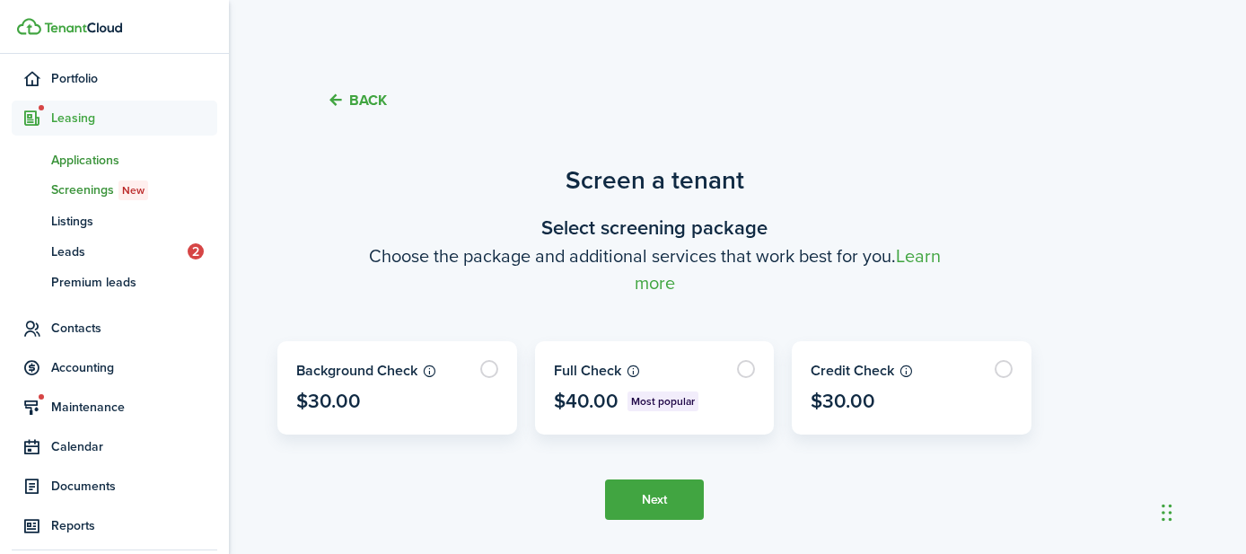
click at [82, 159] on span "Applications" at bounding box center [134, 160] width 166 height 19
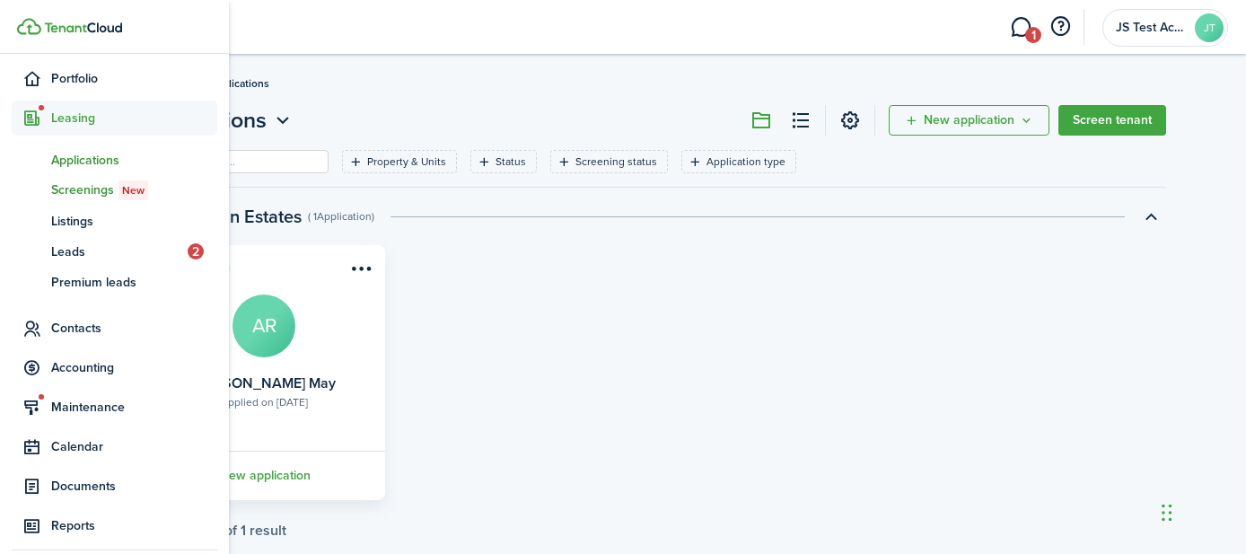
click at [82, 189] on span "Screenings New" at bounding box center [134, 190] width 166 height 20
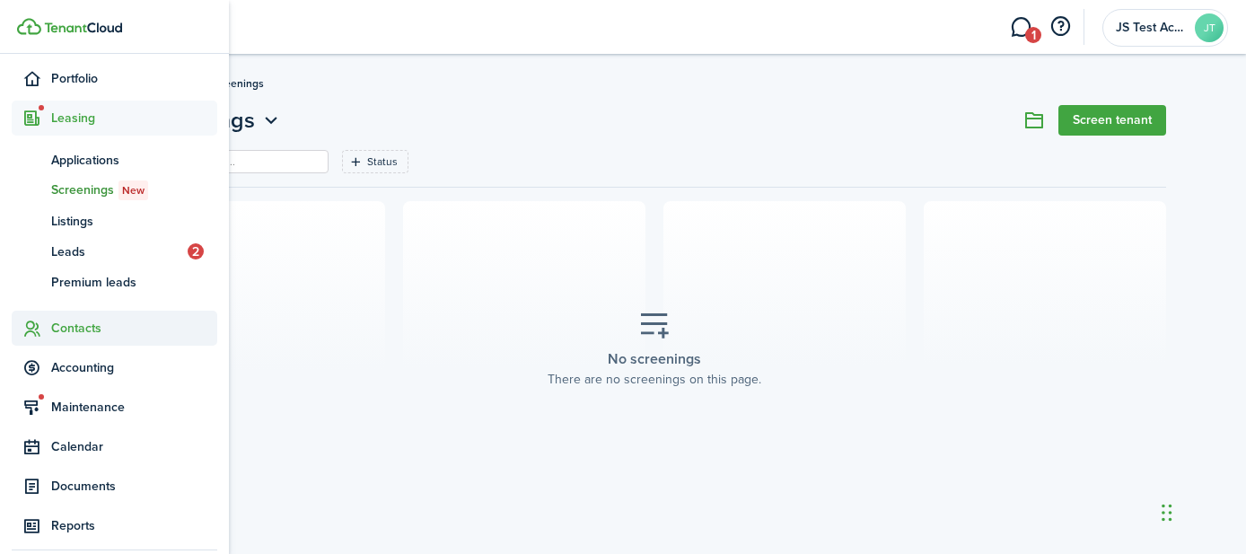
click at [75, 319] on span "Contacts" at bounding box center [134, 328] width 166 height 19
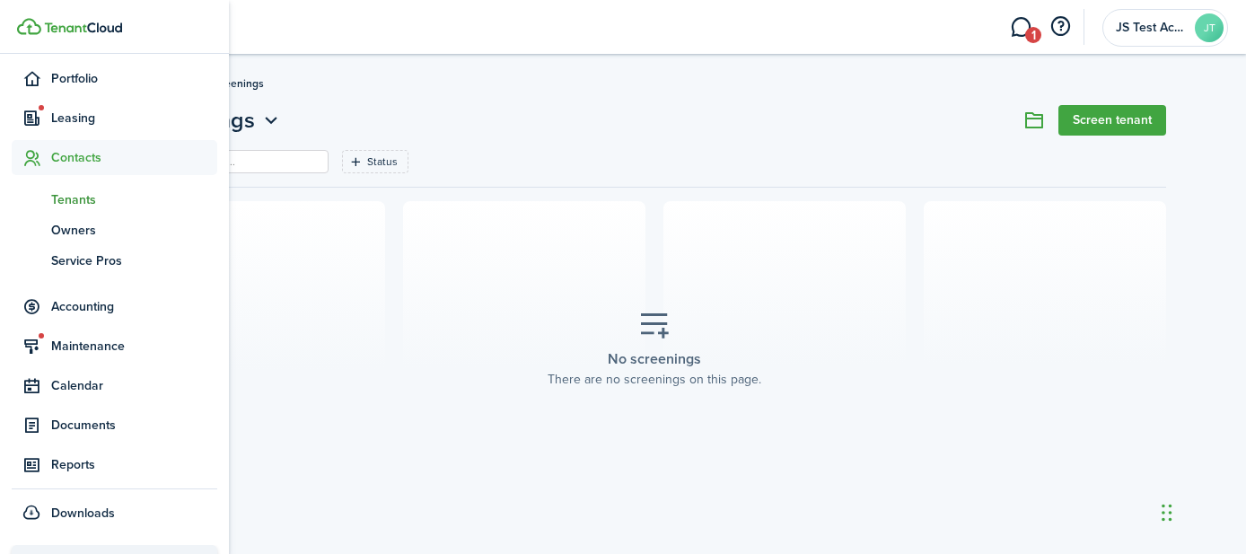
click at [75, 205] on span "Tenants" at bounding box center [134, 199] width 166 height 19
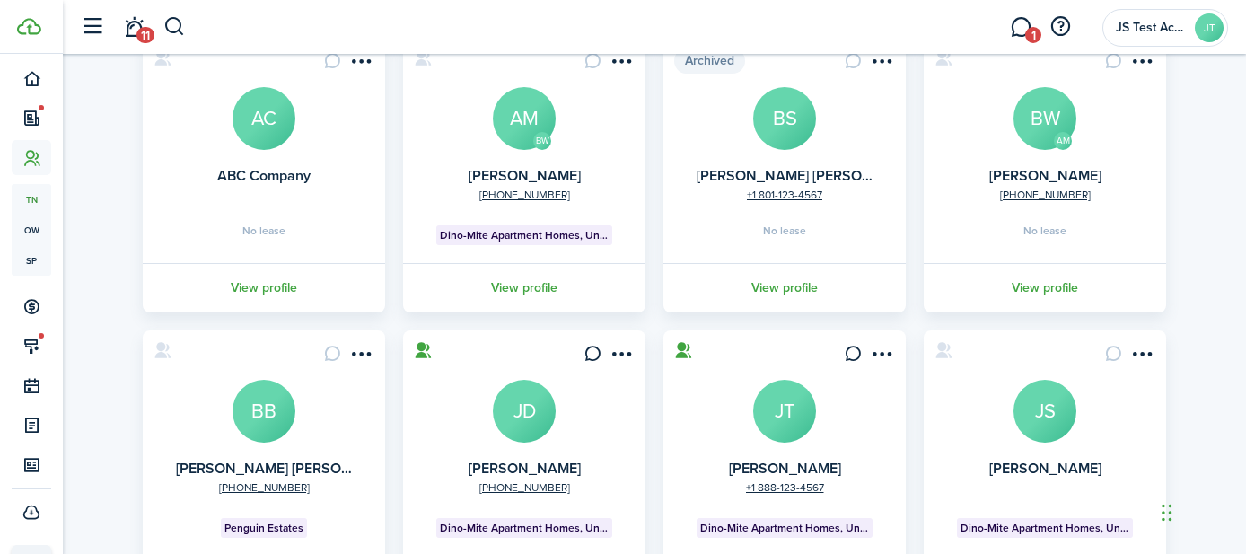
scroll to position [244, 0]
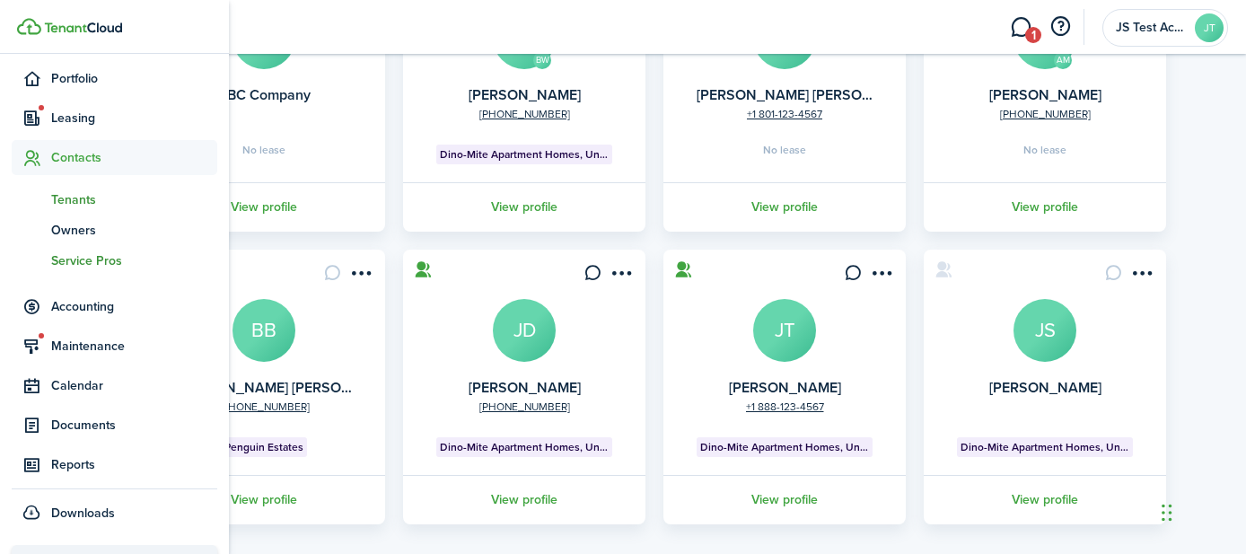
click at [79, 258] on span "Service Pros" at bounding box center [134, 260] width 166 height 19
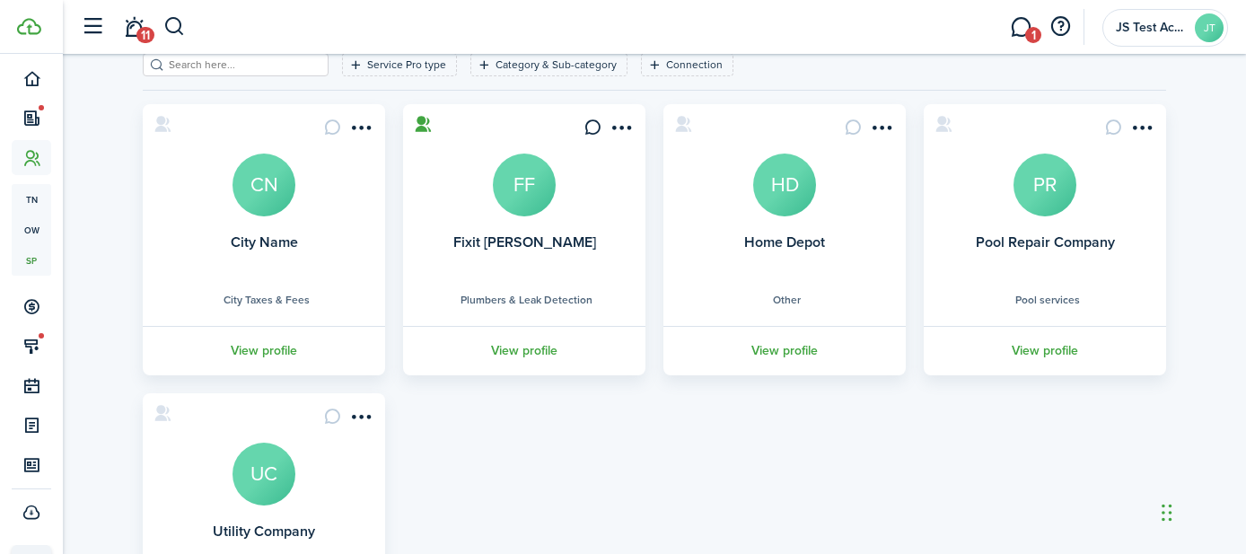
scroll to position [100, 0]
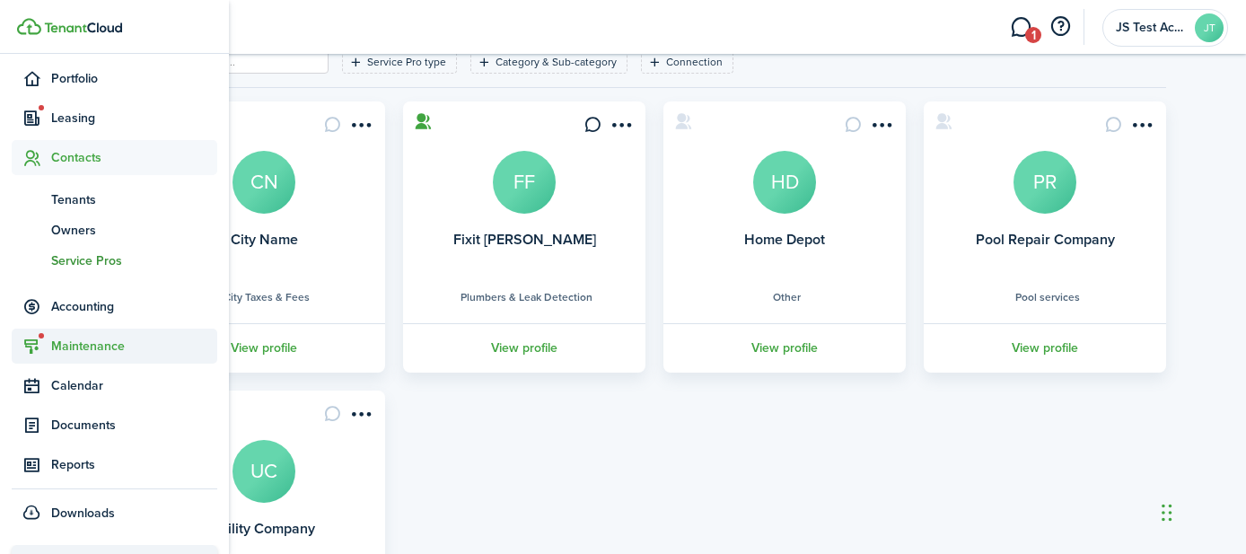
click at [73, 343] on span "Maintenance" at bounding box center [134, 346] width 166 height 19
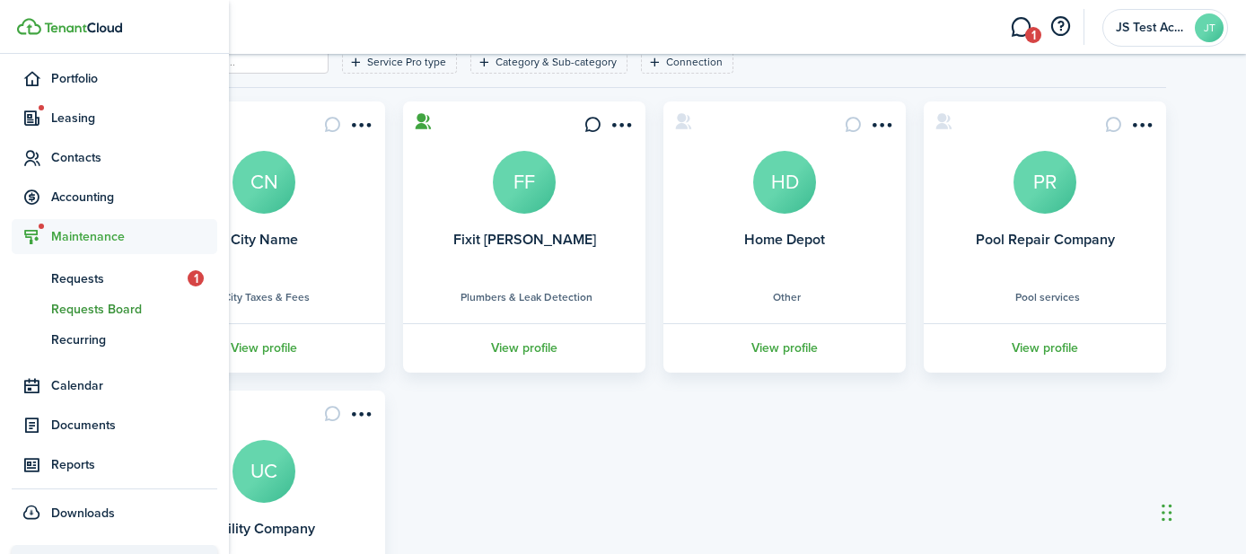
click at [87, 307] on span "Requests Board" at bounding box center [134, 309] width 166 height 19
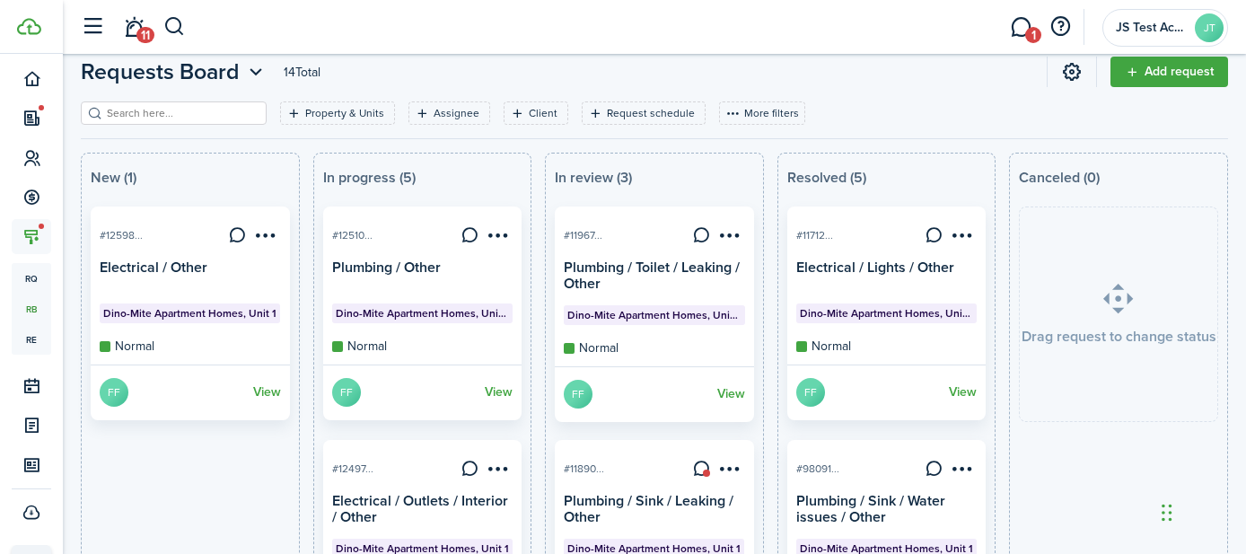
scroll to position [71, 0]
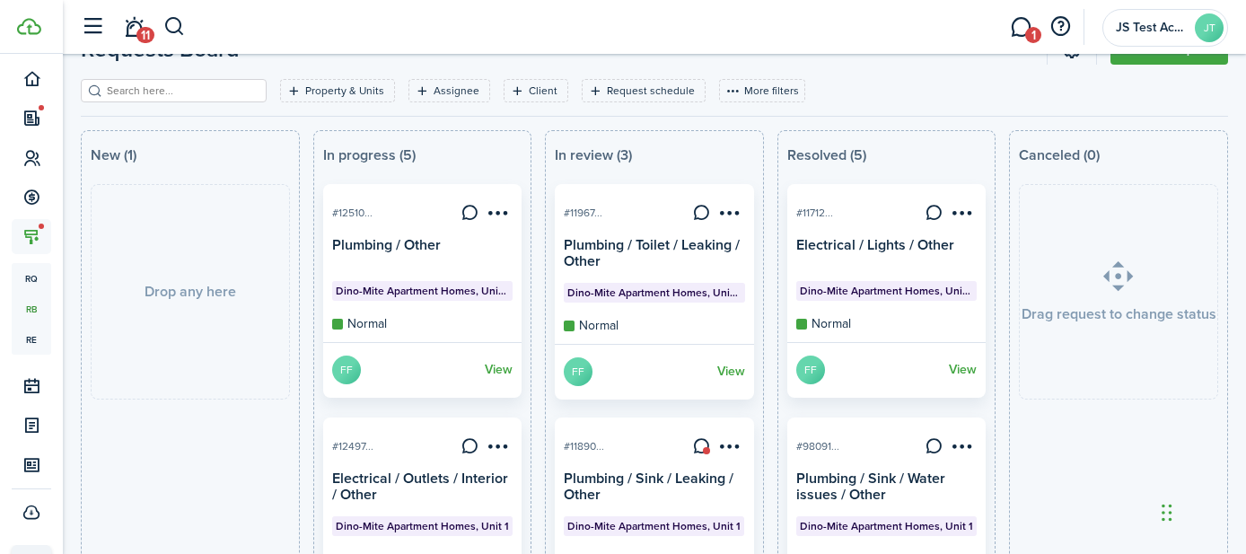
drag, startPoint x: 211, startPoint y: 253, endPoint x: 200, endPoint y: 250, distance: 11.4
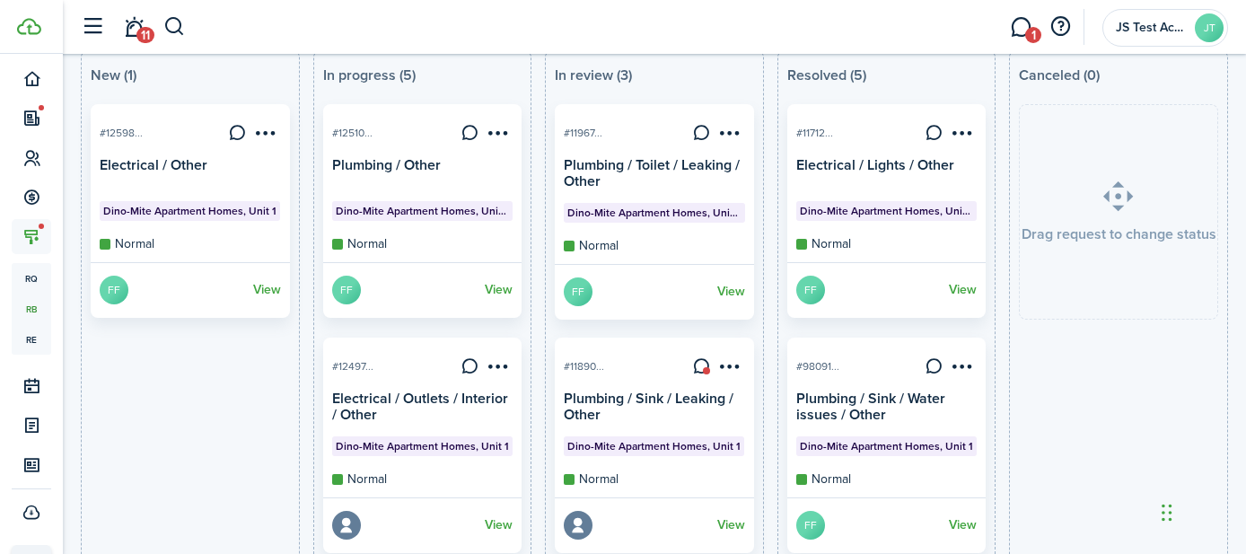
scroll to position [180, 0]
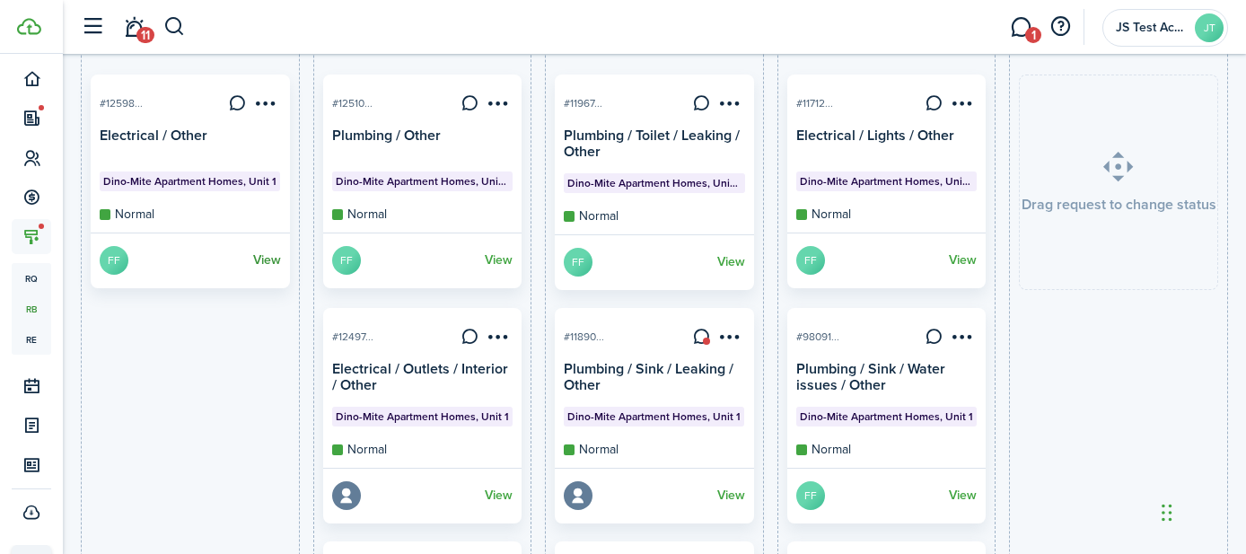
click at [263, 261] on link "View" at bounding box center [267, 260] width 28 height 29
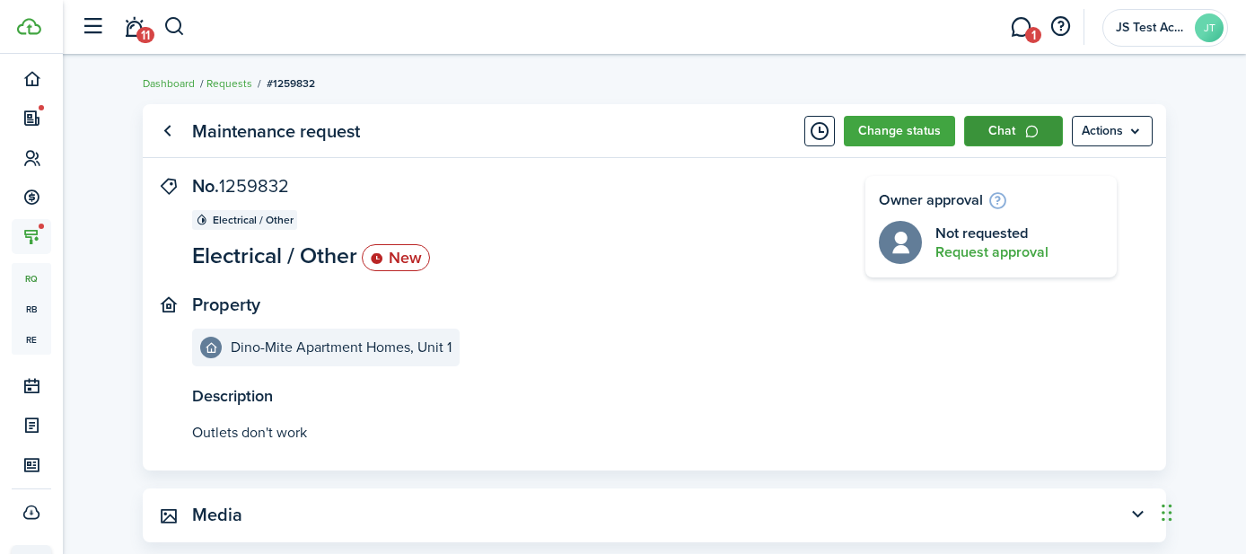
click at [1011, 124] on link "Chat" at bounding box center [1013, 131] width 99 height 31
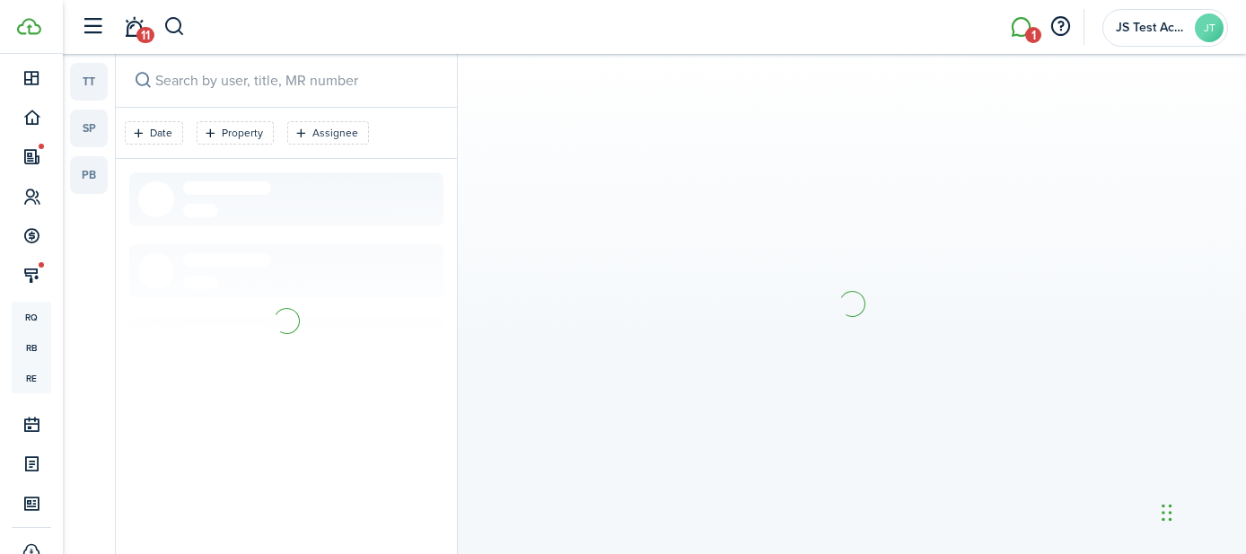
scroll to position [140, 0]
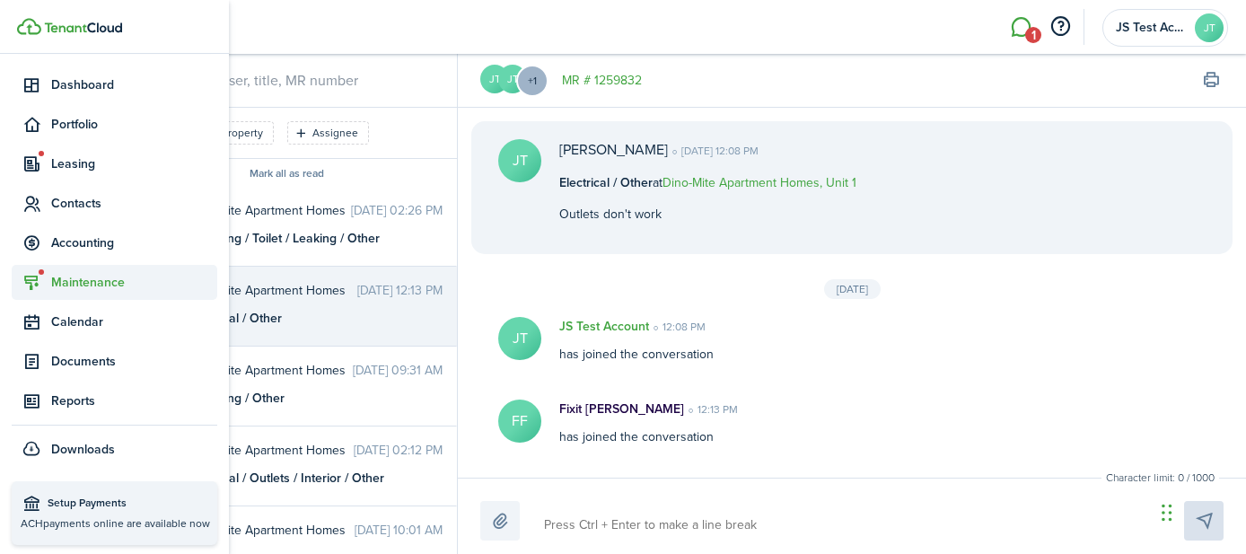
click at [77, 289] on span "Maintenance" at bounding box center [134, 282] width 166 height 19
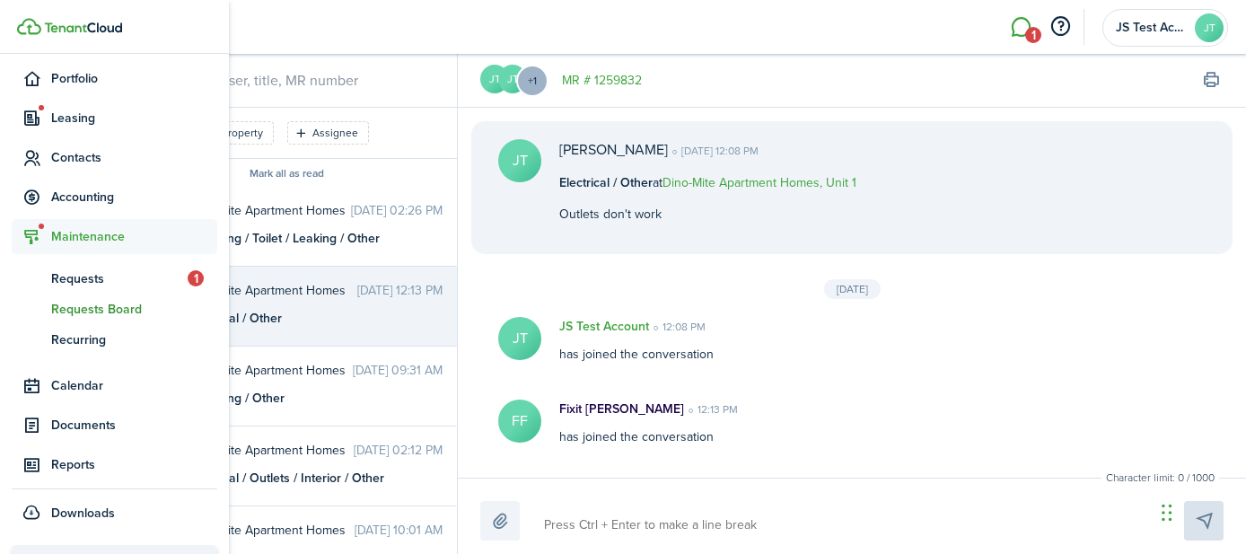
click at [84, 306] on span "Requests Board" at bounding box center [134, 309] width 166 height 19
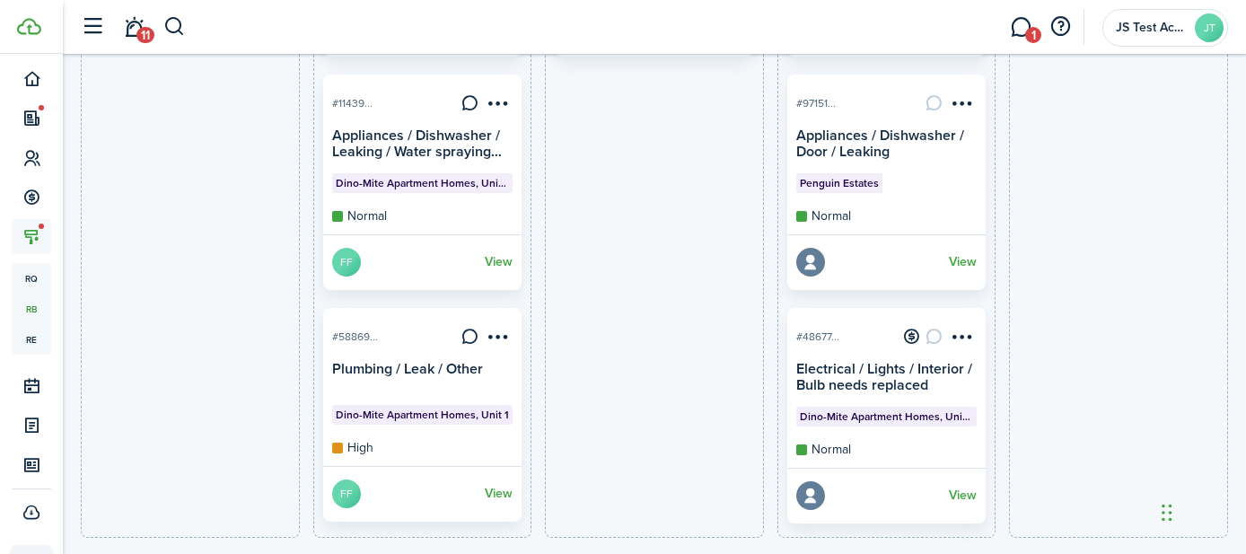
scroll to position [914, 0]
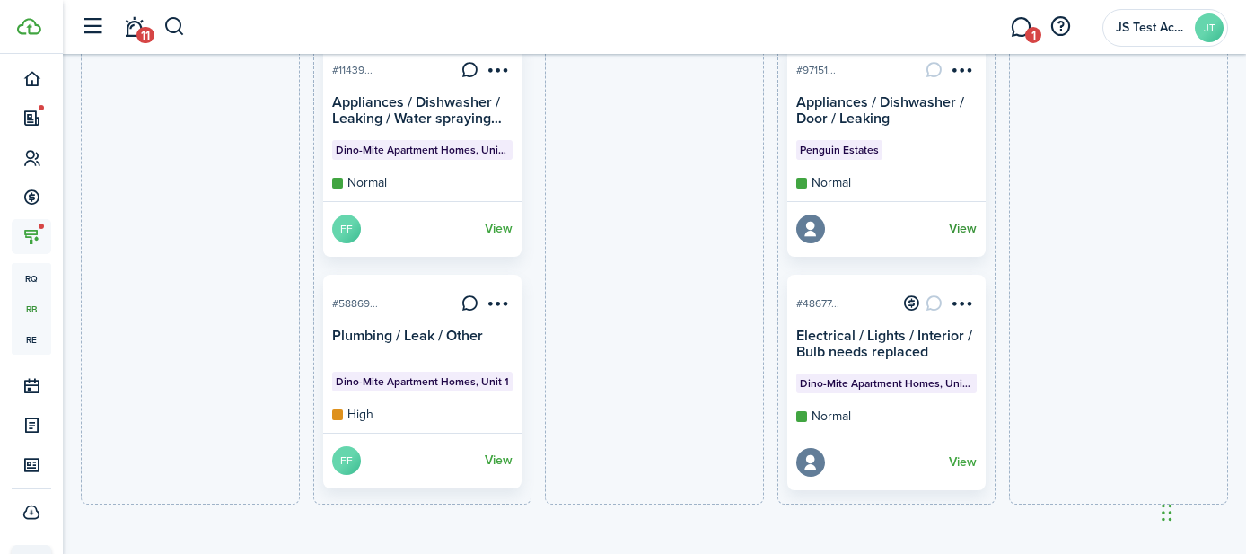
click at [964, 227] on link "View" at bounding box center [963, 229] width 28 height 29
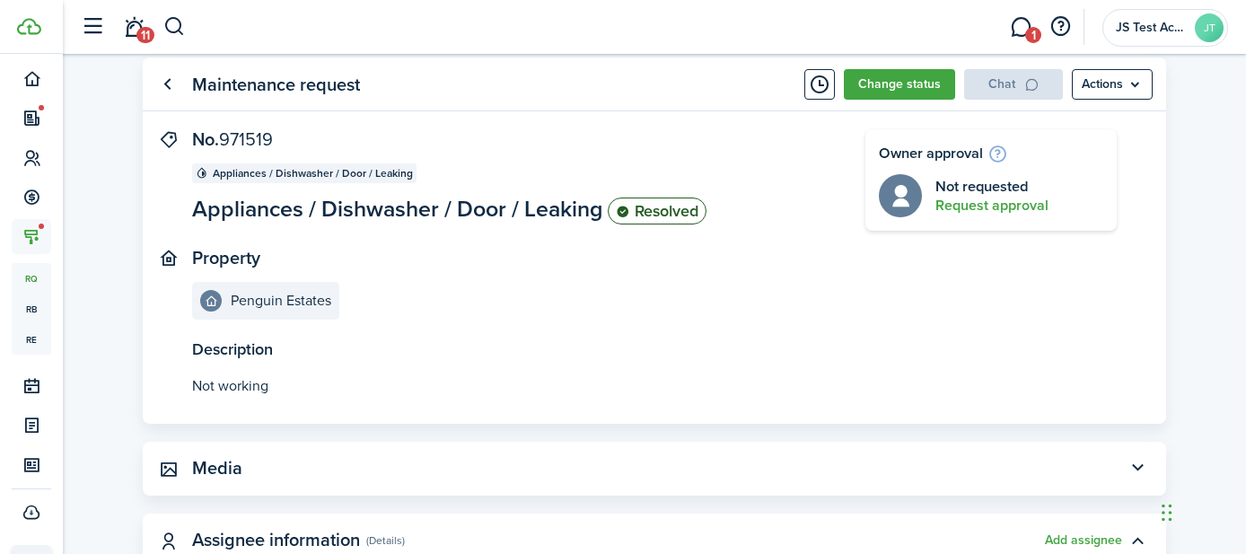
scroll to position [42, 0]
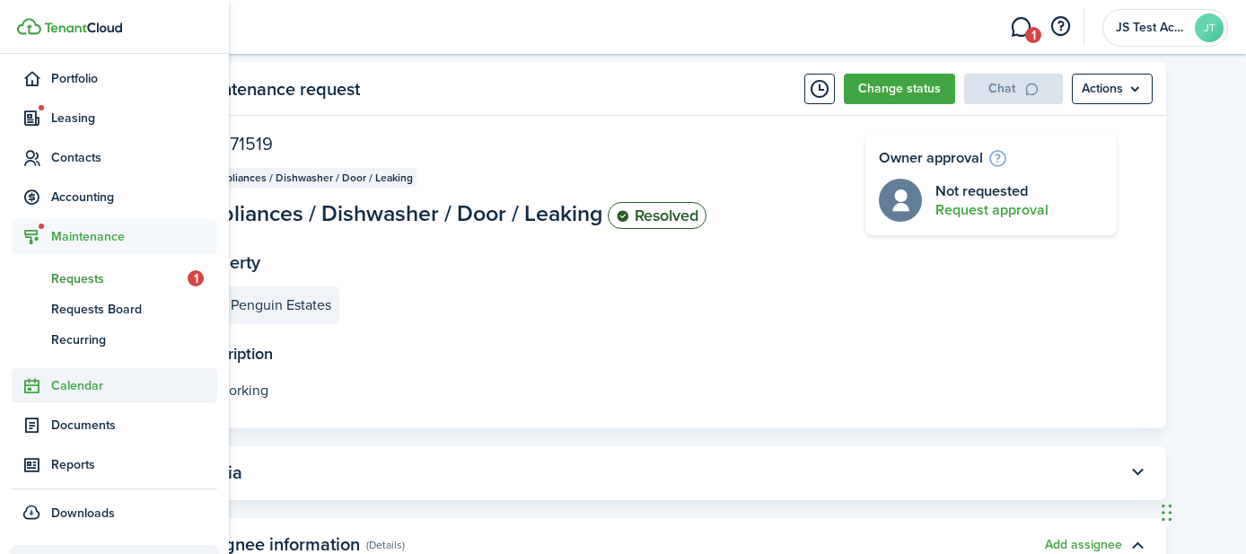
click at [66, 387] on span "Calendar" at bounding box center [134, 385] width 166 height 19
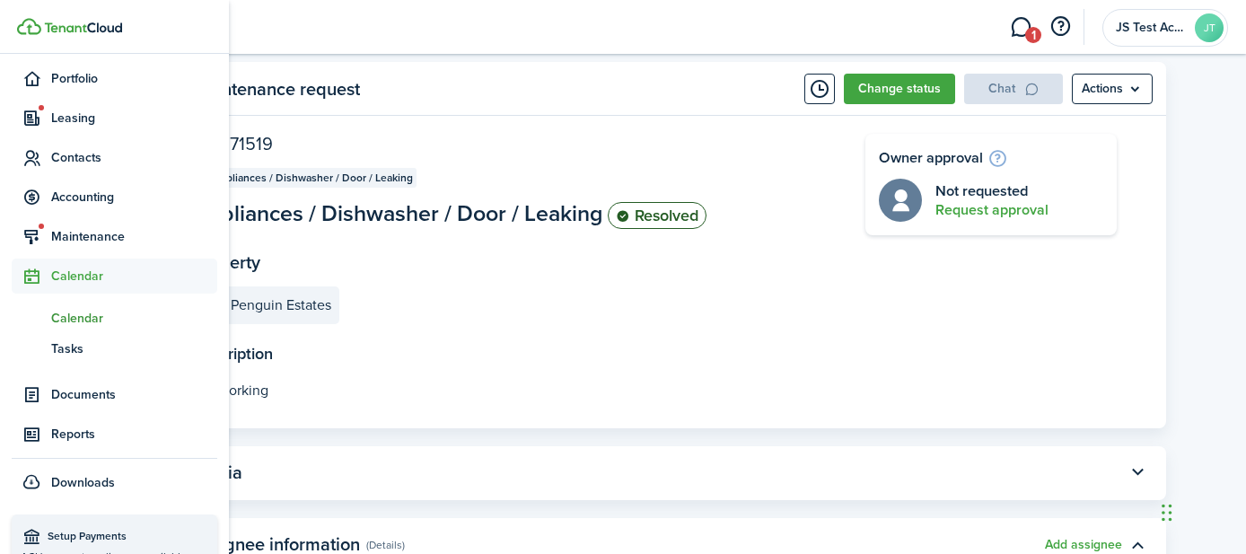
click at [66, 321] on span "Calendar" at bounding box center [134, 318] width 166 height 19
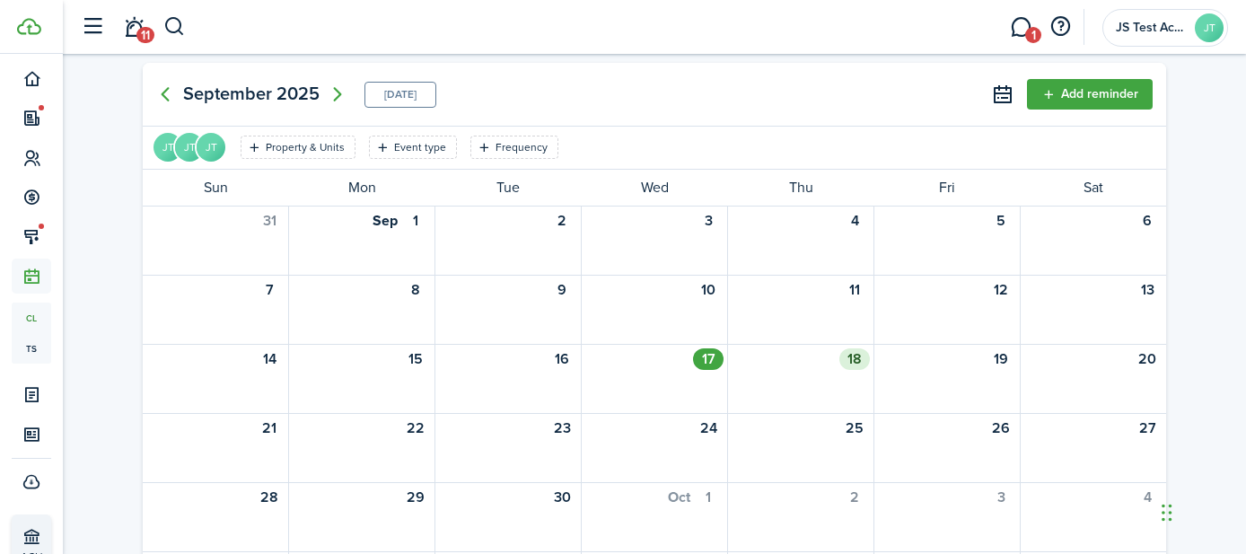
scroll to position [1, 0]
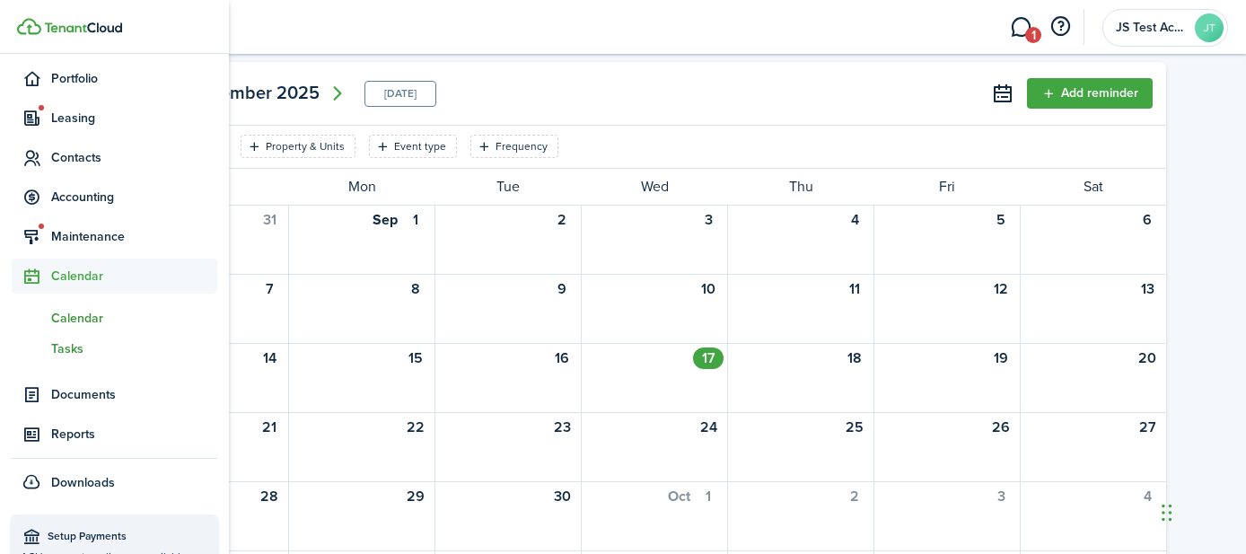
click at [63, 346] on span "Tasks" at bounding box center [134, 348] width 166 height 19
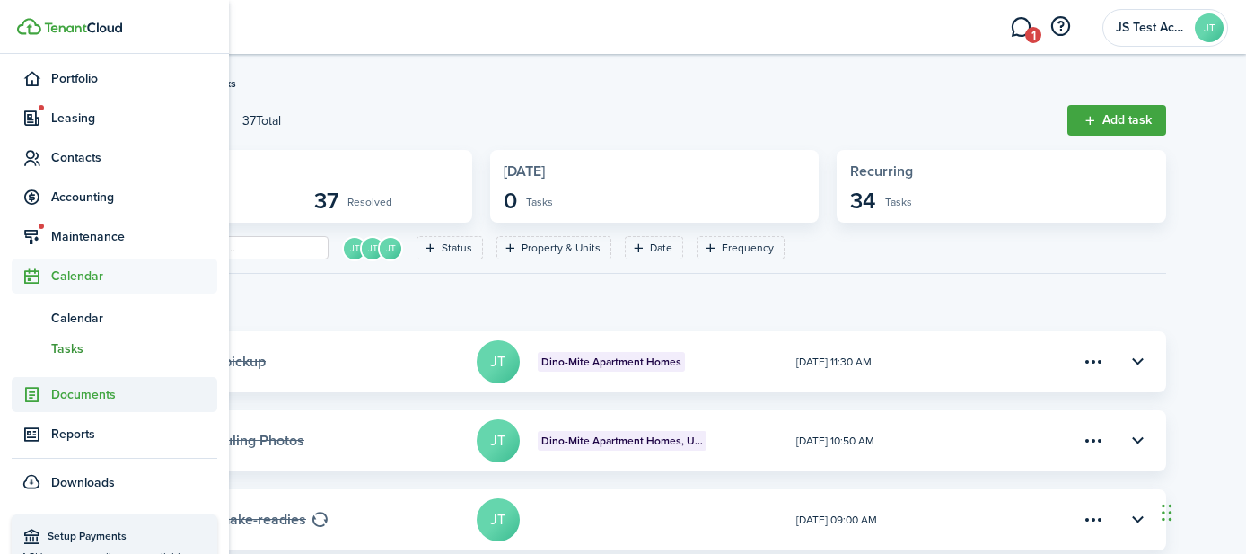
click at [70, 397] on span "Documents" at bounding box center [134, 394] width 166 height 19
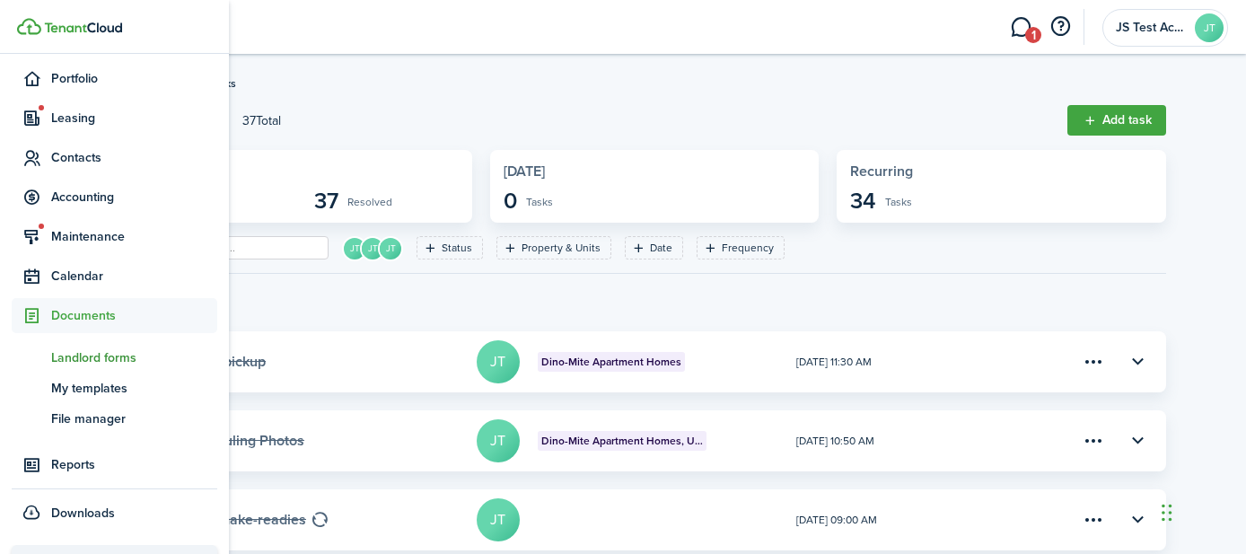
click at [84, 360] on span "Landlord forms" at bounding box center [134, 357] width 166 height 19
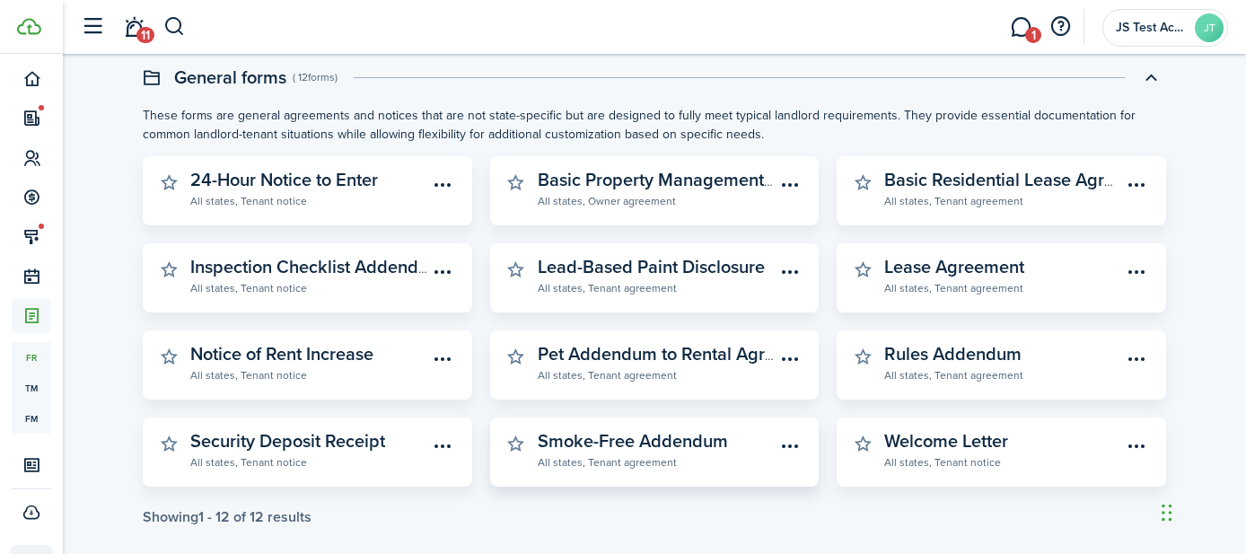
scroll to position [602, 0]
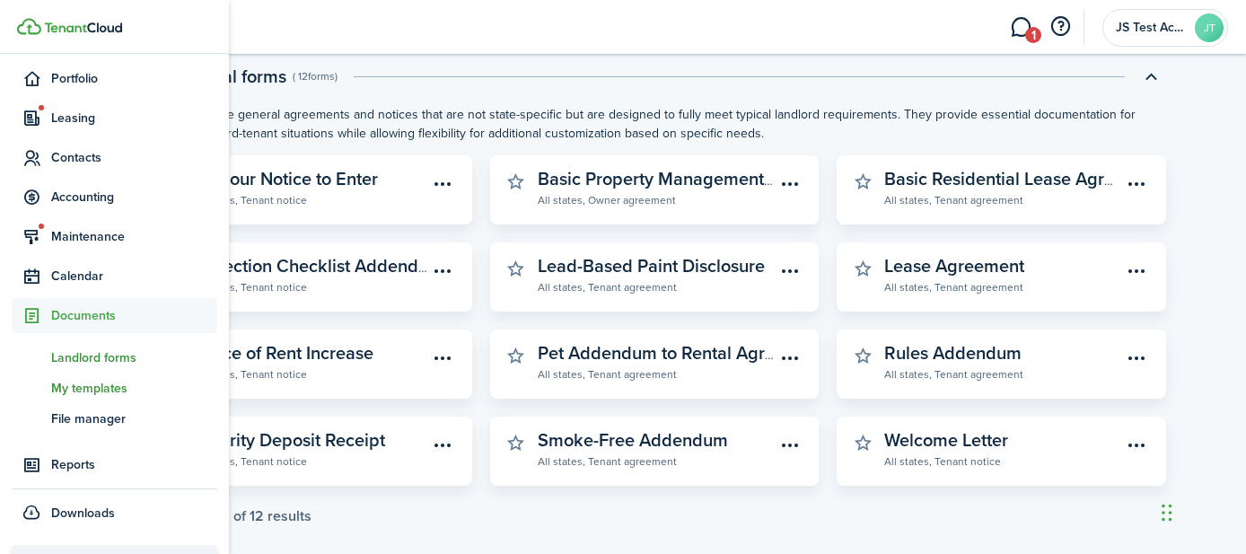
click at [75, 387] on span "My templates" at bounding box center [134, 388] width 166 height 19
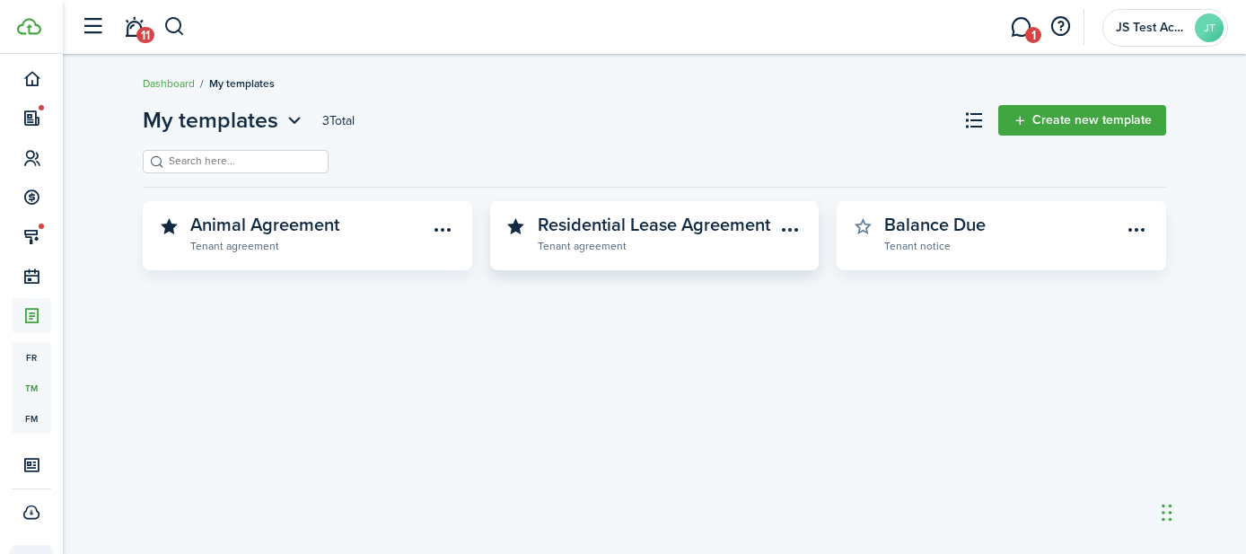
click at [691, 220] on widget-stats-description "Residential Lease Agreement" at bounding box center [654, 224] width 233 height 27
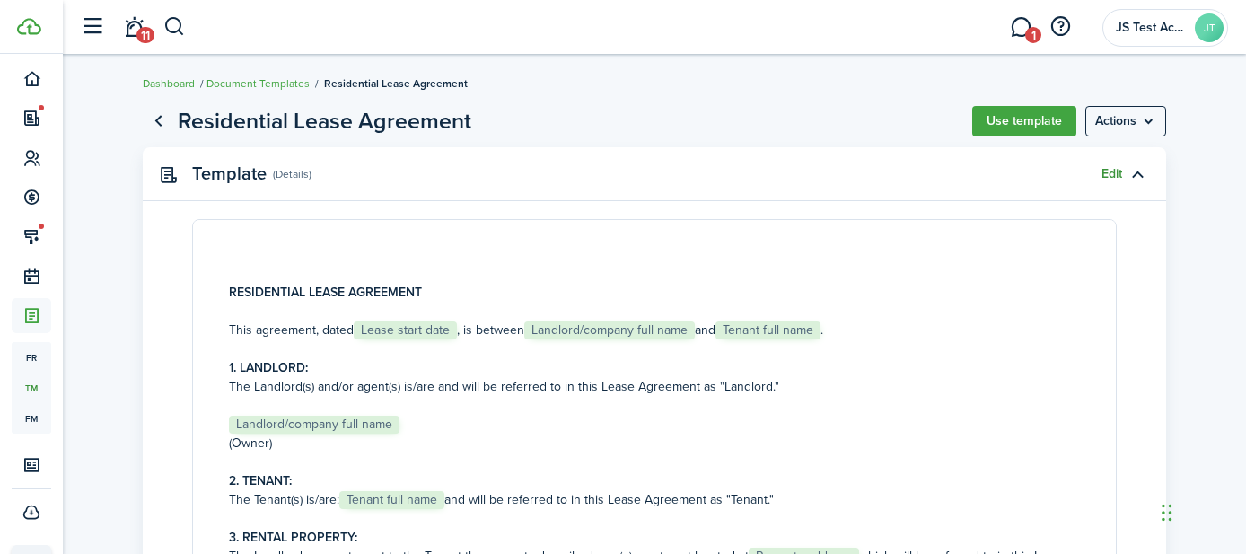
click at [1115, 176] on link "Edit" at bounding box center [1112, 174] width 21 height 14
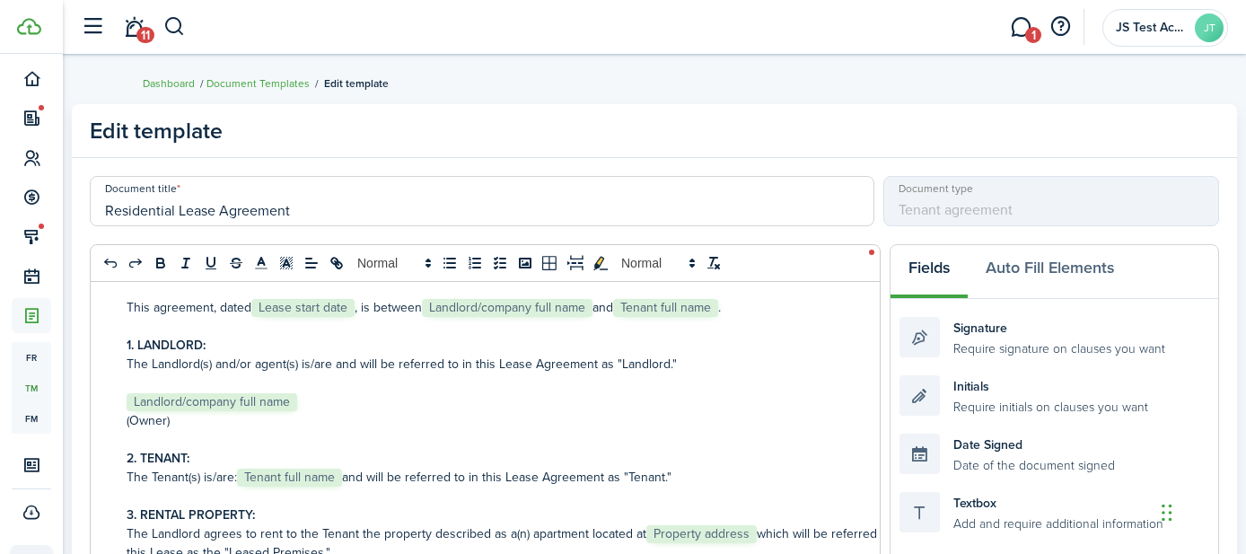
scroll to position [136, 0]
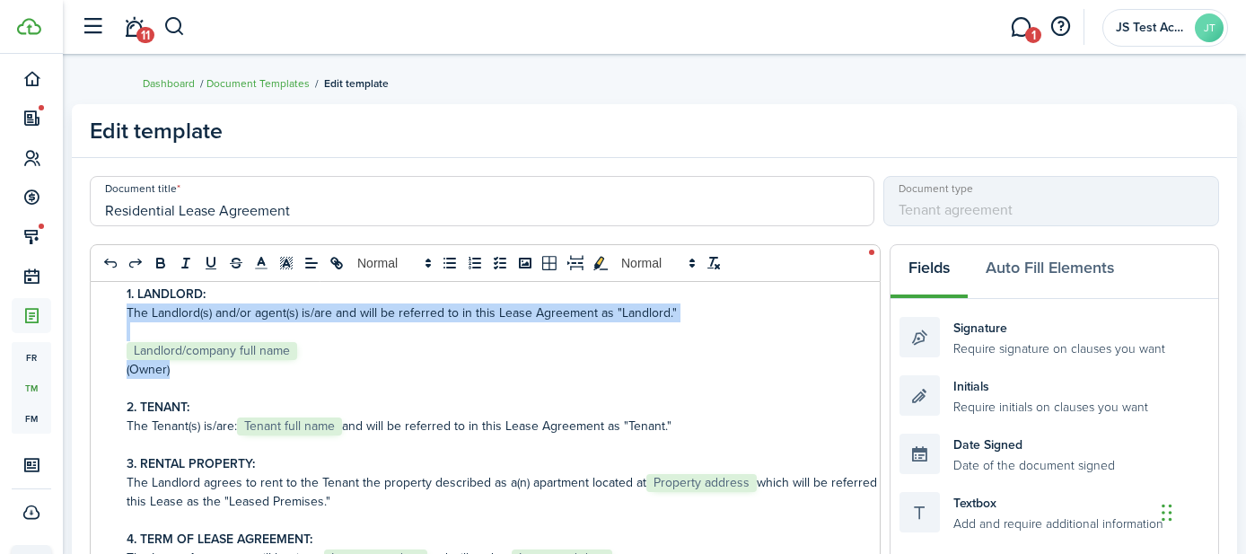
drag, startPoint x: 437, startPoint y: 435, endPoint x: 114, endPoint y: 320, distance: 343.4
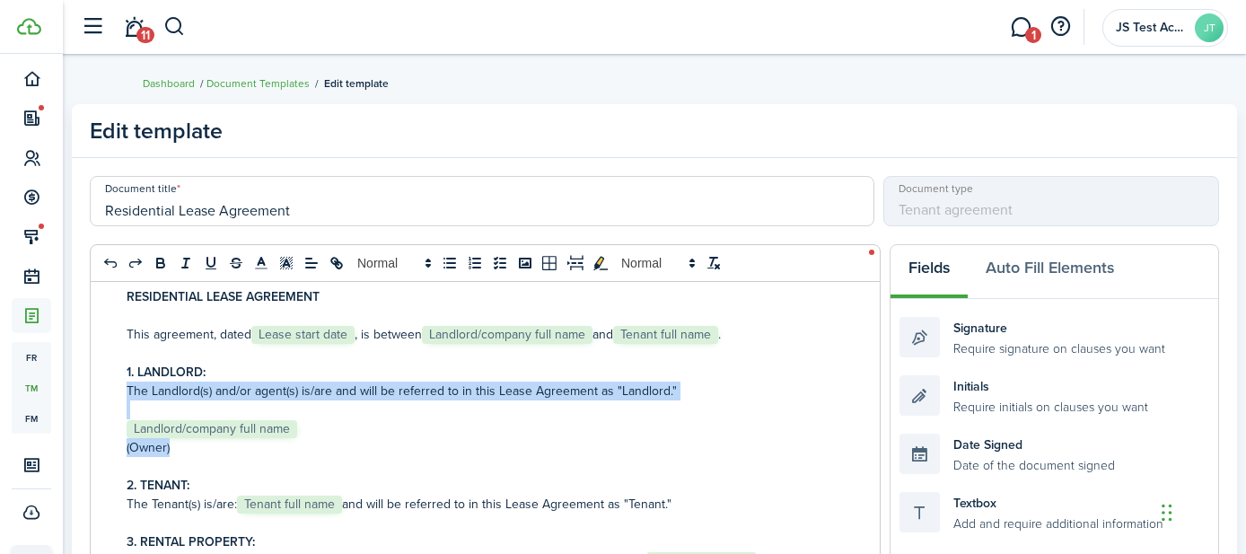
scroll to position [12, 0]
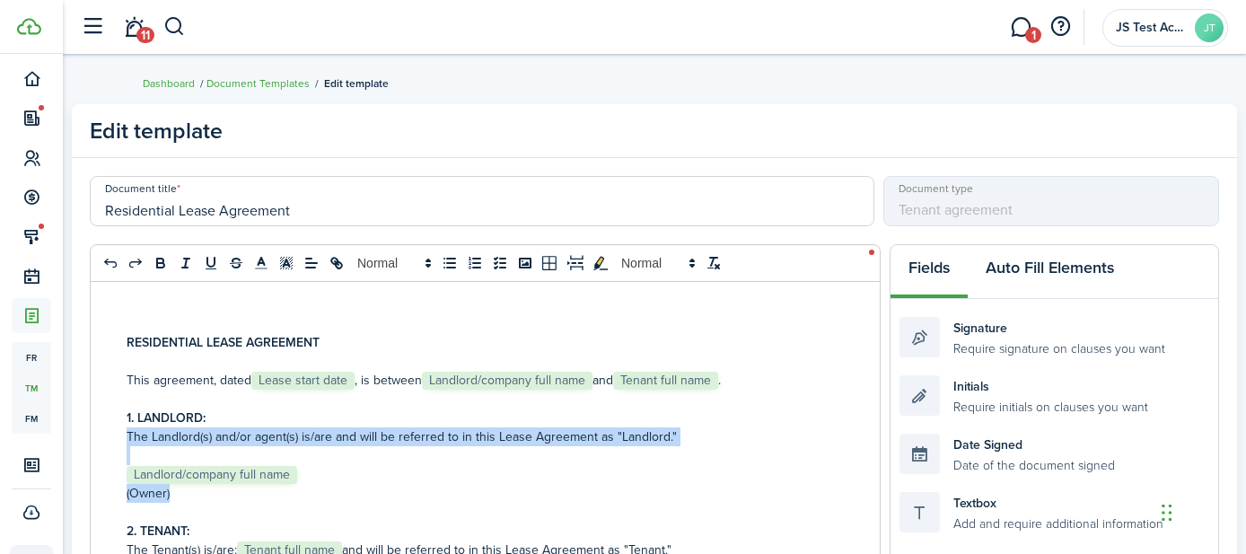
click at [1058, 267] on button "Auto Fill Elements" at bounding box center [1050, 272] width 164 height 54
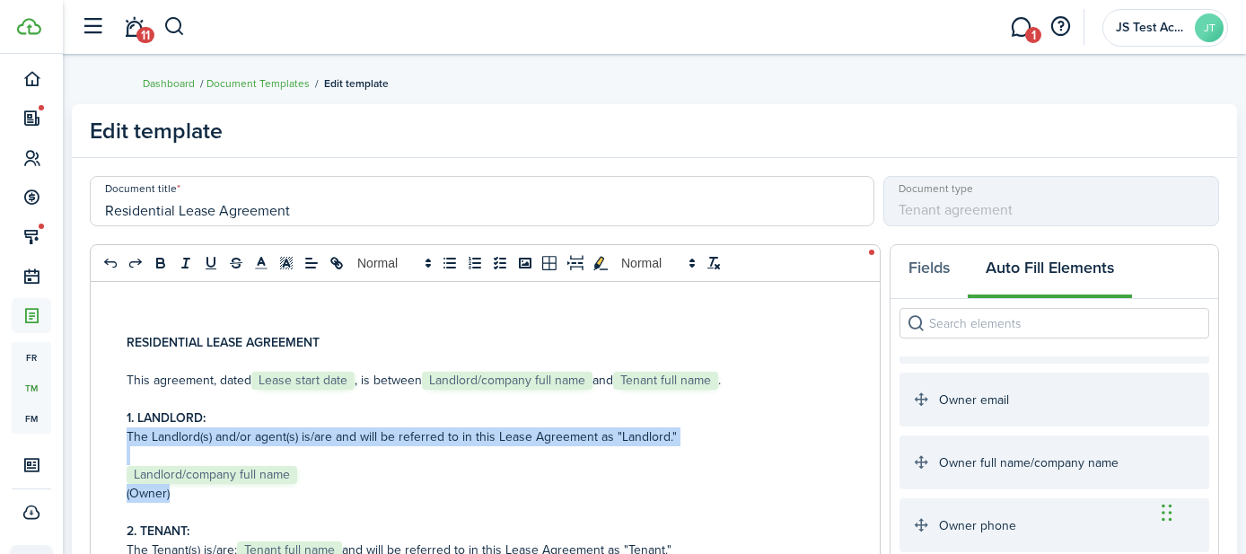
scroll to position [1617, 0]
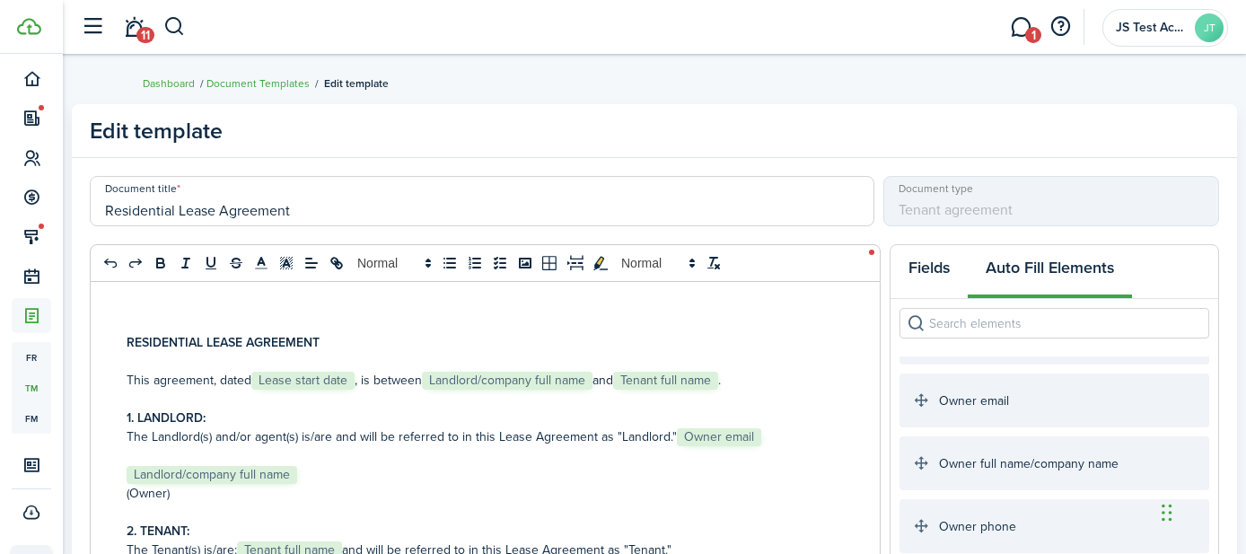
click at [937, 263] on button "Fields" at bounding box center [929, 272] width 77 height 54
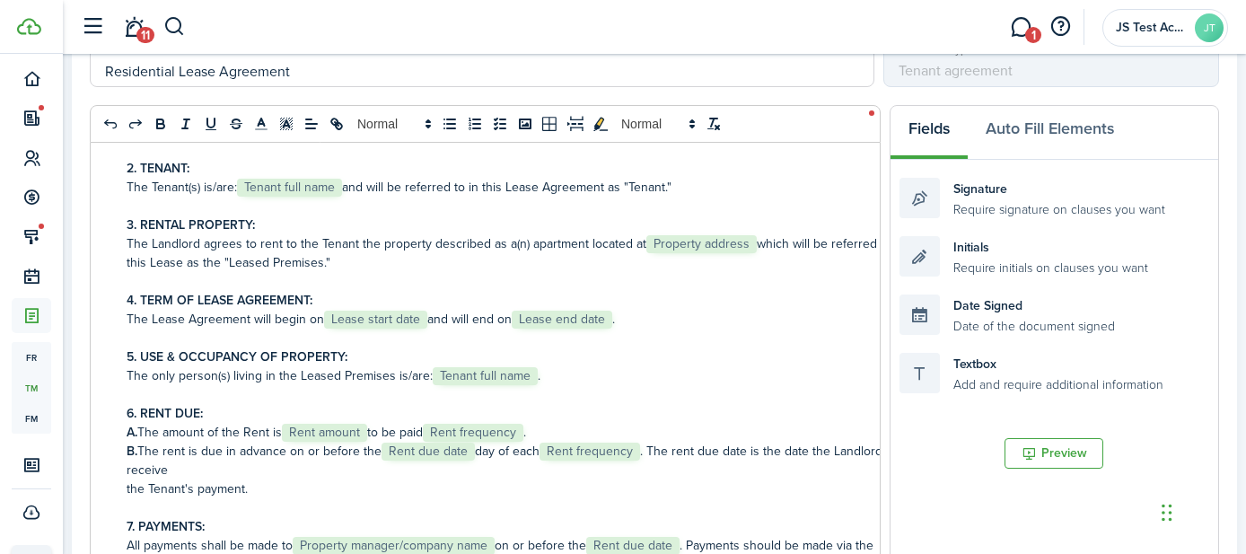
scroll to position [0, 0]
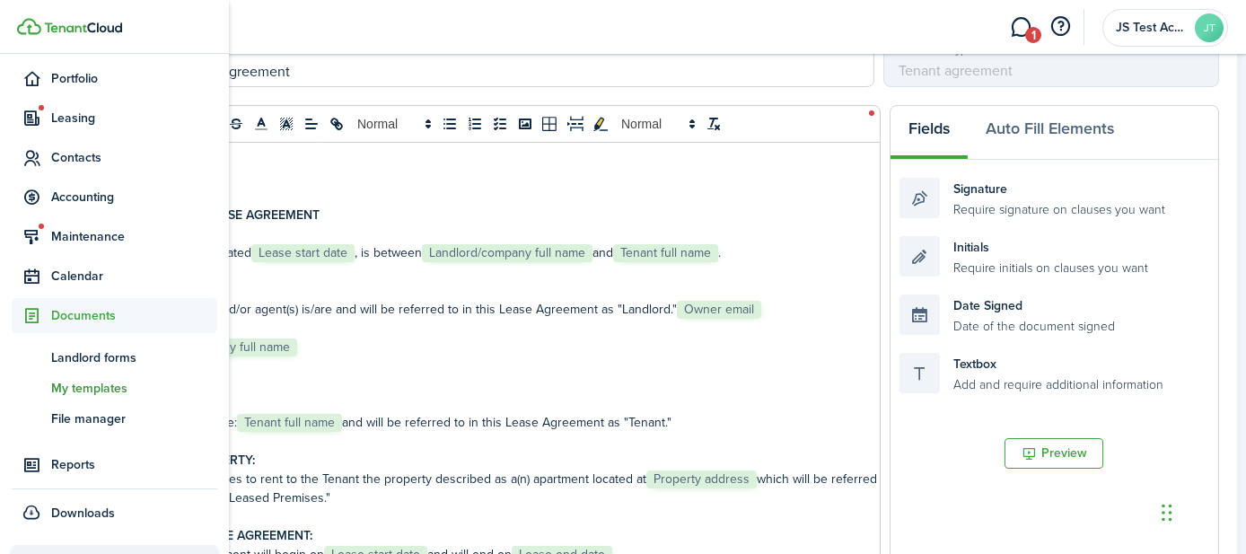
click at [65, 385] on span "My templates" at bounding box center [134, 388] width 166 height 19
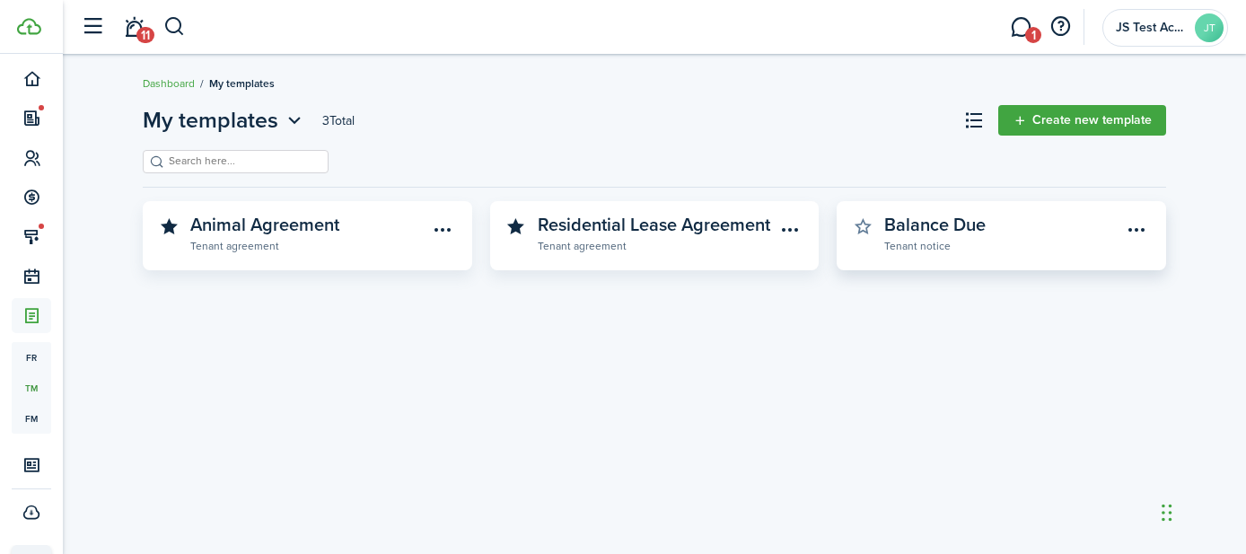
click at [941, 244] on widget-stats-subtitle "Tenant notice" at bounding box center [1003, 245] width 238 height 18
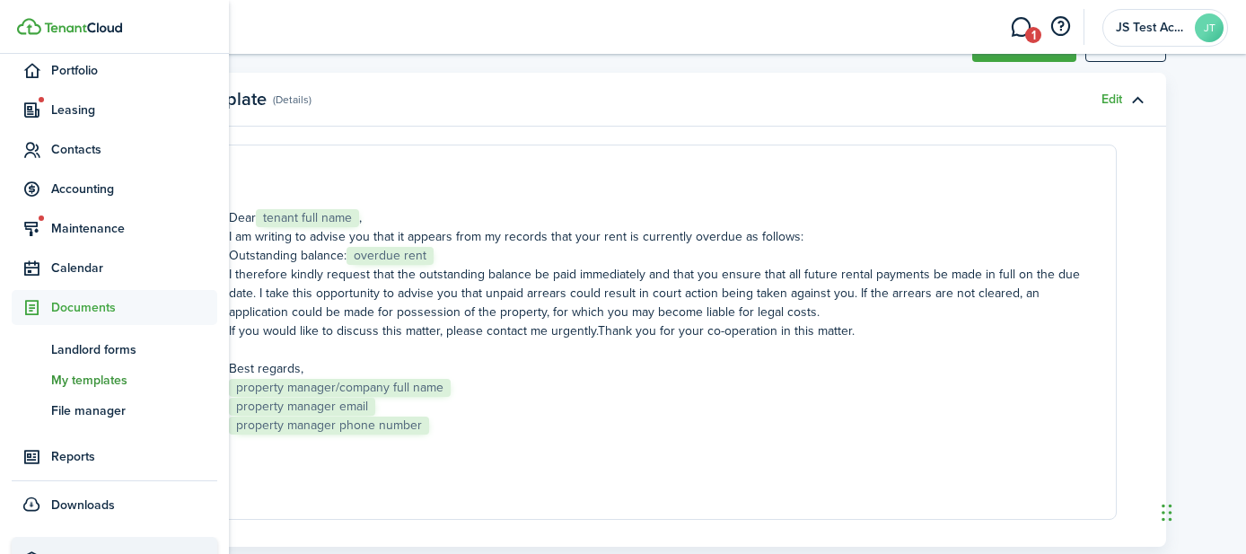
scroll to position [250, 0]
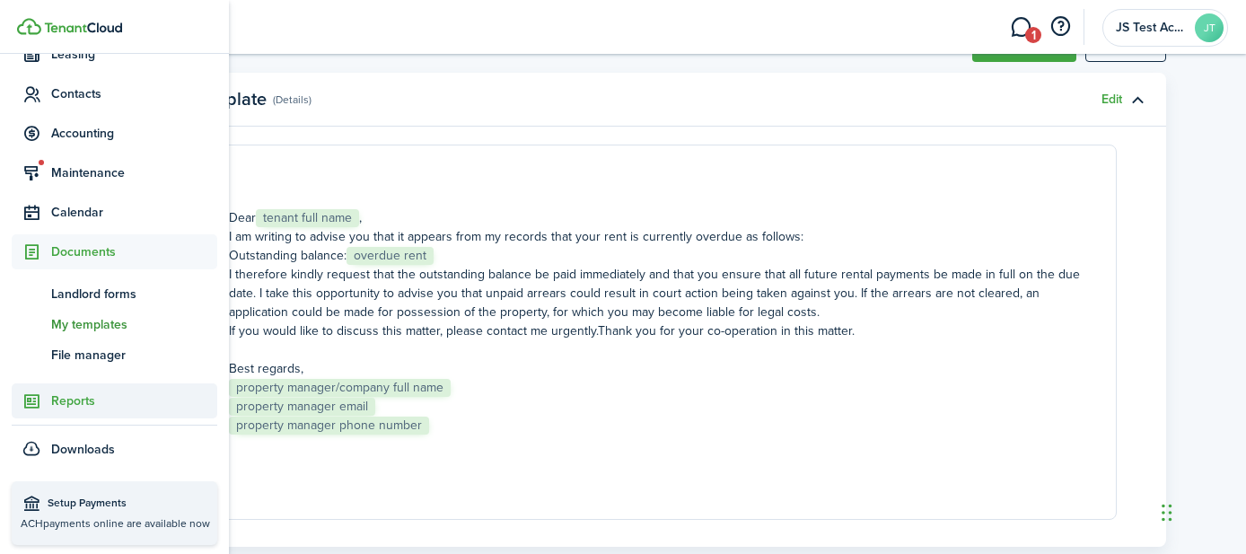
click at [63, 403] on span "Reports" at bounding box center [134, 400] width 166 height 19
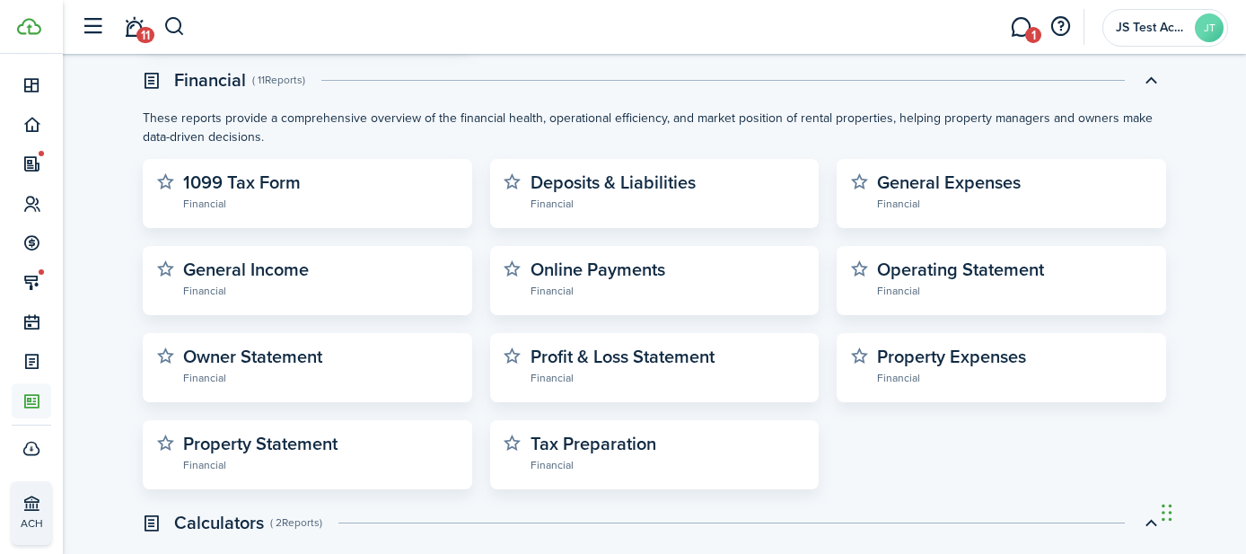
scroll to position [603, 0]
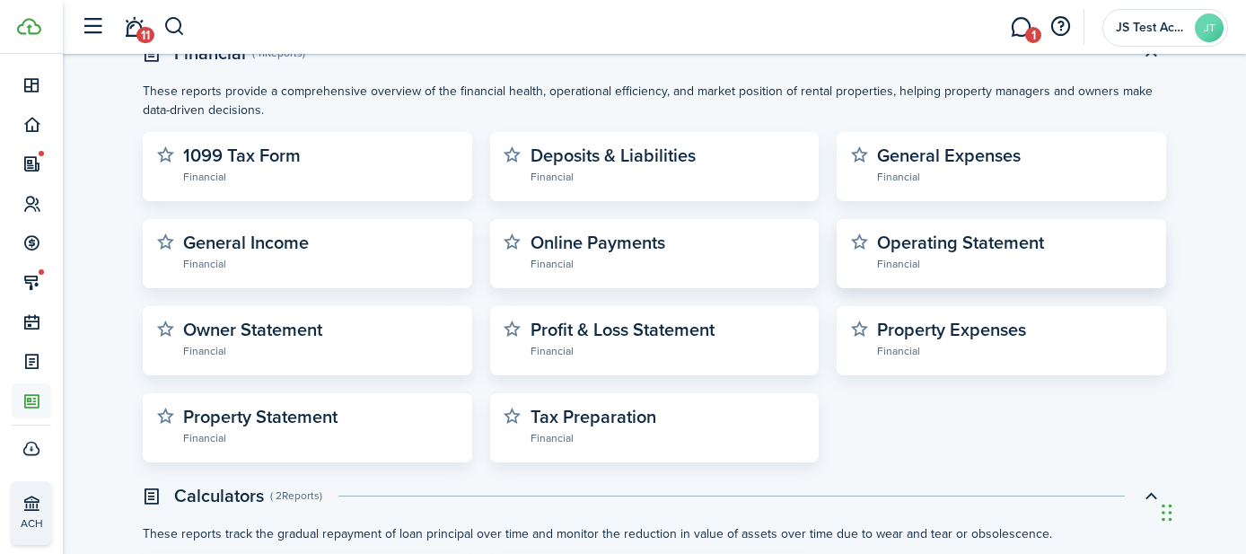
click at [937, 251] on widget-stats-description "Operating Statement" at bounding box center [960, 242] width 167 height 27
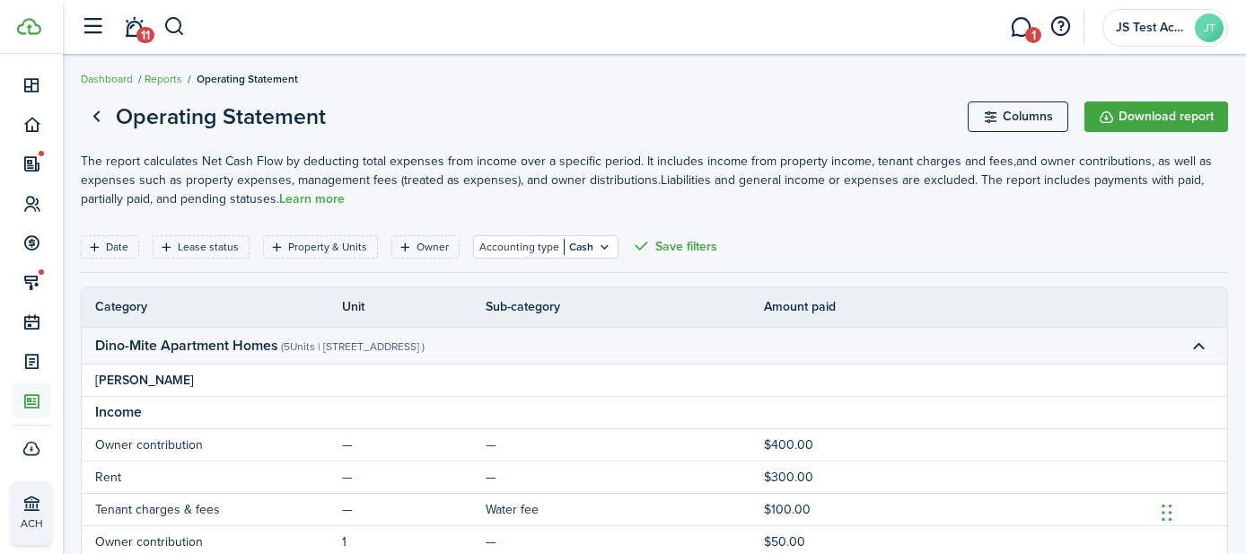
scroll to position [4, 0]
click at [128, 252] on div "Date" at bounding box center [119, 248] width 27 height 16
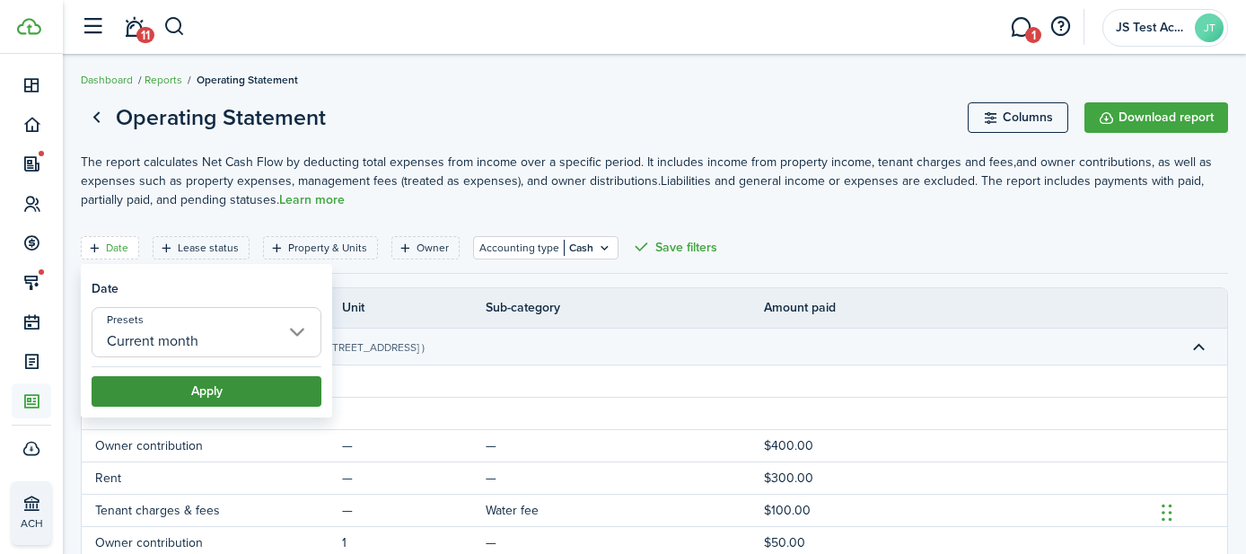
click at [222, 391] on button "Apply" at bounding box center [207, 391] width 230 height 31
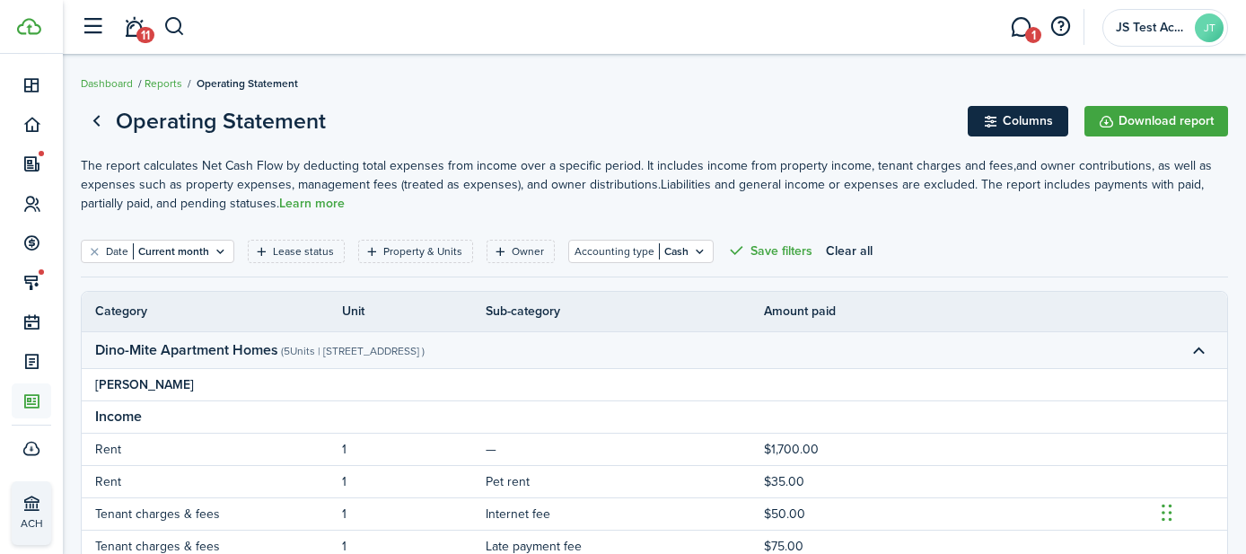
click at [1001, 121] on button "Columns" at bounding box center [1018, 121] width 101 height 31
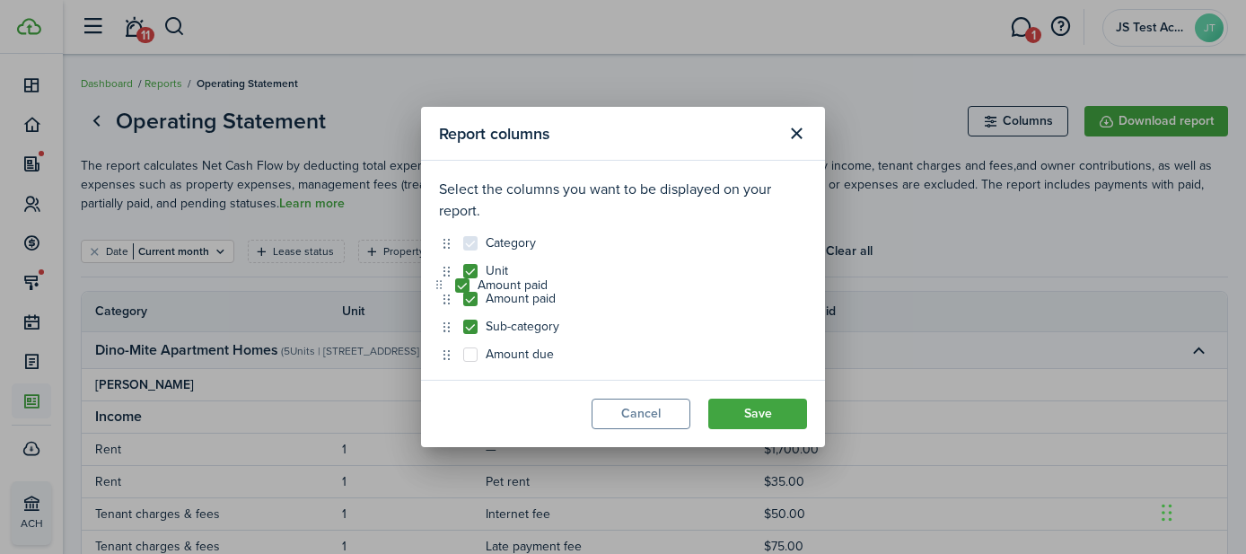
drag, startPoint x: 449, startPoint y: 354, endPoint x: 443, endPoint y: 292, distance: 62.3
click at [449, 334] on div "Category Unit Amount paid Sub-category Amount due" at bounding box center [623, 299] width 368 height 126
drag, startPoint x: 448, startPoint y: 332, endPoint x: 439, endPoint y: 286, distance: 46.7
click at [800, 128] on button "Close modal" at bounding box center [796, 134] width 31 height 31
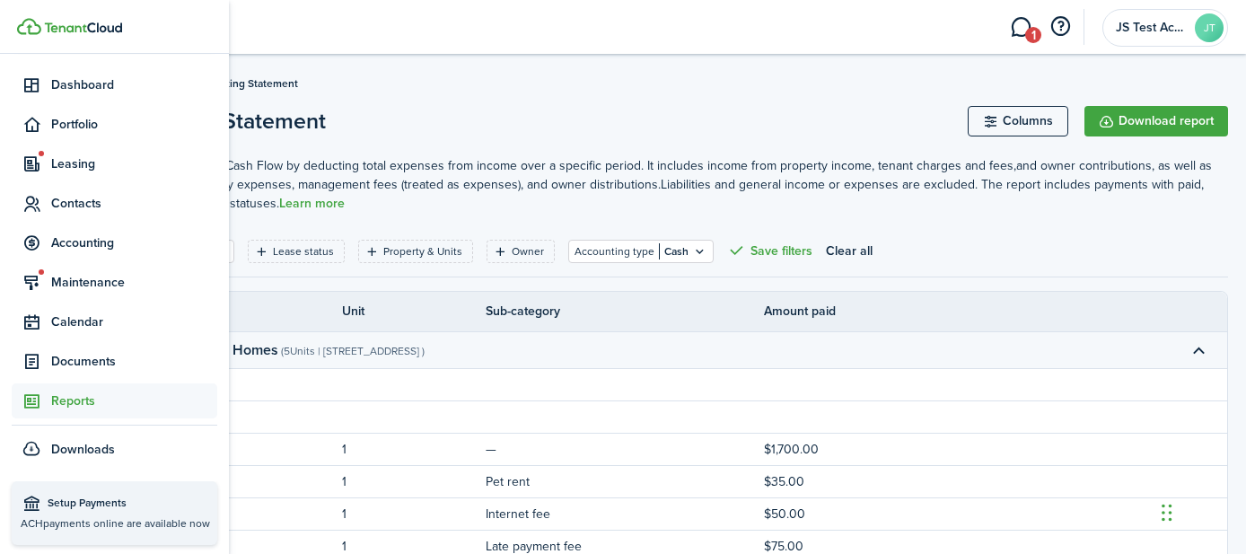
click at [51, 399] on span "Reports" at bounding box center [134, 400] width 166 height 19
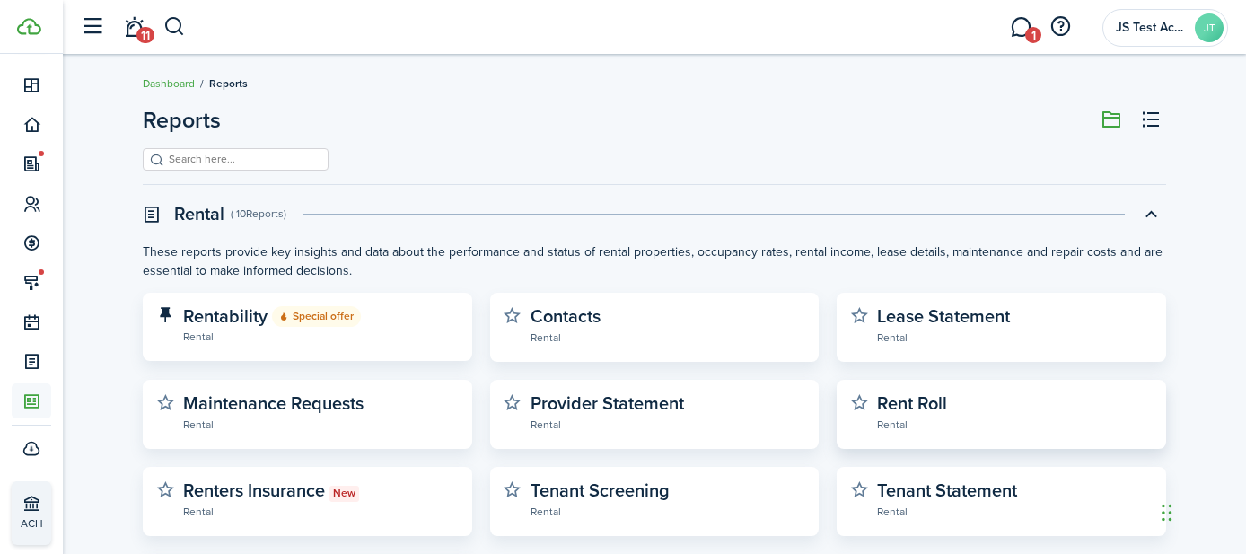
click at [920, 406] on widget-stats-description "Rent Roll" at bounding box center [912, 403] width 70 height 27
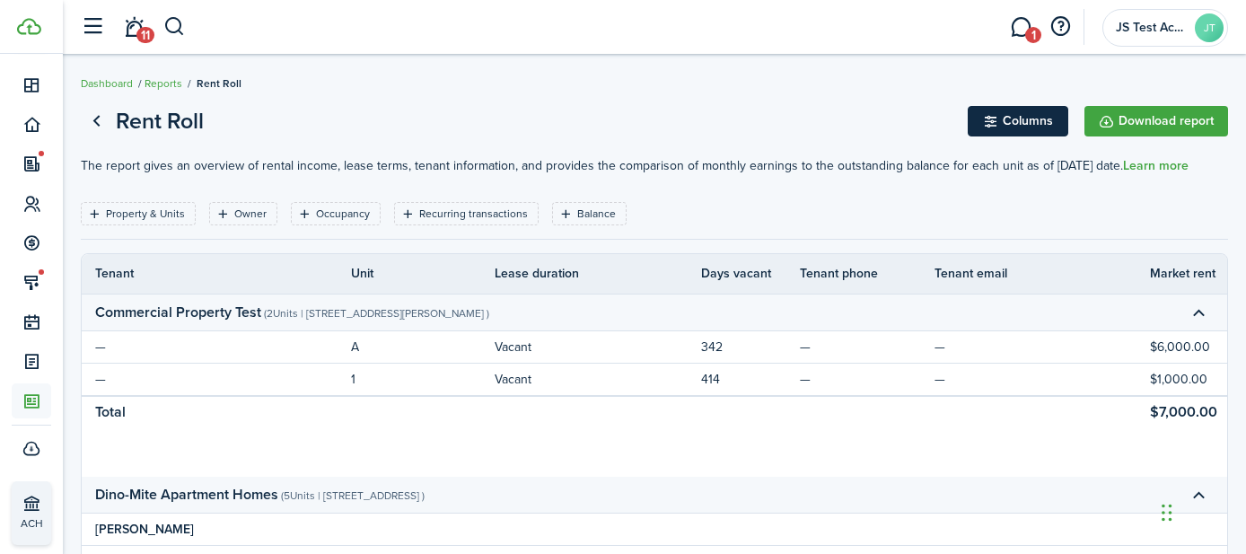
click at [1021, 119] on button "Columns" at bounding box center [1018, 121] width 101 height 31
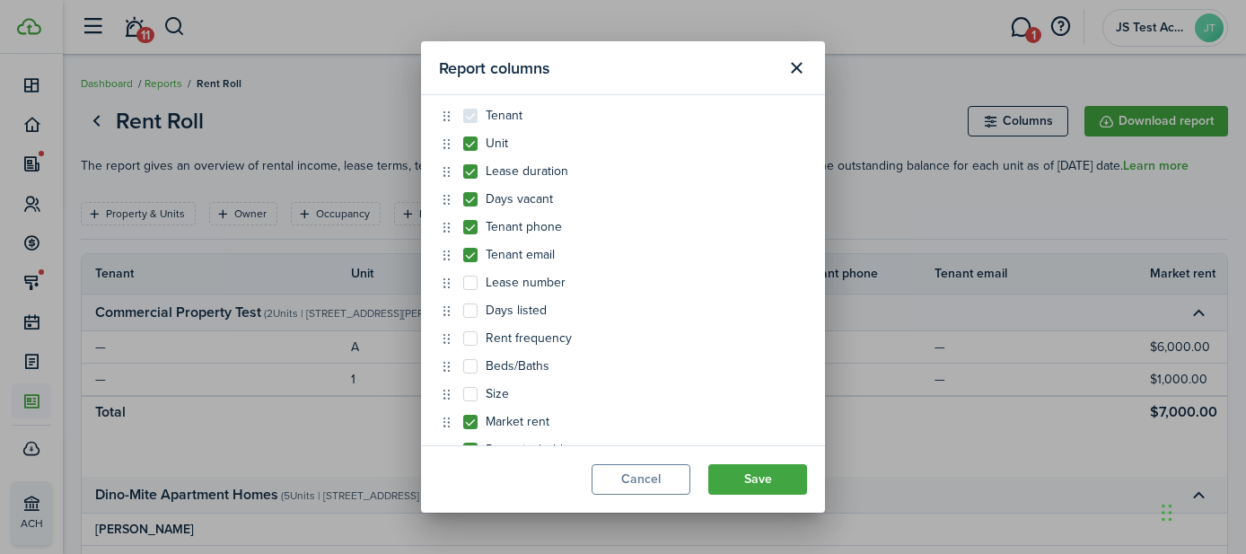
scroll to position [32, 0]
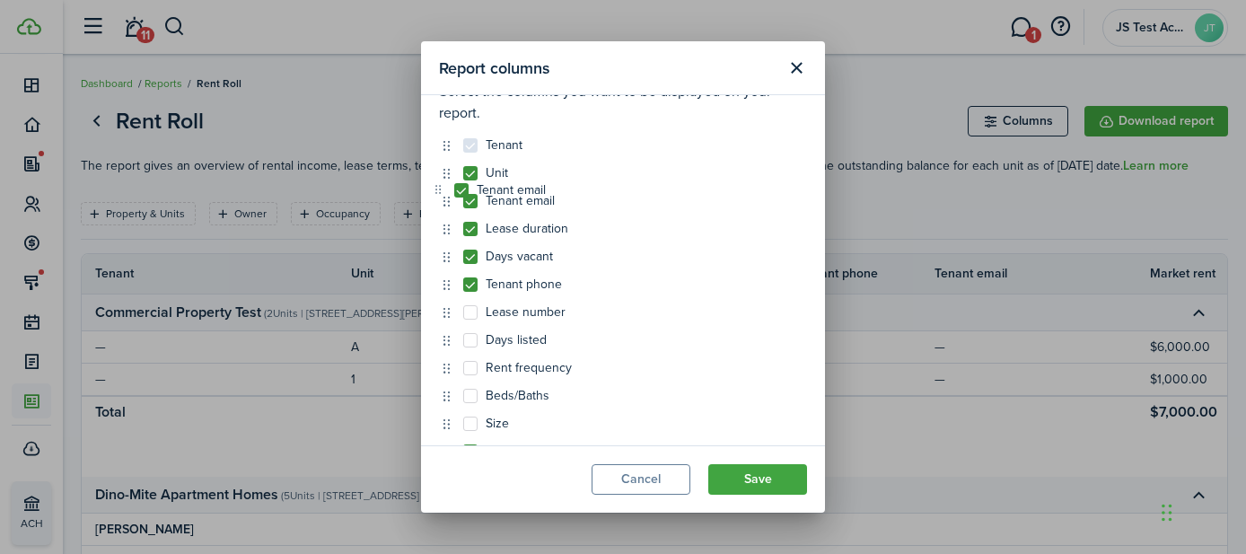
drag, startPoint x: 444, startPoint y: 287, endPoint x: 437, endPoint y: 193, distance: 94.6
drag, startPoint x: 449, startPoint y: 253, endPoint x: 446, endPoint y: 194, distance: 59.3
click at [798, 66] on button "Close modal" at bounding box center [796, 68] width 31 height 31
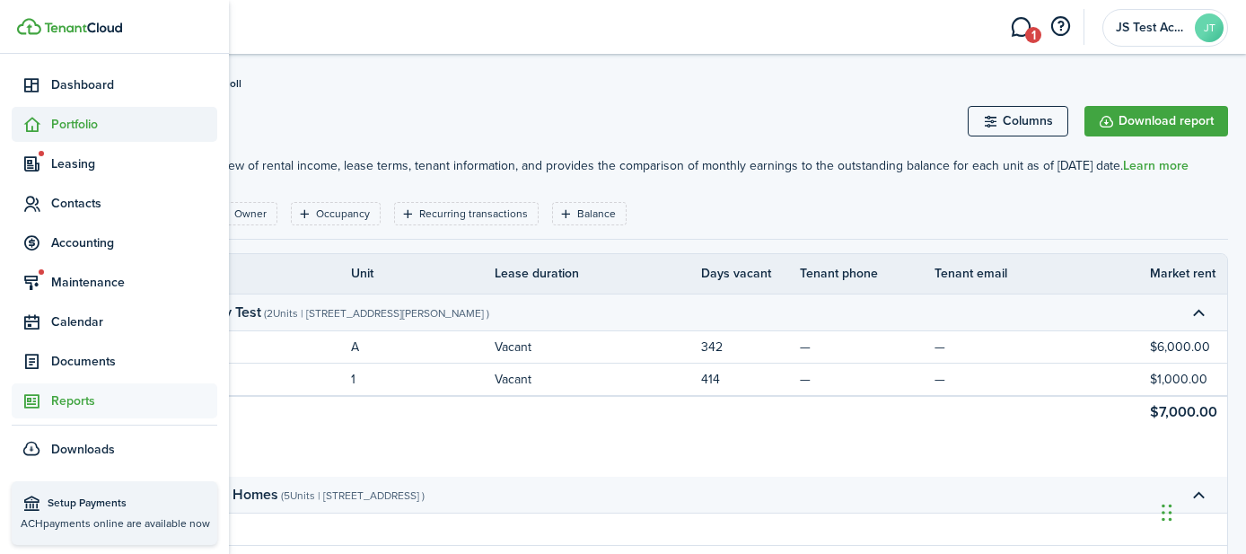
click at [66, 126] on span "Portfolio" at bounding box center [134, 124] width 166 height 19
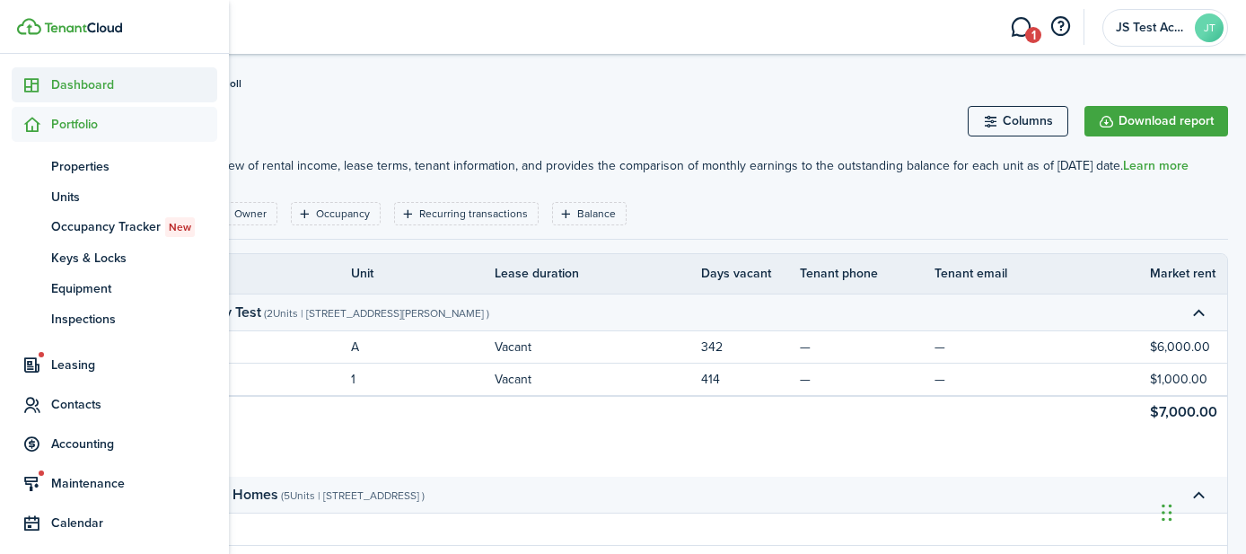
click at [57, 88] on span "Dashboard" at bounding box center [134, 84] width 166 height 19
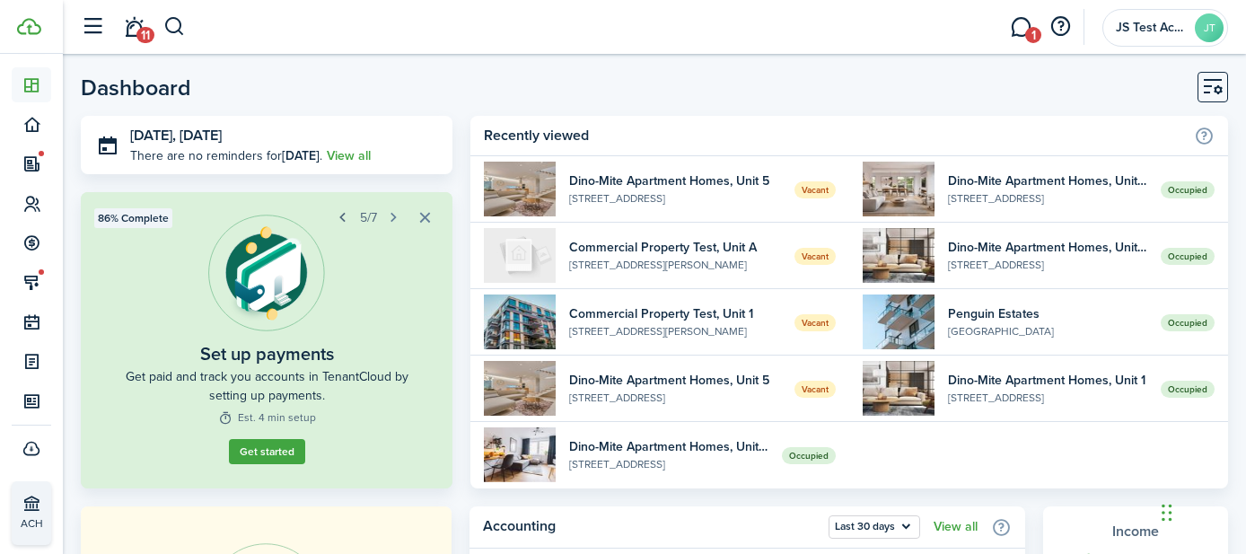
click at [351, 216] on button "button" at bounding box center [342, 218] width 25 height 25
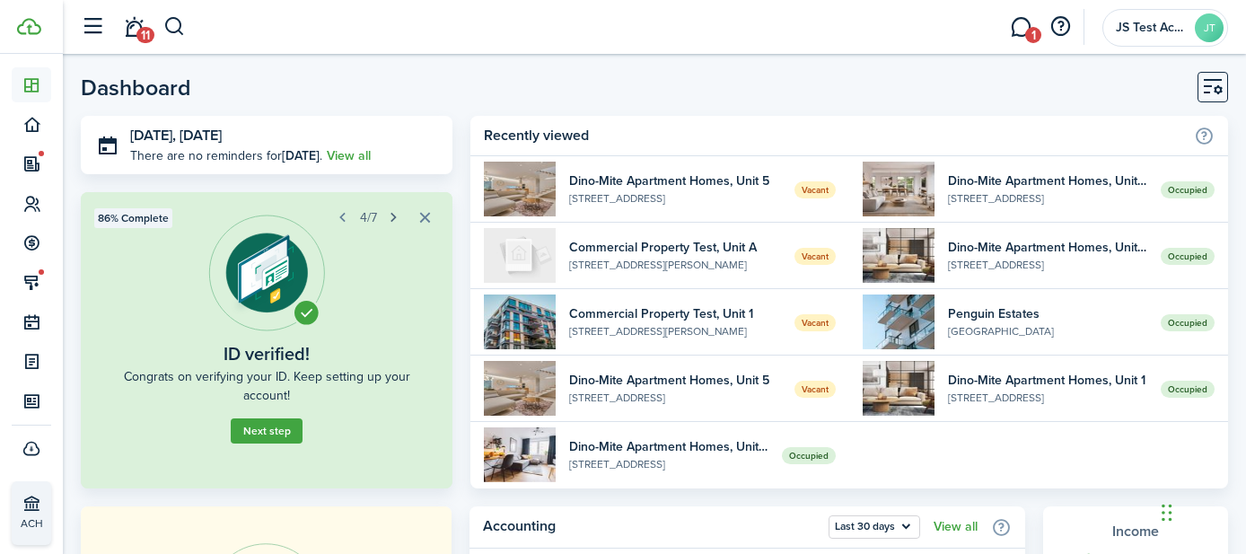
click at [398, 211] on button "button" at bounding box center [394, 218] width 25 height 25
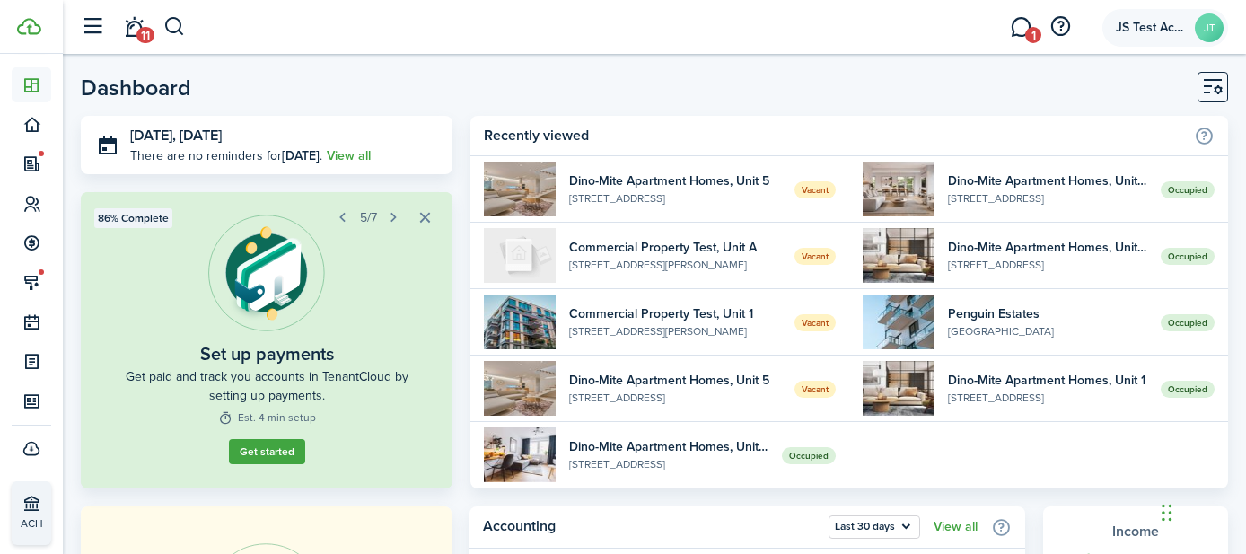
click at [1141, 17] on account-user-avatar "JS Test Account JT" at bounding box center [1166, 28] width 126 height 38
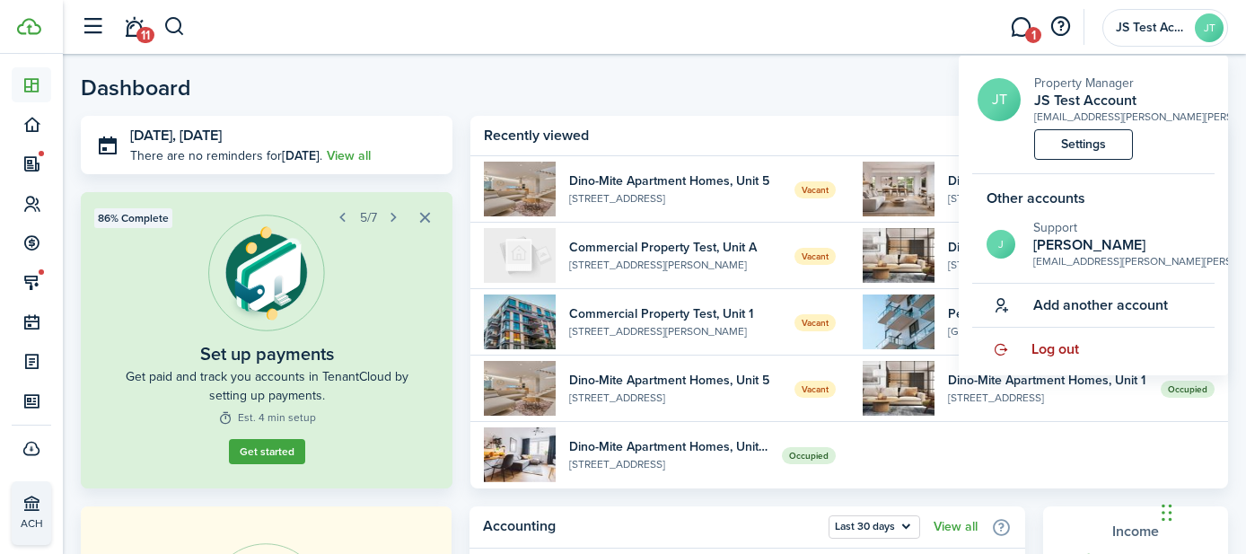
click at [1047, 348] on span "Log out" at bounding box center [1056, 349] width 48 height 16
